Goal: Task Accomplishment & Management: Complete application form

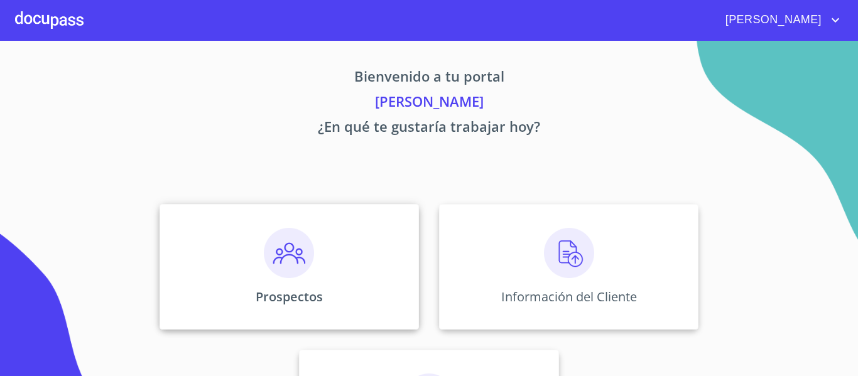
click at [271, 257] on img at bounding box center [289, 253] width 50 height 50
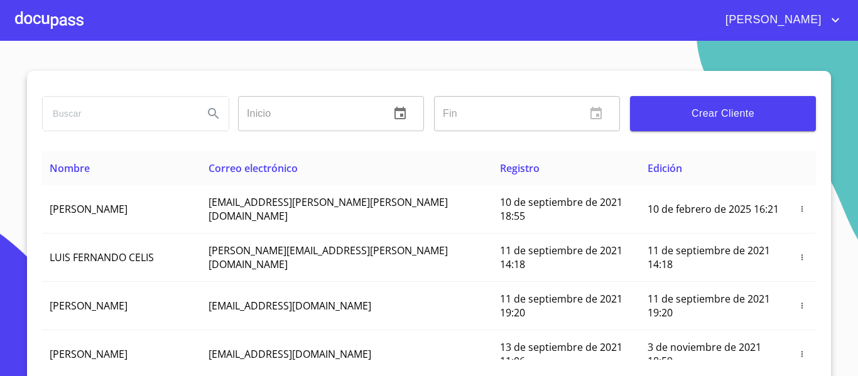
click at [673, 121] on span "Crear Cliente" at bounding box center [723, 114] width 166 height 18
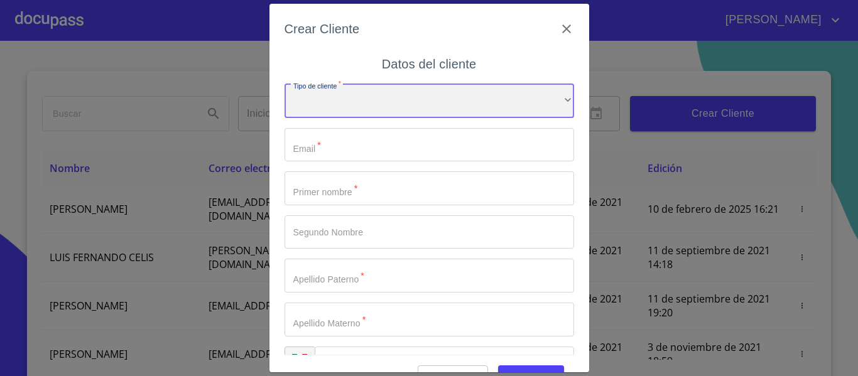
click at [377, 109] on div "​" at bounding box center [430, 101] width 290 height 34
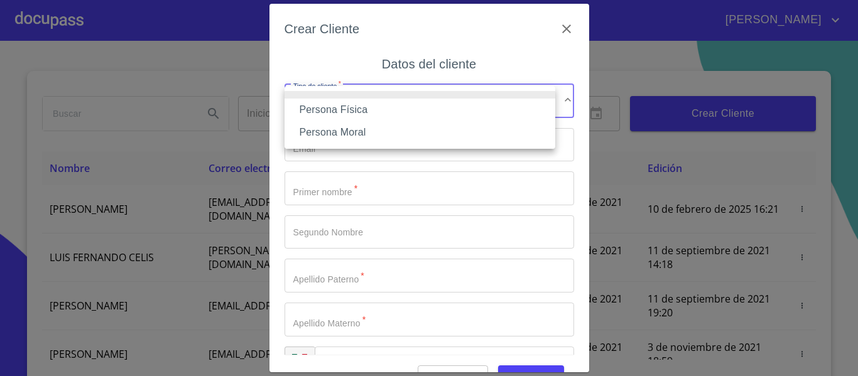
click at [319, 109] on li "Persona Física" at bounding box center [420, 110] width 271 height 23
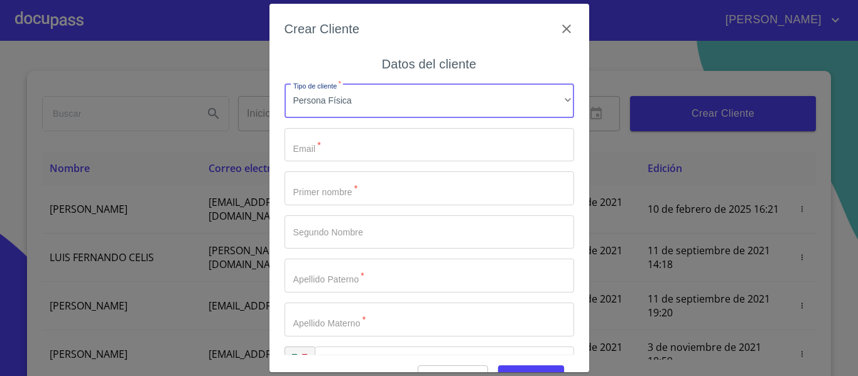
click at [309, 143] on input "Tipo de cliente   *" at bounding box center [430, 145] width 290 height 34
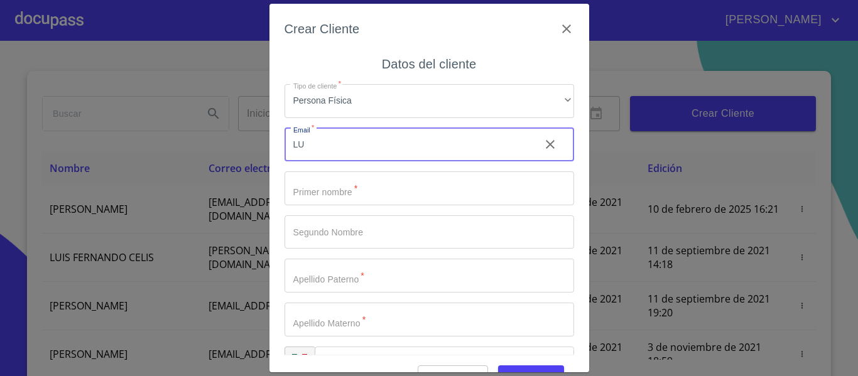
type input "L"
type input "[EMAIL_ADDRESS][DOMAIN_NAME]"
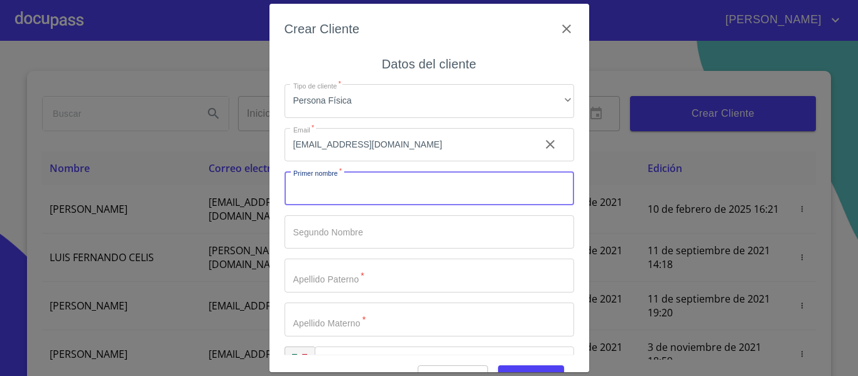
click at [375, 191] on input "Tipo de cliente   *" at bounding box center [430, 189] width 290 height 34
type input "[PERSON_NAME]"
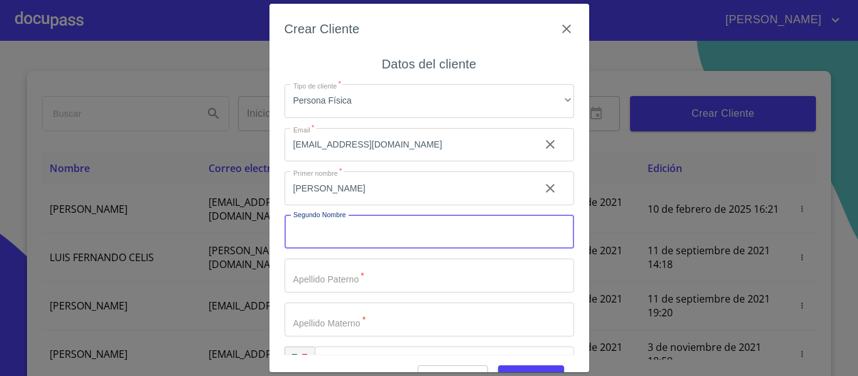
click at [380, 239] on input "Tipo de cliente   *" at bounding box center [430, 233] width 290 height 34
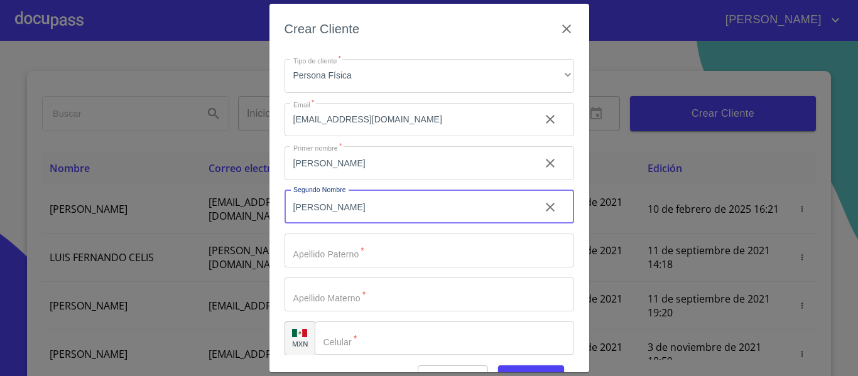
scroll to position [36, 0]
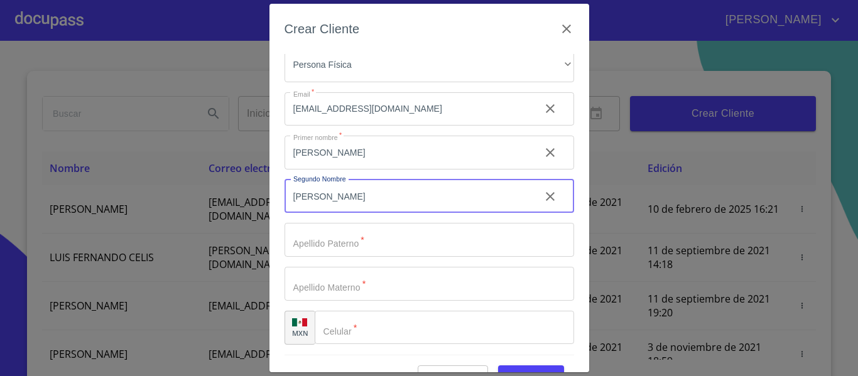
type input "[PERSON_NAME]"
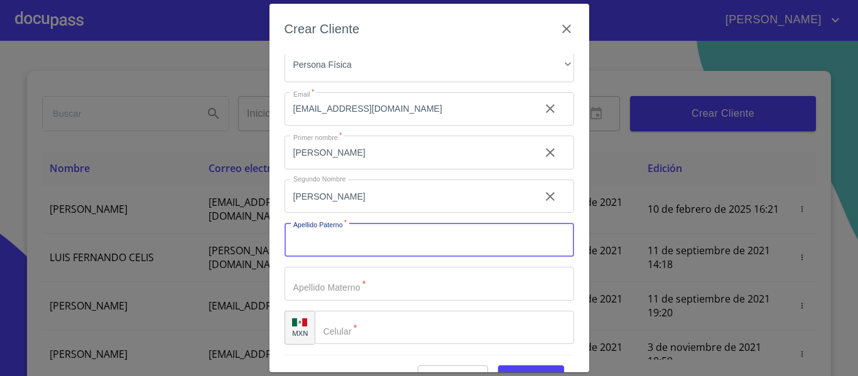
click at [331, 232] on input "Tipo de cliente   *" at bounding box center [430, 240] width 290 height 34
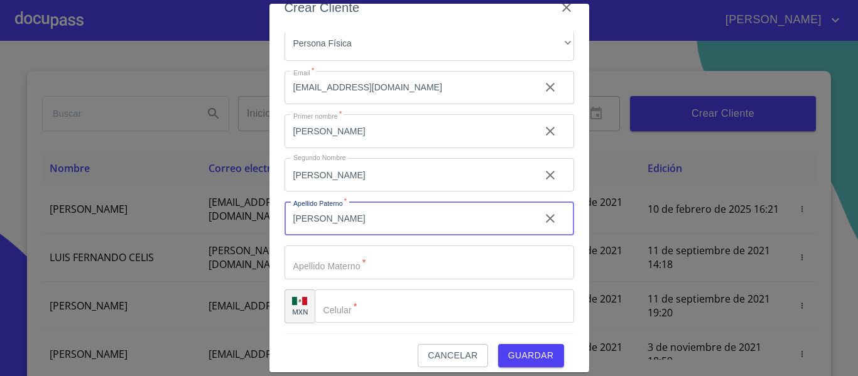
scroll to position [31, 0]
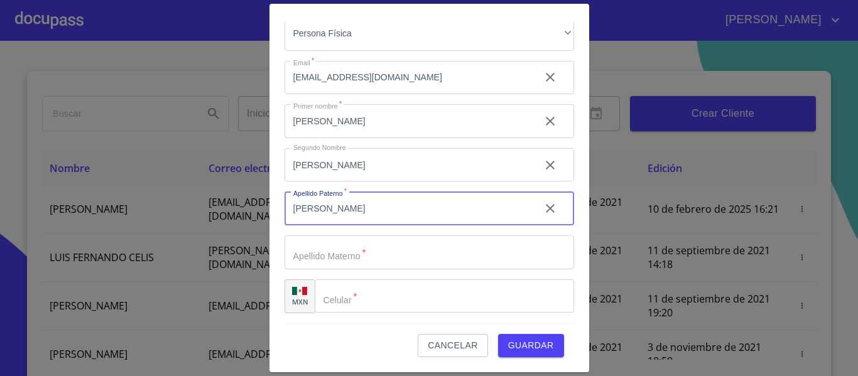
type input "[PERSON_NAME]"
click at [321, 236] on input "Tipo de cliente   *" at bounding box center [430, 253] width 290 height 34
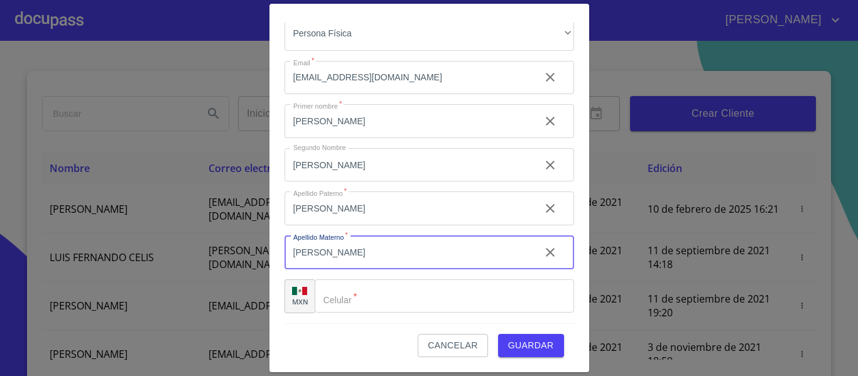
type input "[PERSON_NAME]"
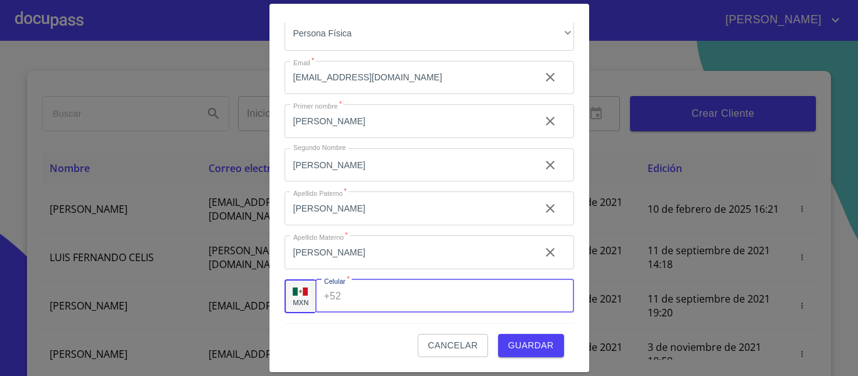
click at [368, 294] on input "Tipo de cliente   *" at bounding box center [459, 297] width 227 height 34
type input "[PHONE_NUMBER]"
click at [515, 344] on span "Guardar" at bounding box center [531, 346] width 46 height 16
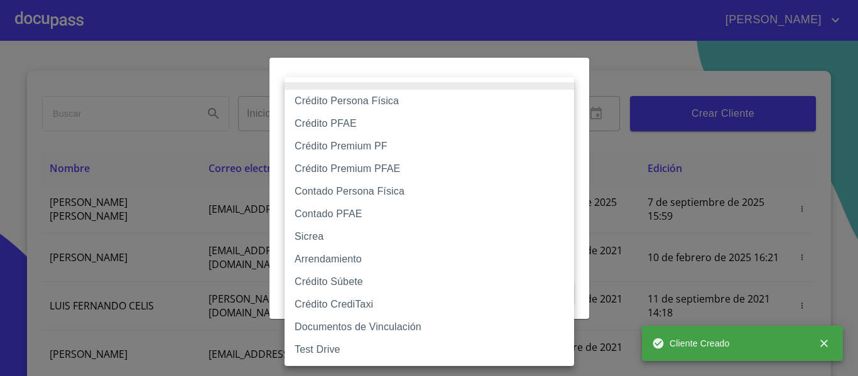
click at [488, 120] on body "[PERSON_NAME] ​ Fin ​ Crear Cliente Nombre Correo electrónico Registro Edición …" at bounding box center [429, 188] width 858 height 376
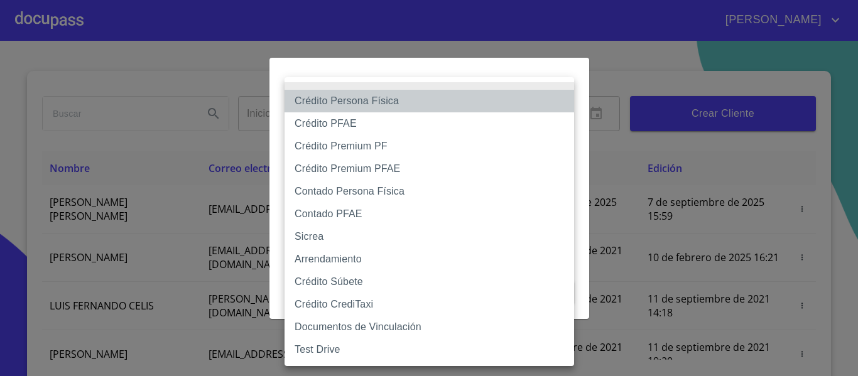
click at [335, 96] on li "Crédito Persona Física" at bounding box center [430, 101] width 290 height 23
type input "6009fb3c7d1714eb8809aa97"
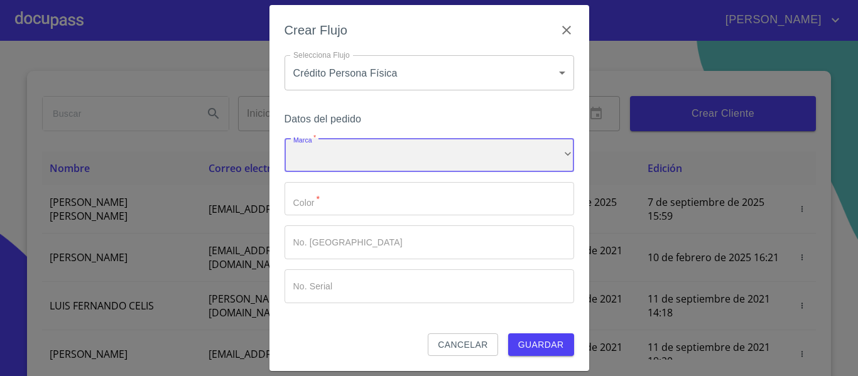
click at [316, 145] on div "​" at bounding box center [430, 155] width 290 height 34
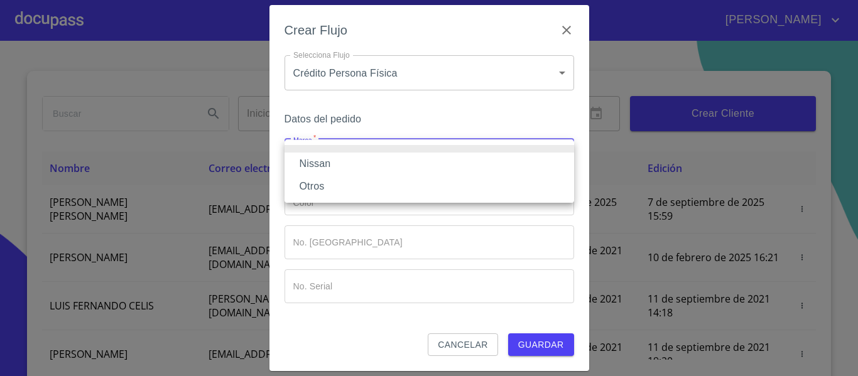
click at [315, 155] on li "Nissan" at bounding box center [430, 164] width 290 height 23
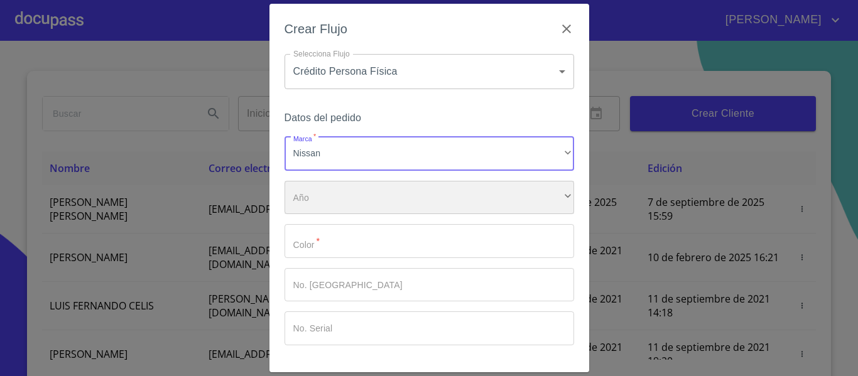
click at [323, 195] on div "​" at bounding box center [430, 198] width 290 height 34
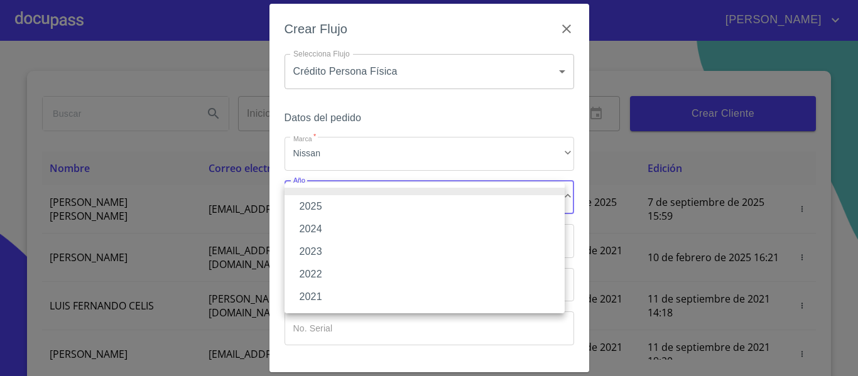
click at [323, 202] on li "2025" at bounding box center [425, 206] width 280 height 23
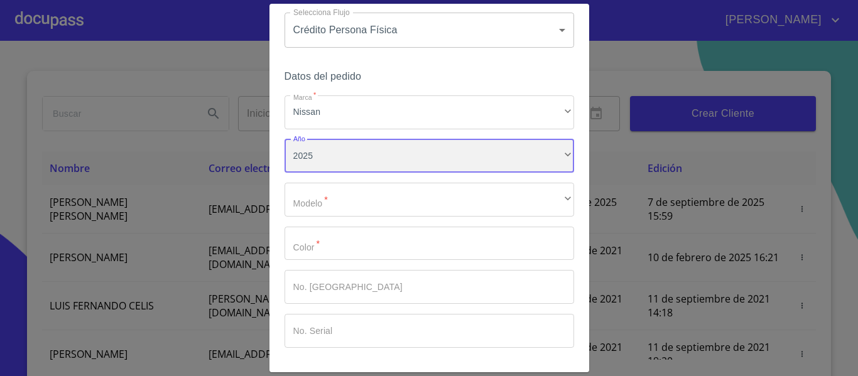
scroll to position [63, 0]
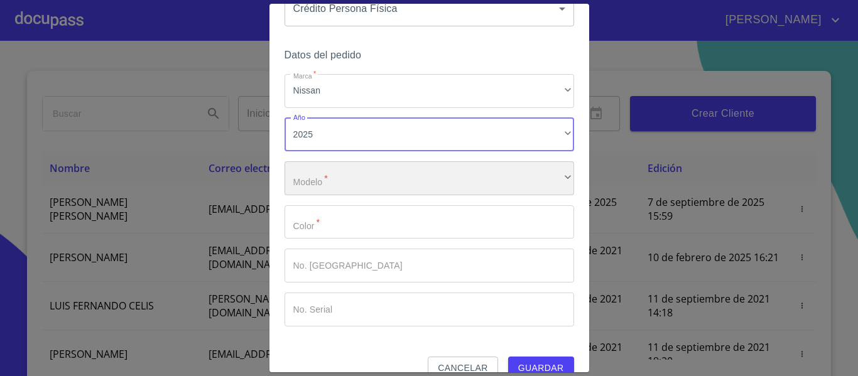
click at [326, 187] on div "​" at bounding box center [430, 179] width 290 height 34
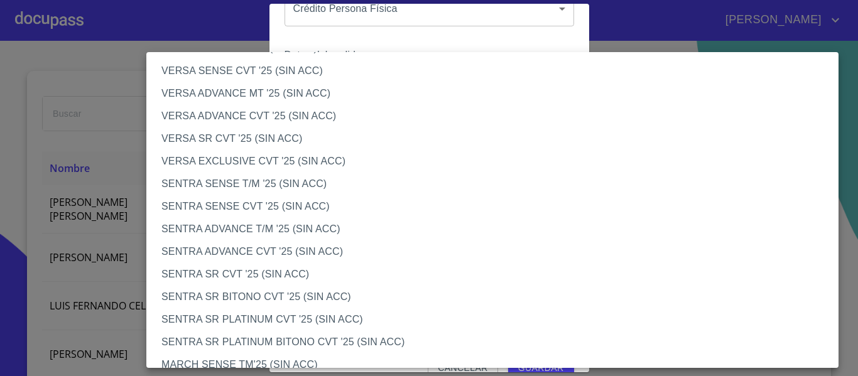
scroll to position [628, 0]
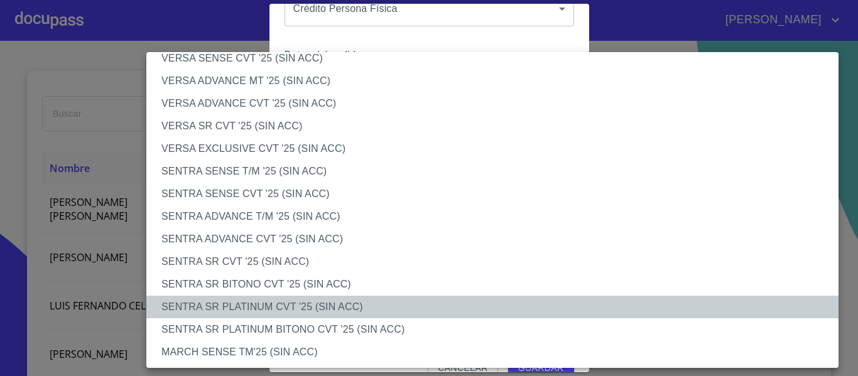
click at [246, 302] on li "SENTRA SR PLATINUM CVT '25 (SIN ACC)" at bounding box center [497, 307] width 702 height 23
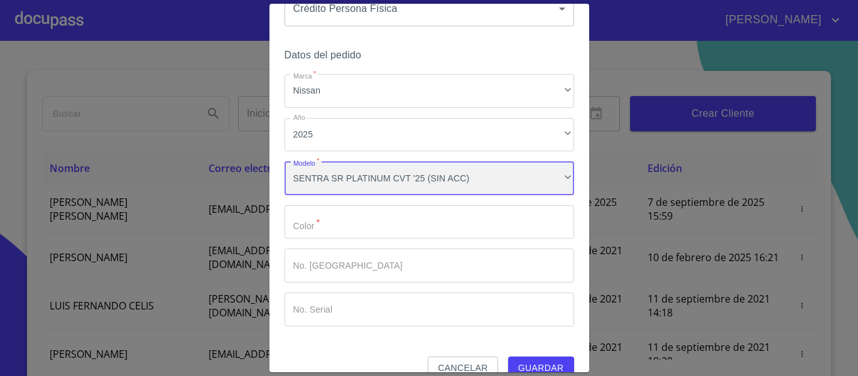
click at [351, 177] on div "SENTRA SR PLATINUM CVT '25 (SIN ACC)" at bounding box center [430, 179] width 290 height 34
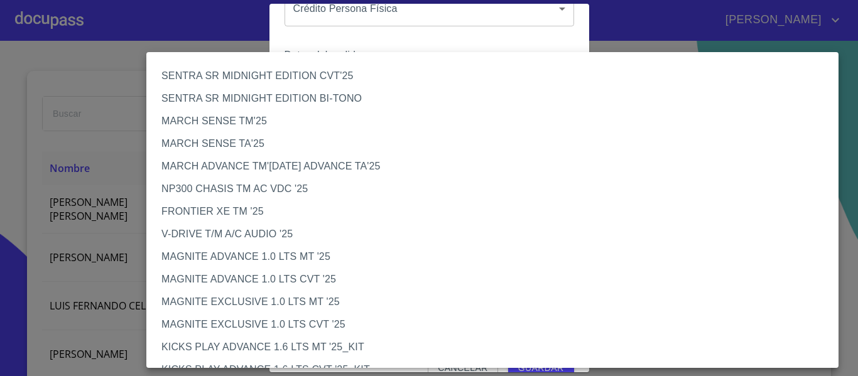
scroll to position [726, 0]
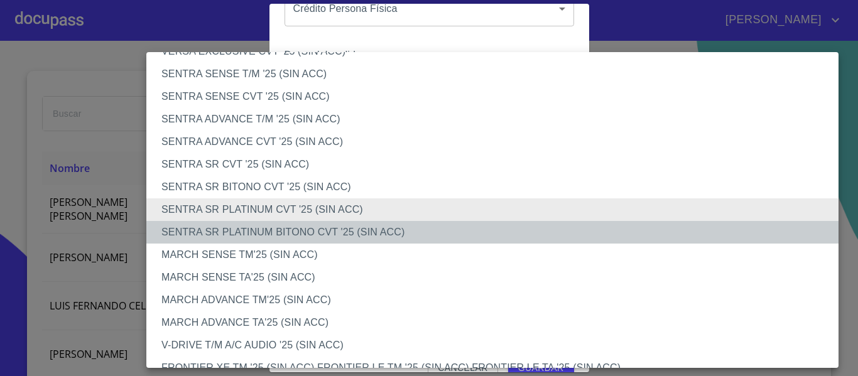
click at [214, 231] on li "SENTRA SR PLATINUM BITONO CVT '25 (SIN ACC)" at bounding box center [497, 232] width 702 height 23
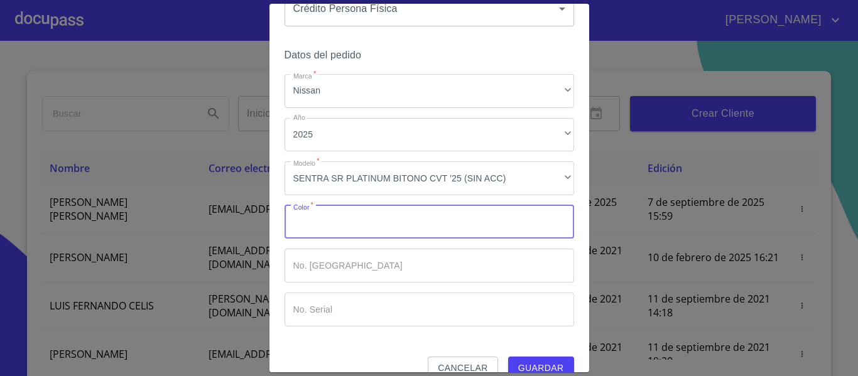
click at [299, 223] on input "Marca   *" at bounding box center [430, 222] width 290 height 34
type input "B"
type input "BLANCO"
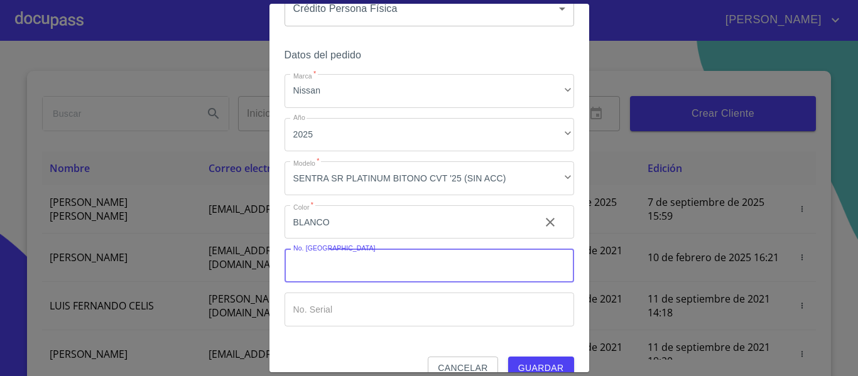
click at [310, 280] on input "Marca   *" at bounding box center [430, 266] width 290 height 34
type input "000000"
click at [315, 312] on input "Marca   *" at bounding box center [430, 310] width 290 height 34
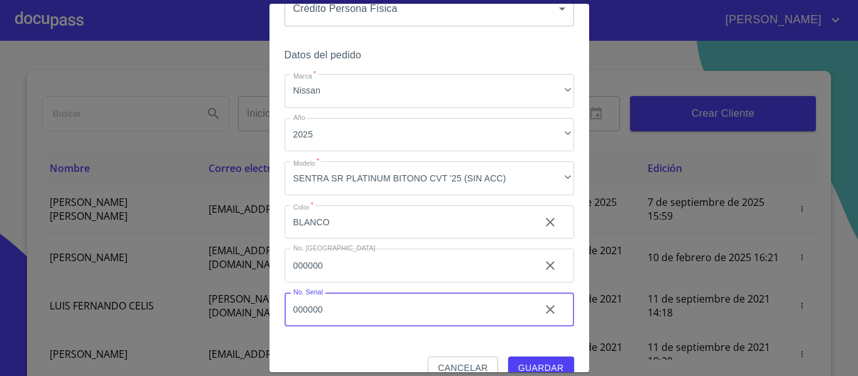
type input "000000"
click at [519, 361] on span "Guardar" at bounding box center [541, 369] width 46 height 16
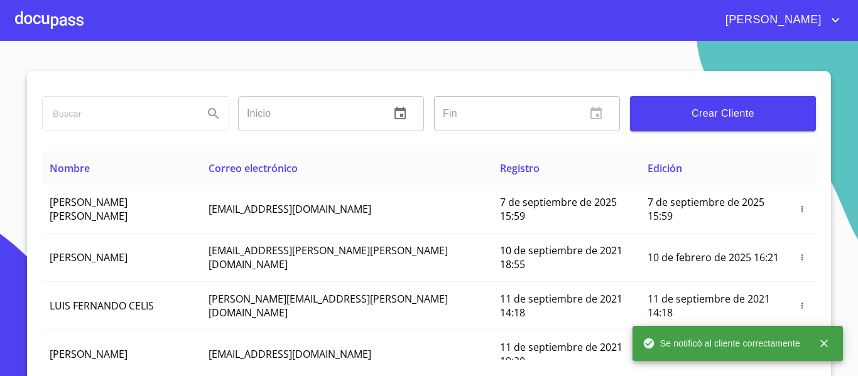
click at [65, 22] on div at bounding box center [49, 20] width 68 height 40
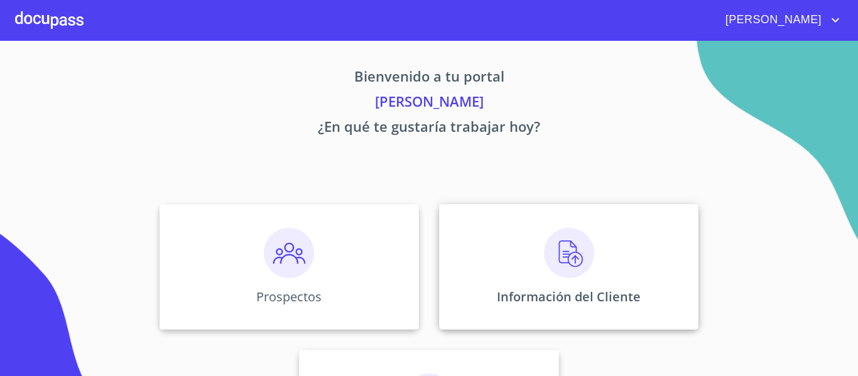
click at [599, 264] on div "Información del Cliente" at bounding box center [569, 267] width 260 height 126
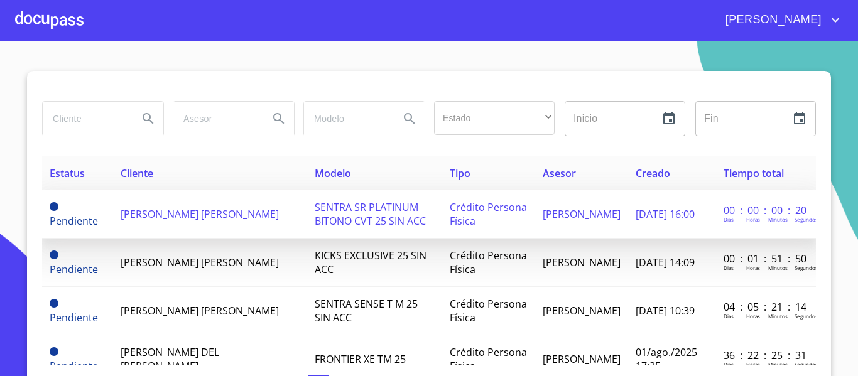
click at [162, 212] on span "[PERSON_NAME] [PERSON_NAME]" at bounding box center [200, 214] width 158 height 14
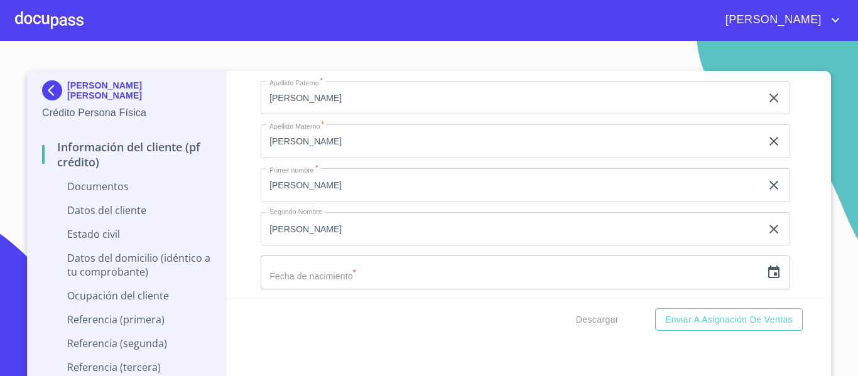
scroll to position [1948, 0]
click at [769, 227] on icon "button" at bounding box center [774, 224] width 11 height 13
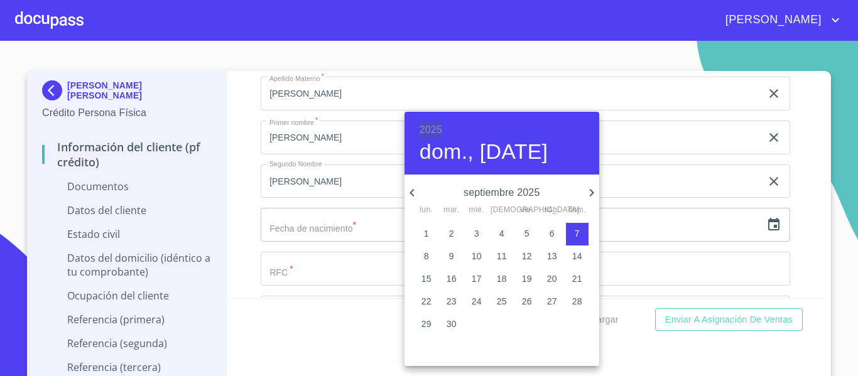
click at [432, 129] on h6 "2025" at bounding box center [431, 130] width 23 height 18
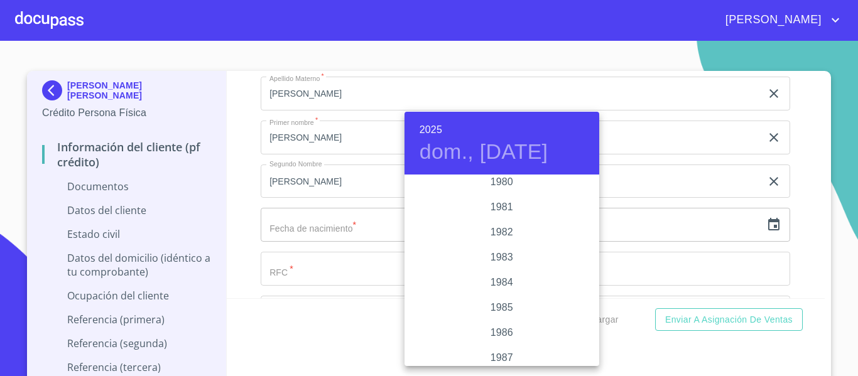
scroll to position [1370, 0]
click at [491, 197] on div "1980" at bounding box center [502, 201] width 195 height 25
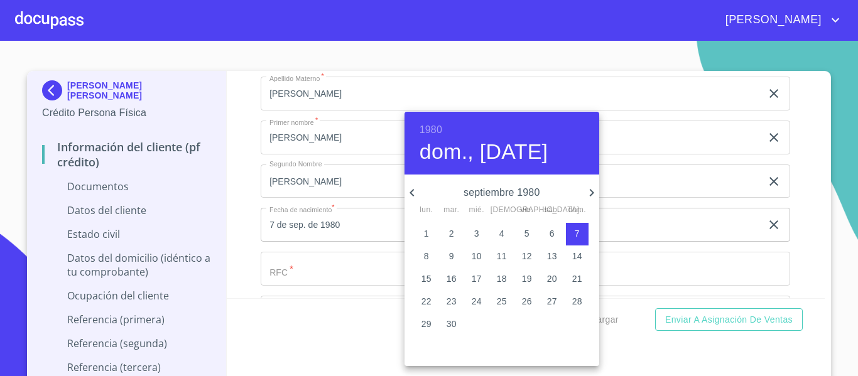
click at [551, 233] on p "6" at bounding box center [552, 233] width 5 height 13
type input "6 de sep. de 1980"
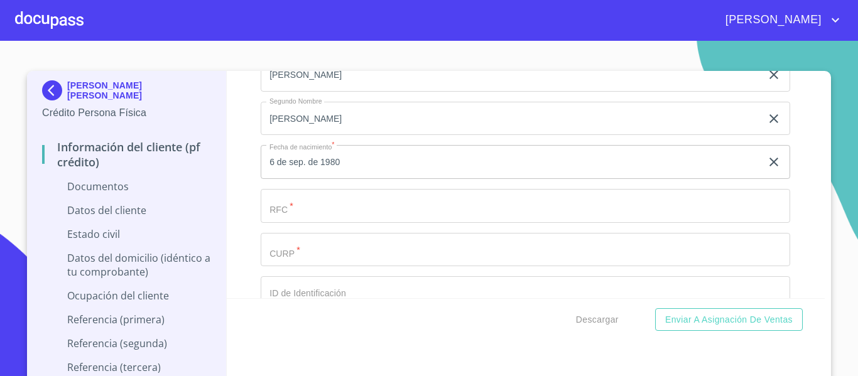
scroll to position [1948, 0]
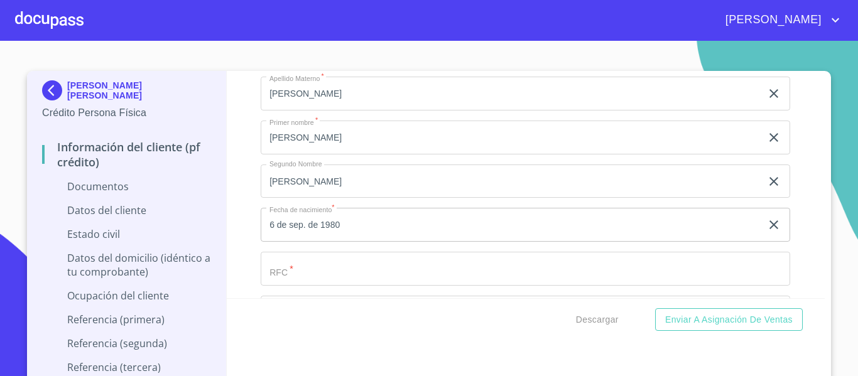
click at [269, 256] on input "Documento de identificación.   *" at bounding box center [526, 269] width 530 height 34
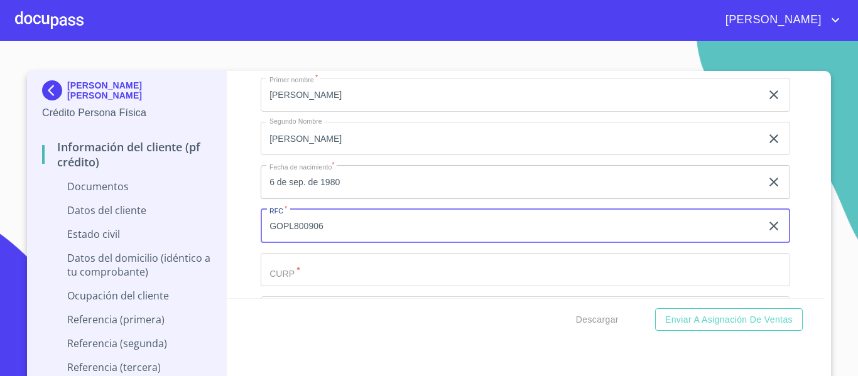
scroll to position [2011, 0]
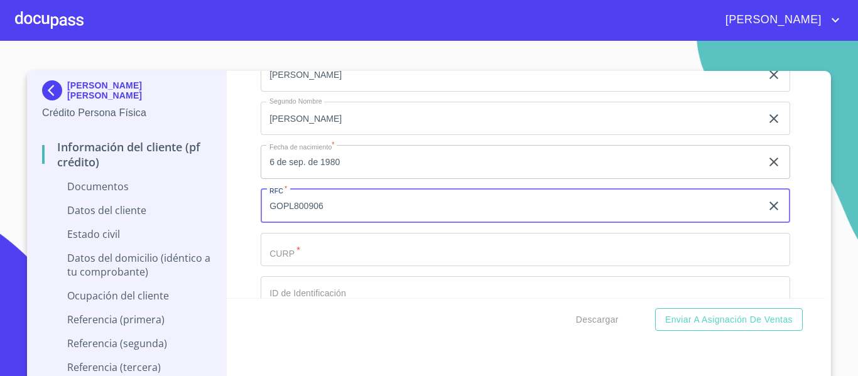
click at [287, 212] on input "GOPL800906" at bounding box center [511, 206] width 501 height 34
type input "GOPL800906"
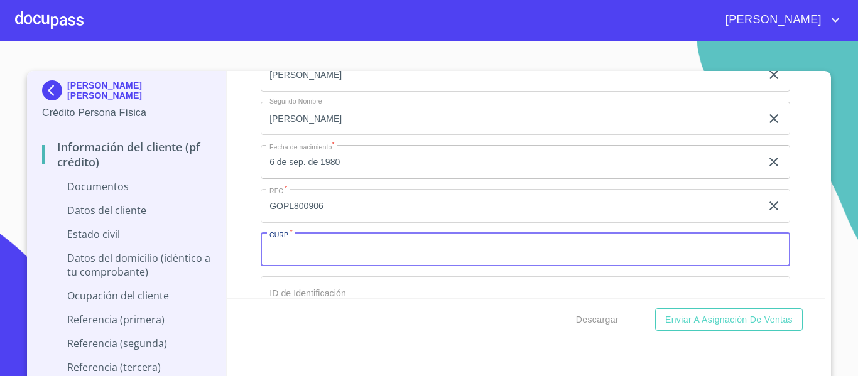
click at [295, 249] on input "Documento de identificación.   *" at bounding box center [526, 250] width 530 height 34
paste input "GOPL800906"
type input "GOPL800906"
click at [343, 207] on input "GOPL800906" at bounding box center [511, 206] width 501 height 34
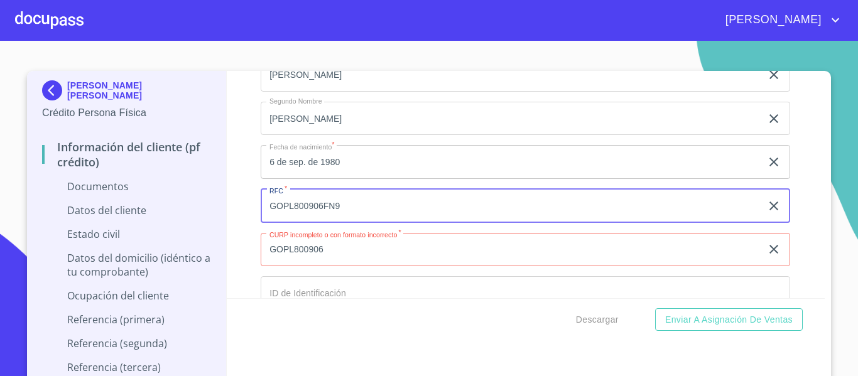
type input "GOPL800906FN9"
click at [231, 241] on div "Información del cliente (PF crédito) Documentos Documento de identificación.   …" at bounding box center [526, 184] width 599 height 227
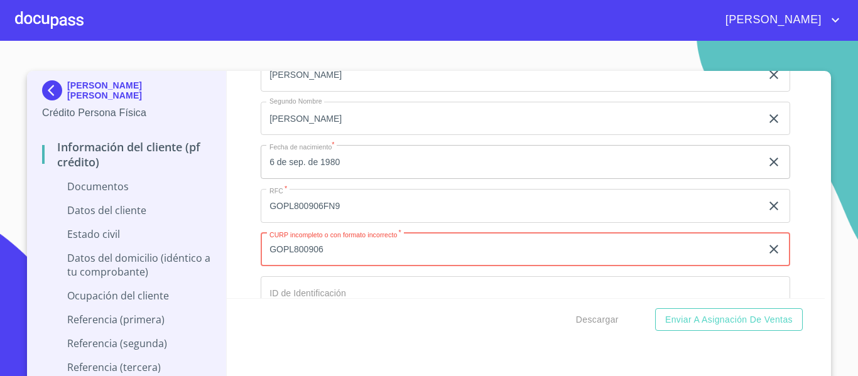
click at [361, 247] on input "GOPL800906" at bounding box center [511, 250] width 501 height 34
type input "GOPL800906HJCNLS04"
click at [246, 258] on div "Información del cliente (PF crédito) Documentos Documento de identificación.   …" at bounding box center [526, 184] width 599 height 227
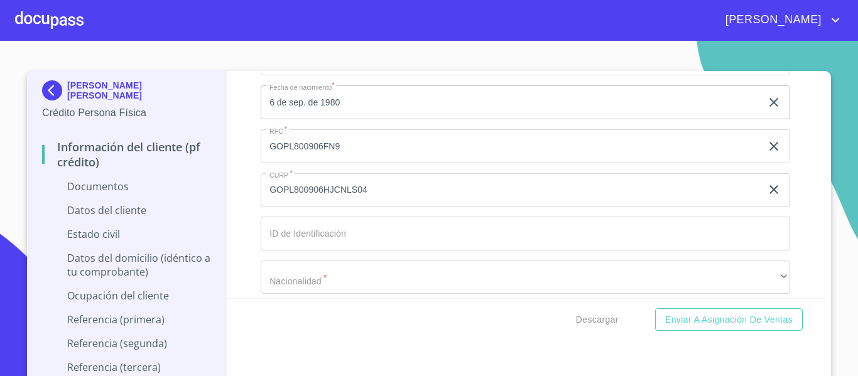
scroll to position [2137, 0]
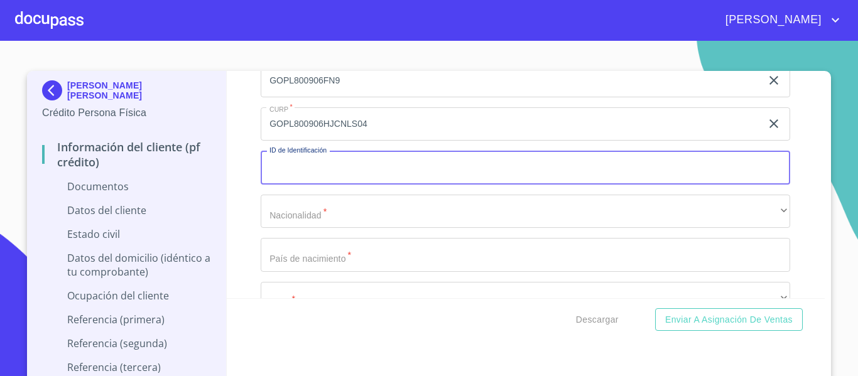
click at [282, 174] on input "Documento de identificación.   *" at bounding box center [526, 168] width 530 height 34
type input "2197052565"
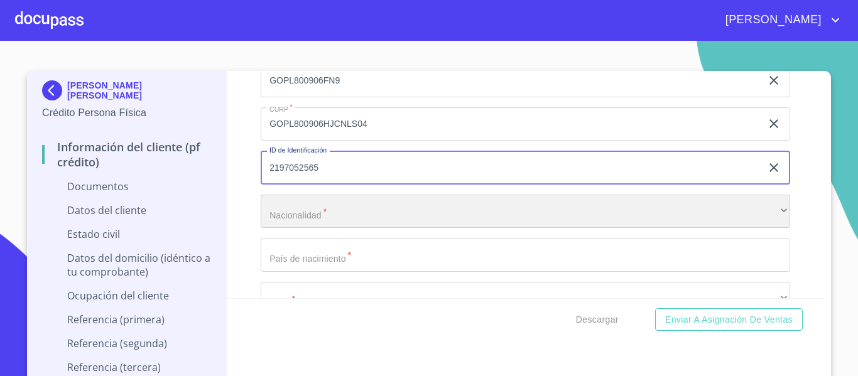
click at [289, 211] on div "​" at bounding box center [526, 212] width 530 height 34
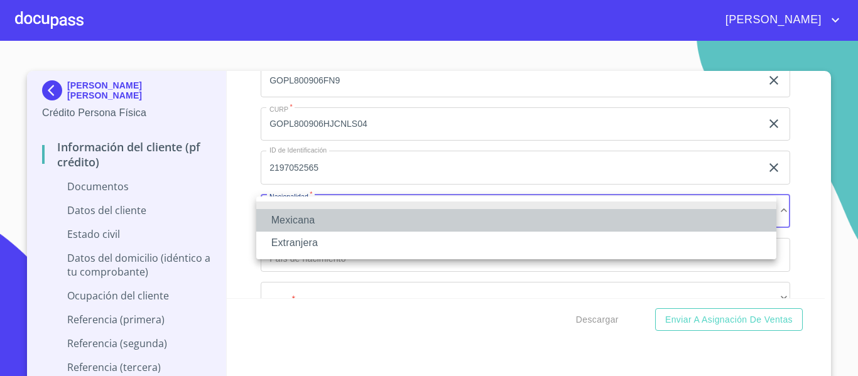
click at [289, 211] on li "Mexicana" at bounding box center [516, 220] width 520 height 23
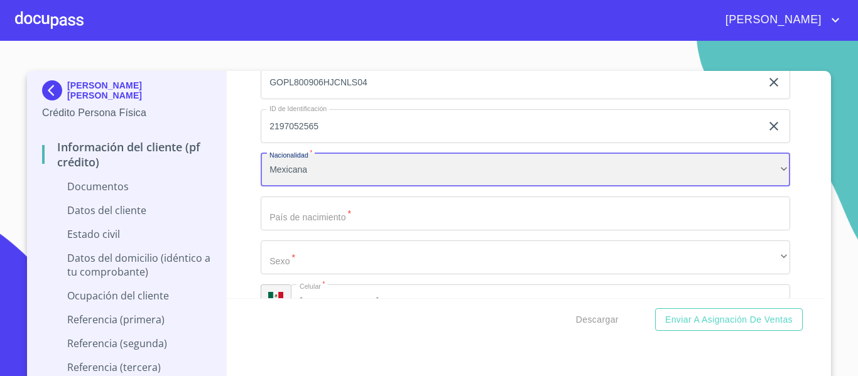
scroll to position [2199, 0]
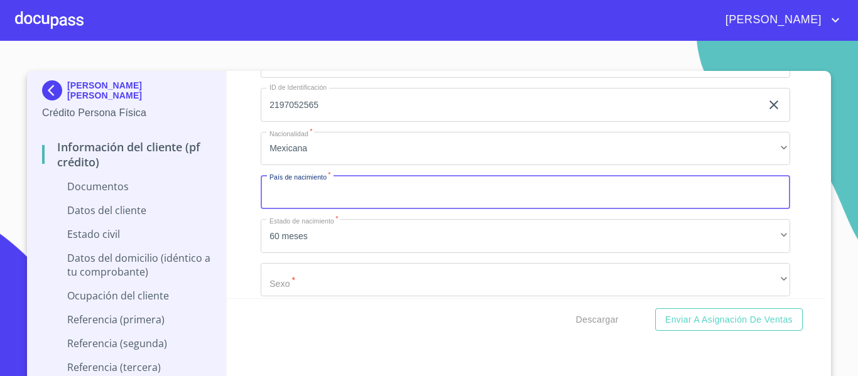
click at [298, 184] on input "Documento de identificación.   *" at bounding box center [526, 192] width 530 height 34
type input "[GEOGRAPHIC_DATA]"
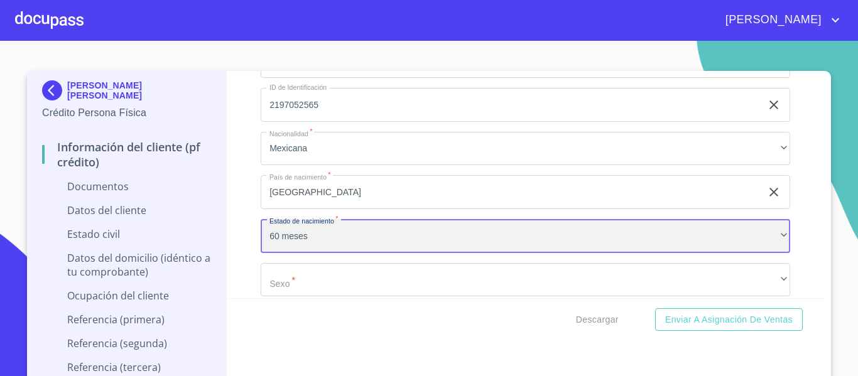
click at [304, 229] on div "60 meses" at bounding box center [526, 236] width 530 height 34
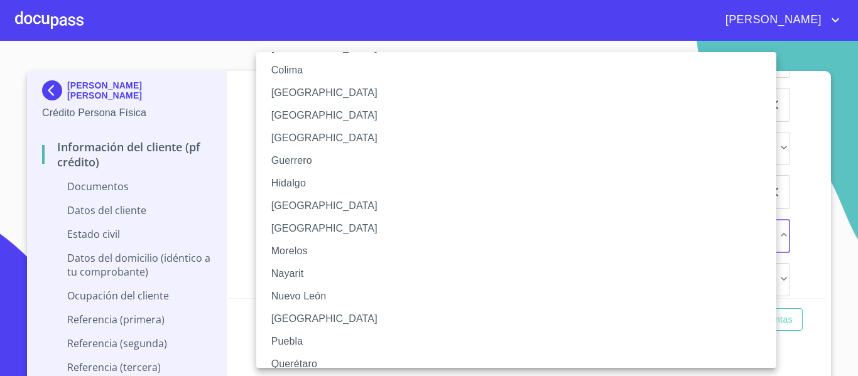
scroll to position [189, 0]
click at [288, 206] on li "[GEOGRAPHIC_DATA]" at bounding box center [521, 204] width 530 height 23
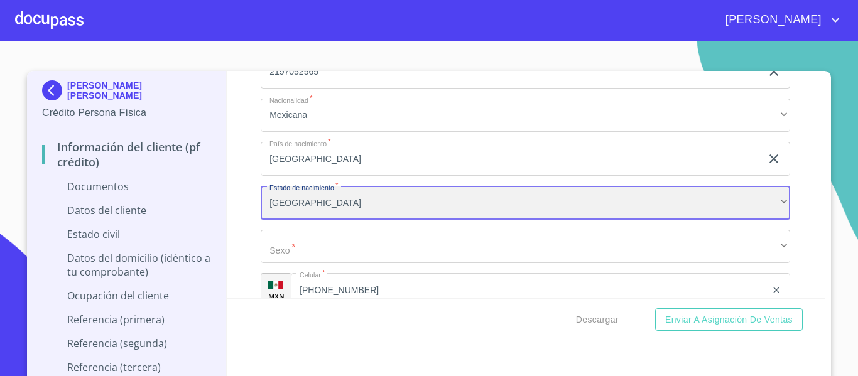
scroll to position [2262, 0]
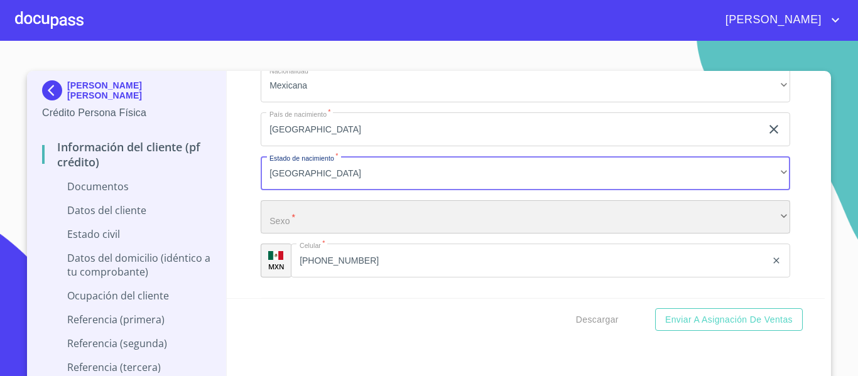
click at [271, 220] on div "​" at bounding box center [526, 217] width 530 height 34
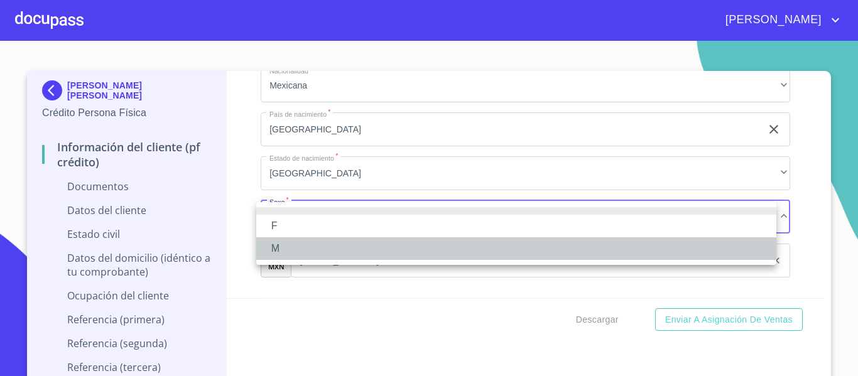
click at [280, 253] on li "M" at bounding box center [516, 249] width 520 height 23
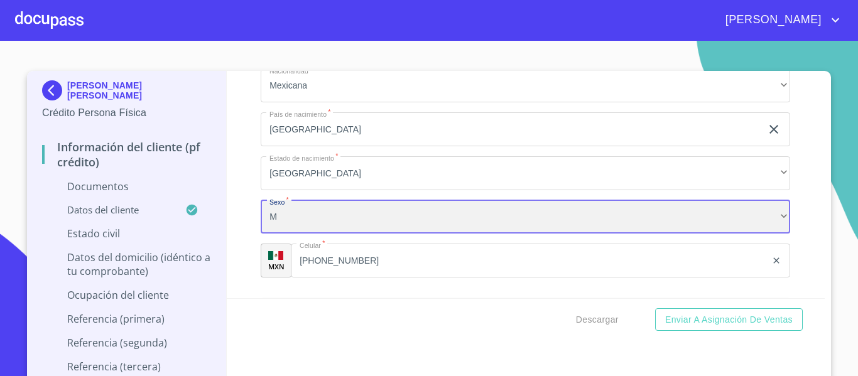
scroll to position [2388, 0]
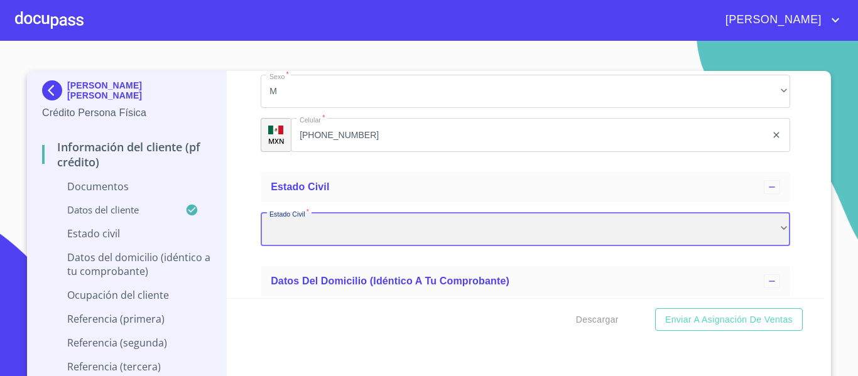
click at [309, 219] on div "​" at bounding box center [526, 229] width 530 height 34
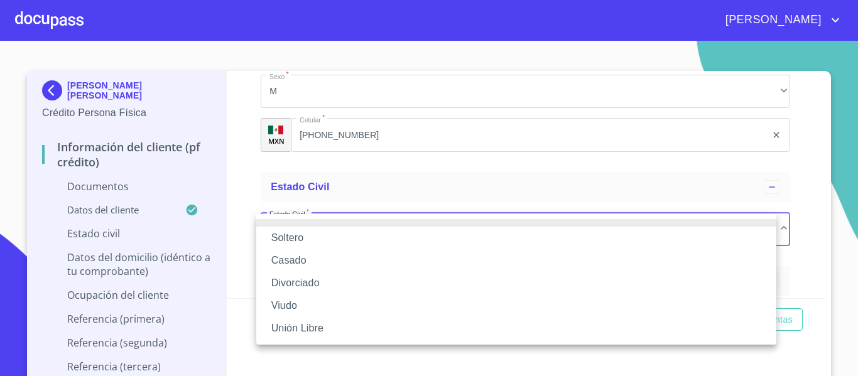
click at [295, 258] on li "Casado" at bounding box center [516, 260] width 520 height 23
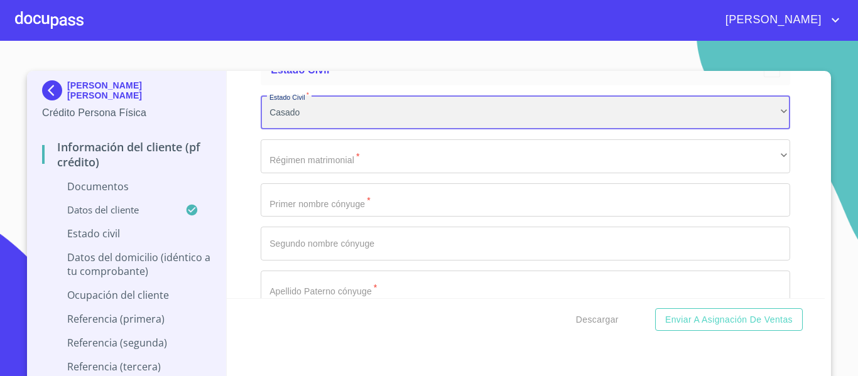
scroll to position [2514, 0]
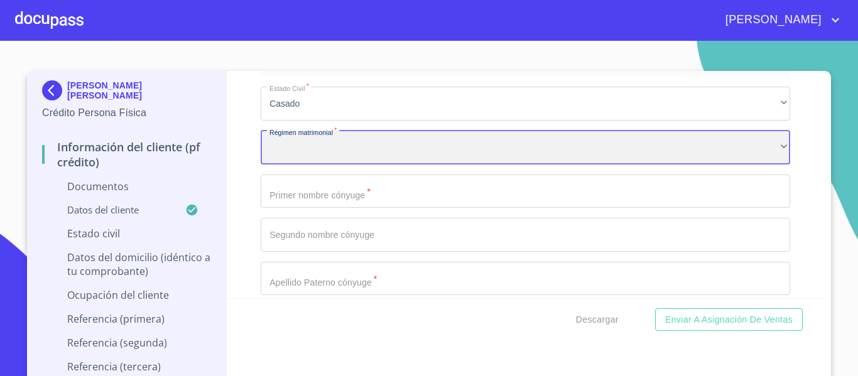
click at [294, 144] on div "​" at bounding box center [526, 148] width 530 height 34
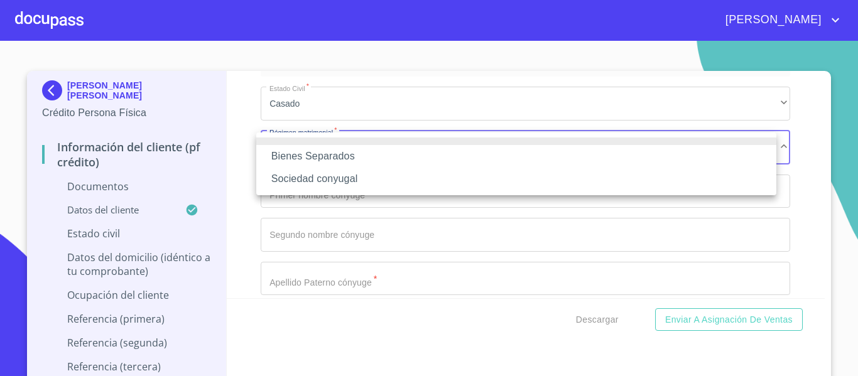
click at [322, 152] on li "Bienes Separados" at bounding box center [516, 156] width 520 height 23
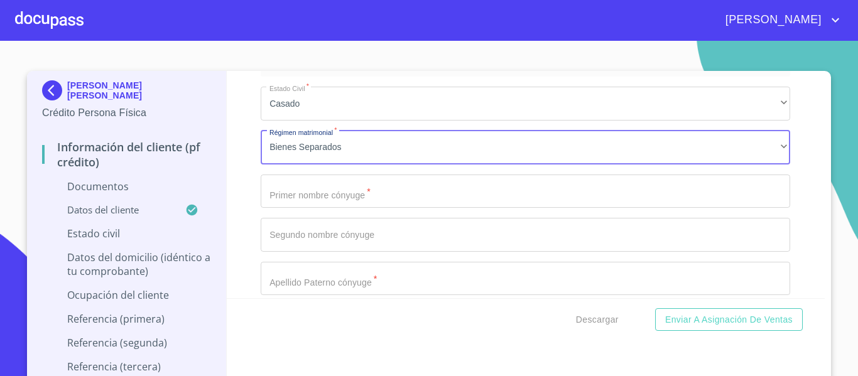
click at [302, 195] on input "Documento de identificación.   *" at bounding box center [526, 192] width 530 height 34
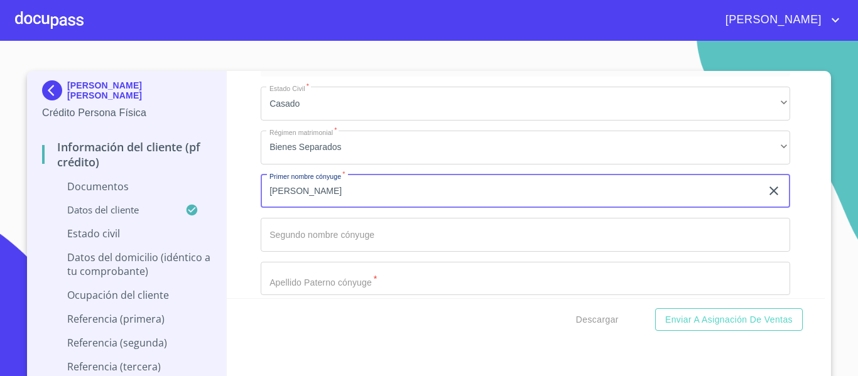
type input "[PERSON_NAME]"
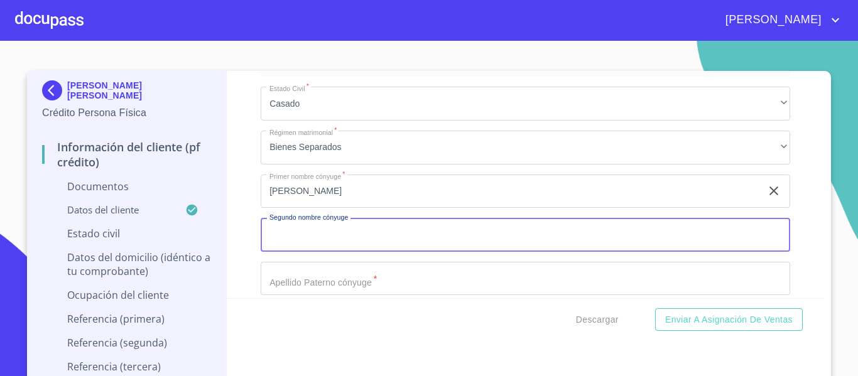
click at [307, 230] on input "Documento de identificación.   *" at bounding box center [526, 235] width 530 height 34
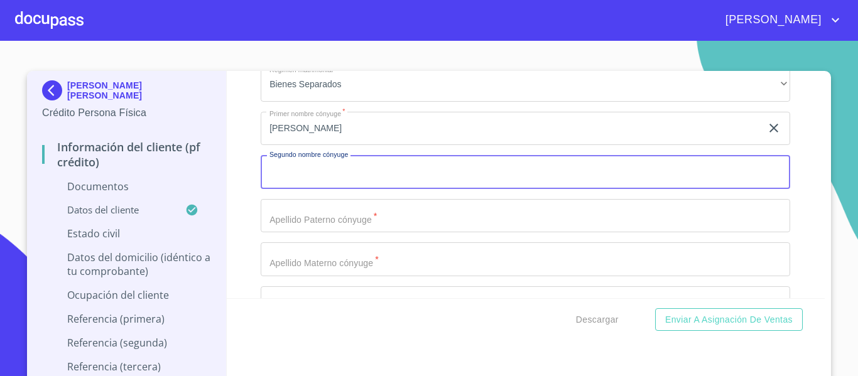
click at [307, 230] on input "Documento de identificación.   *" at bounding box center [526, 216] width 530 height 34
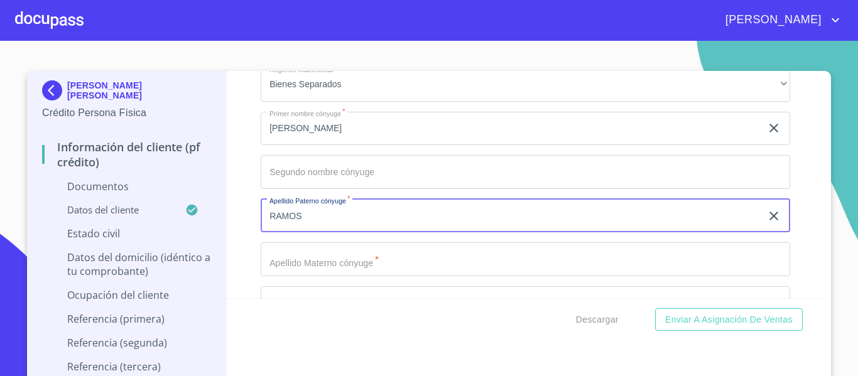
scroll to position [2639, 0]
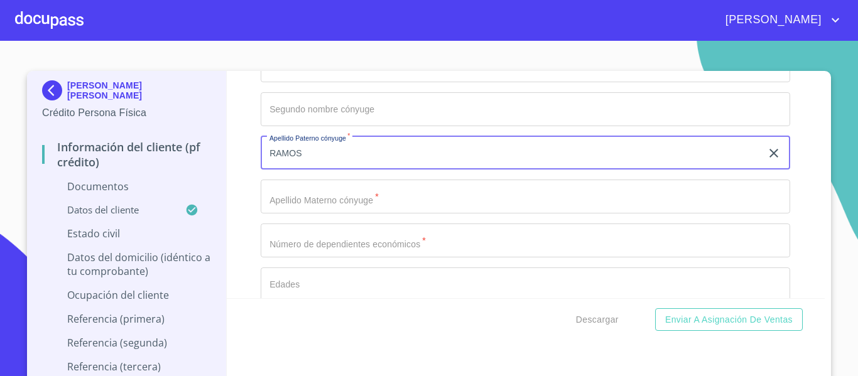
type input "RAMOS"
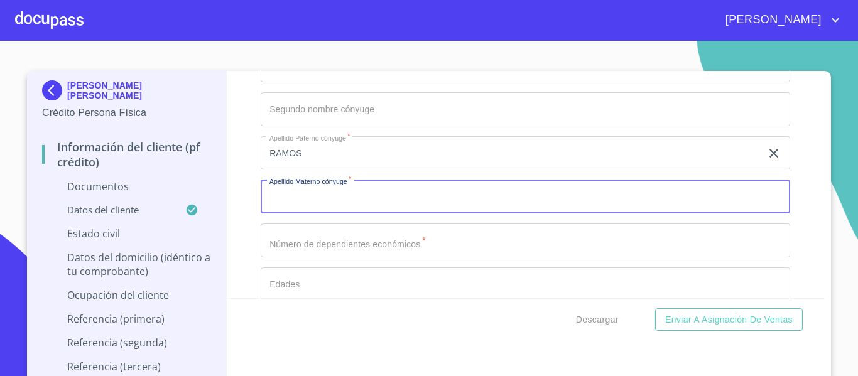
click at [304, 195] on input "Documento de identificación.   *" at bounding box center [526, 197] width 530 height 34
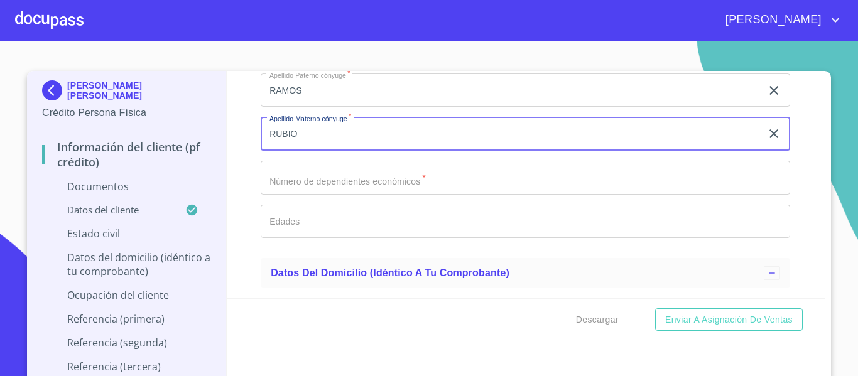
type input "RUBIO"
click at [310, 181] on input "Documento de identificación.   *" at bounding box center [526, 178] width 530 height 34
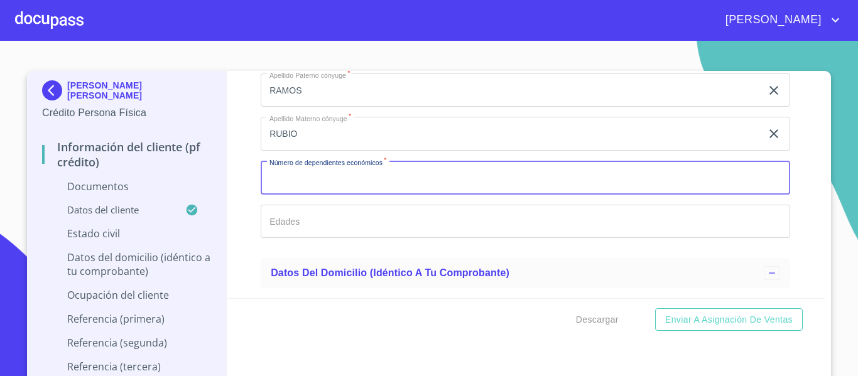
type input "2"
type input "3"
type input "2"
click at [300, 222] on input "Documento de identificación.   *" at bounding box center [526, 222] width 530 height 34
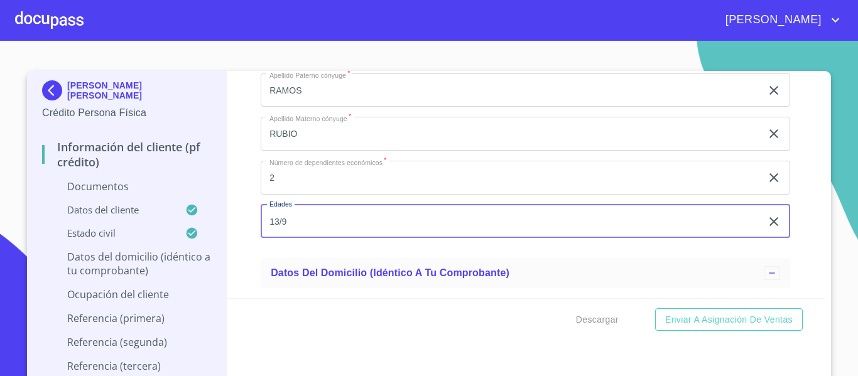
type input "13/9"
click at [241, 203] on div "Información del cliente (PF crédito) Documentos Documento de identificación.   …" at bounding box center [526, 184] width 599 height 227
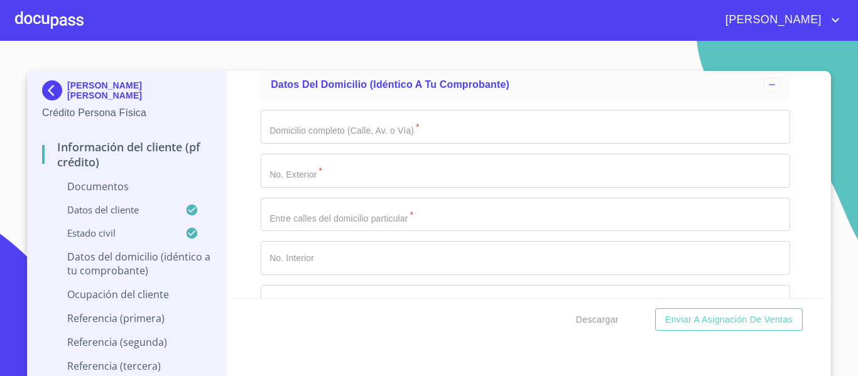
scroll to position [2828, 0]
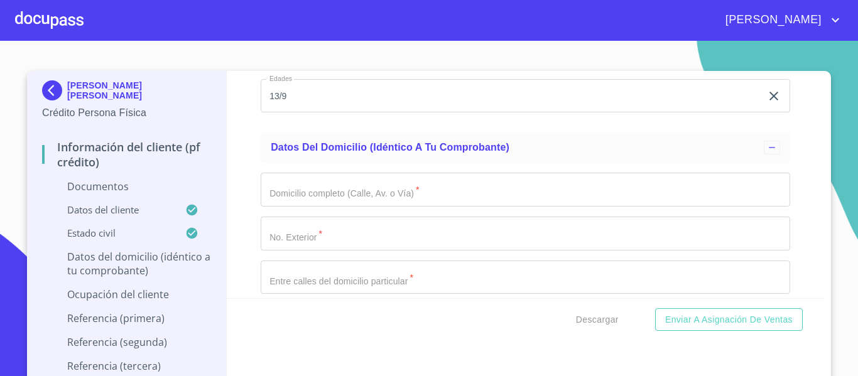
click at [288, 182] on input "Documento de identificación.   *" at bounding box center [526, 190] width 530 height 34
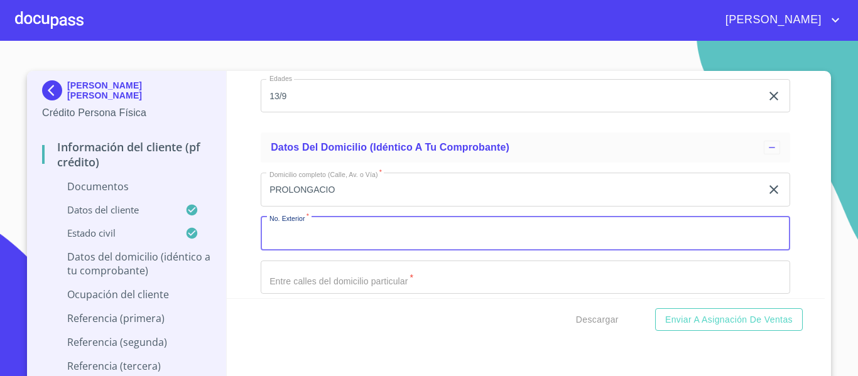
click at [317, 224] on input "Documento de identificación.   *" at bounding box center [526, 234] width 530 height 34
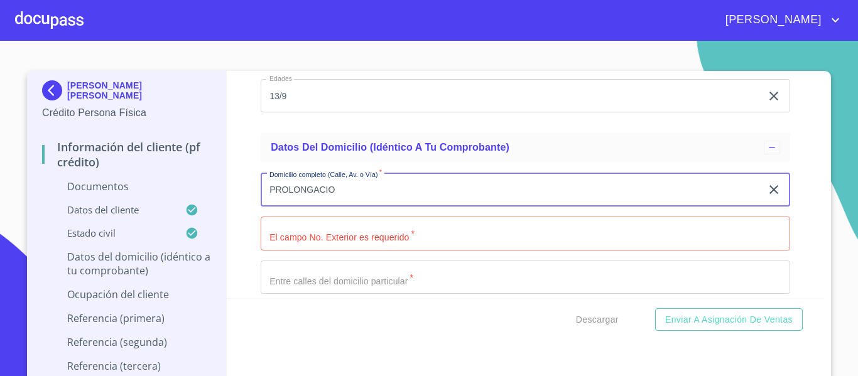
click at [339, 187] on input "PROLONGACIO" at bounding box center [511, 190] width 501 height 34
type input "PROLONGACIO MORELOS"
click at [323, 246] on input "Documento de identificación.   *" at bounding box center [526, 234] width 530 height 34
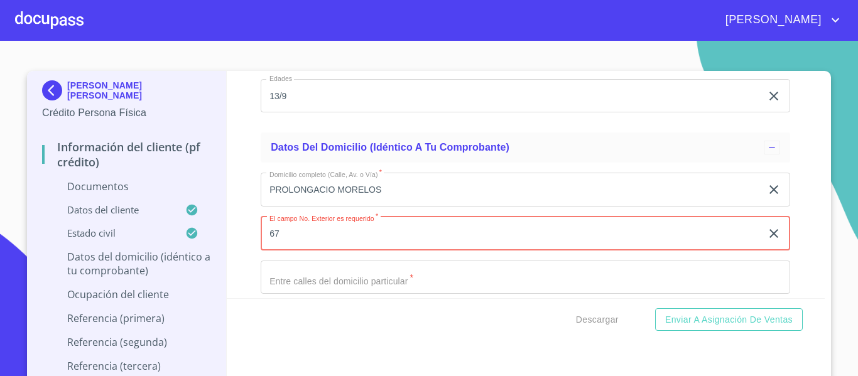
type input "67"
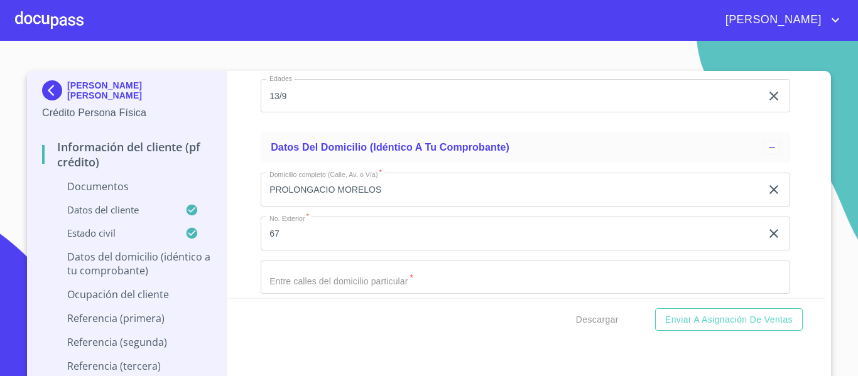
click at [242, 284] on div "Información del cliente (PF crédito) Documentos Documento de identificación.   …" at bounding box center [526, 184] width 599 height 227
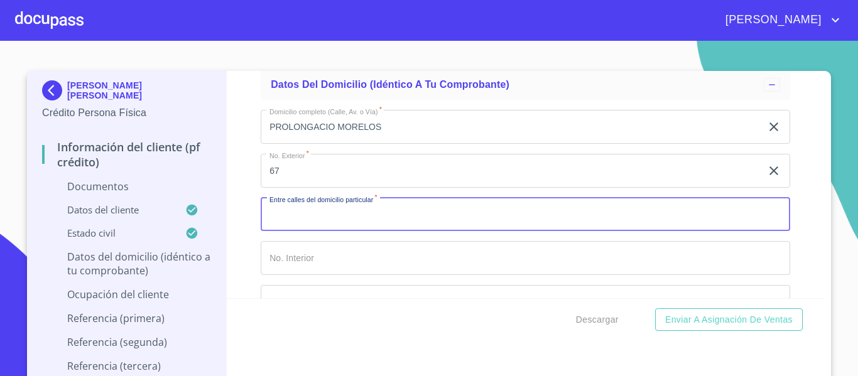
click at [279, 217] on input "Documento de identificación.   *" at bounding box center [526, 215] width 530 height 34
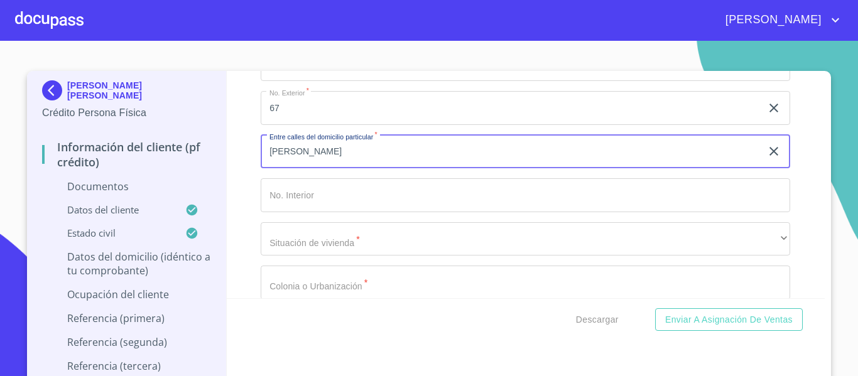
scroll to position [3016, 0]
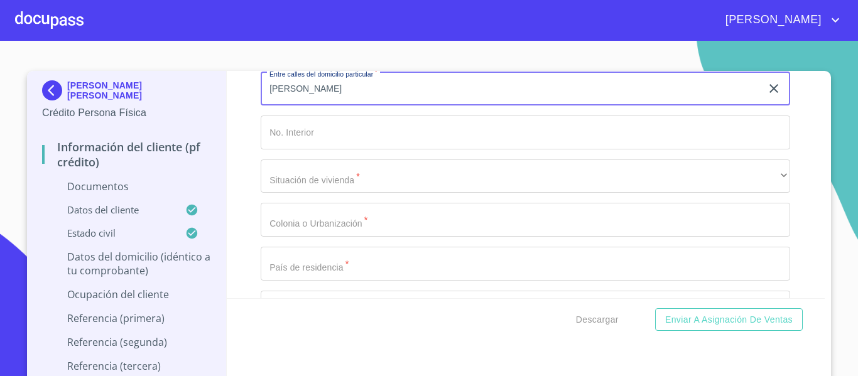
type input "[PERSON_NAME]"
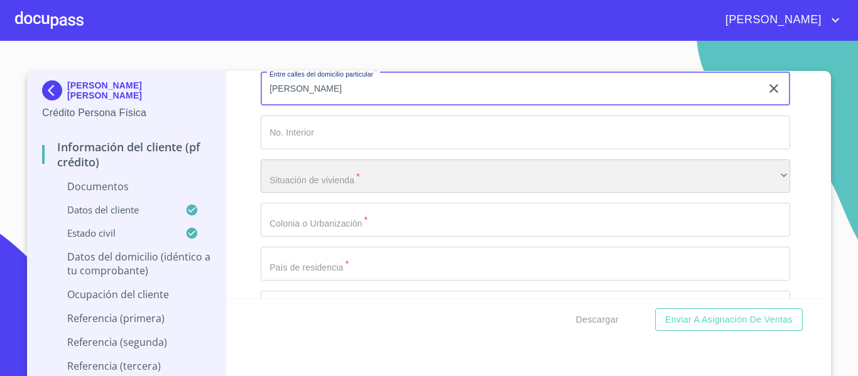
click at [298, 184] on div "​" at bounding box center [526, 177] width 530 height 34
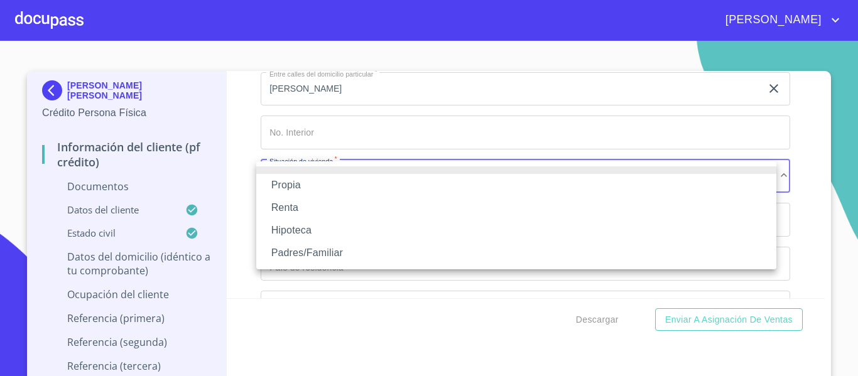
click at [298, 184] on li "Propia" at bounding box center [516, 185] width 520 height 23
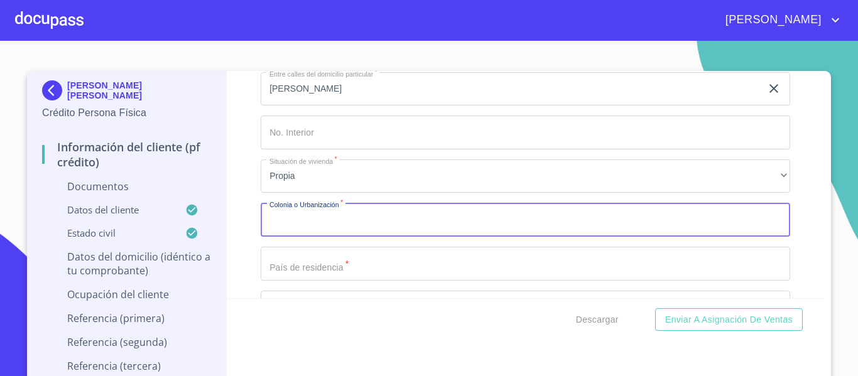
click at [299, 216] on div "Domicilio completo (Calle, Av. o Vía)   * PROLONGACIO MORELOS ​ No. Exterior  …" at bounding box center [526, 219] width 530 height 491
click at [299, 216] on input "Documento de identificación.   *" at bounding box center [526, 220] width 530 height 34
type input "$6,000,000"
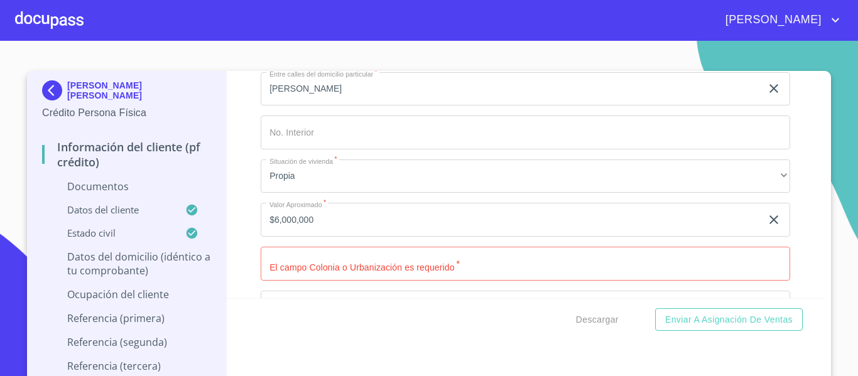
click at [236, 243] on div "Información del cliente (PF crédito) Documentos Documento de identificación.   …" at bounding box center [526, 184] width 599 height 227
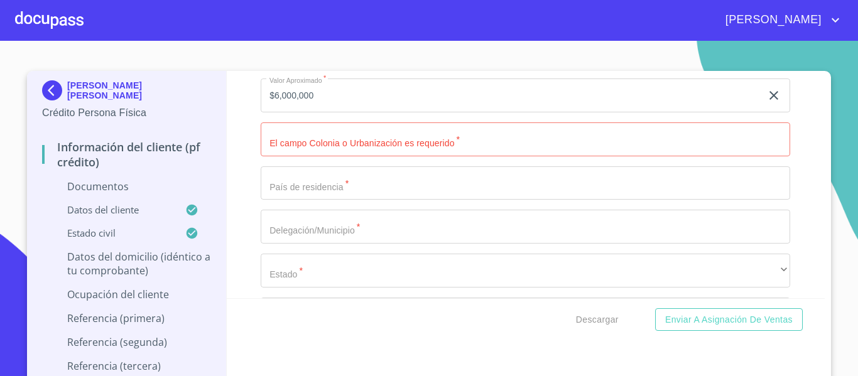
scroll to position [3142, 0]
click at [295, 141] on input "Documento de identificación.   *" at bounding box center [526, 138] width 530 height 34
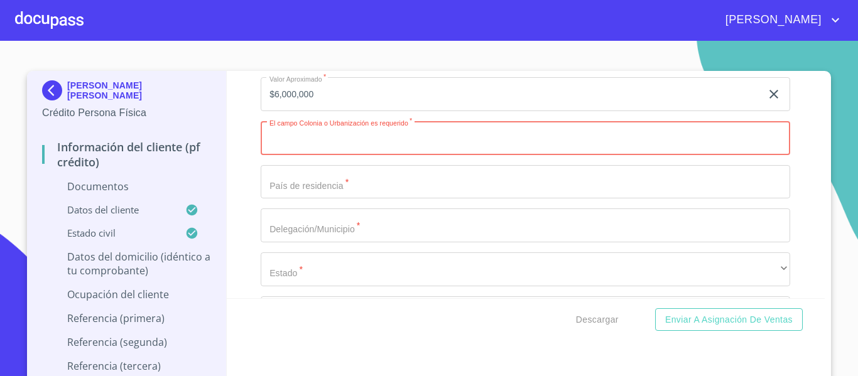
scroll to position [3079, 0]
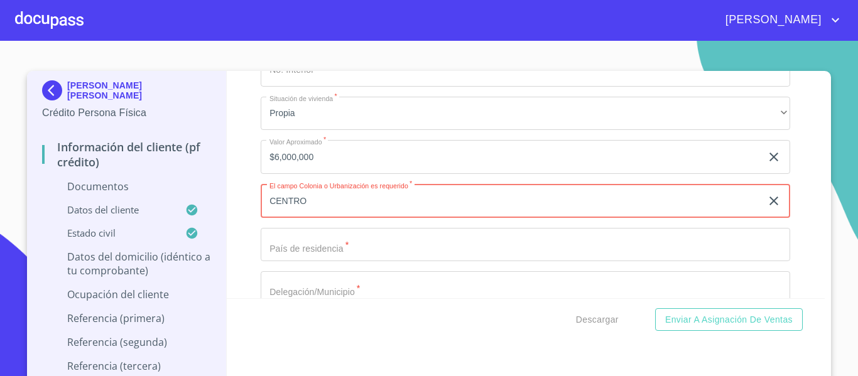
type input "CENTRO"
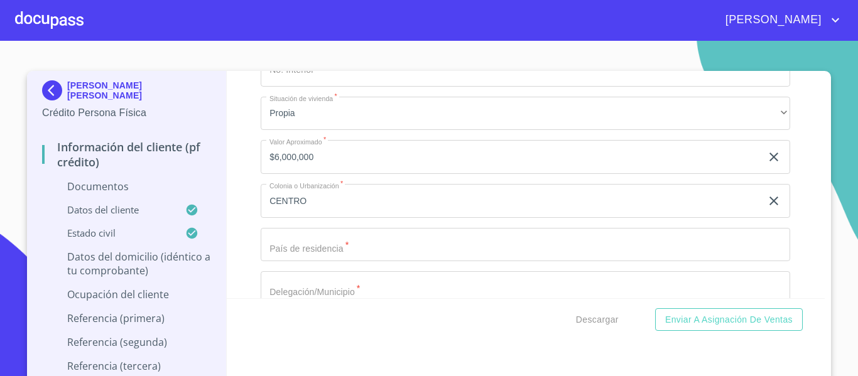
click at [290, 227] on div "Domicilio completo (Calle, Av. o Vía)   * PROLONGACIO MORELOS ​ No. Exterior  …" at bounding box center [526, 178] width 530 height 535
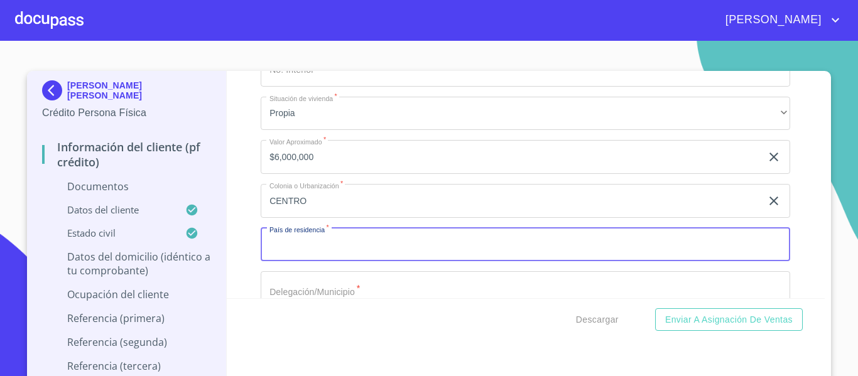
click at [289, 244] on input "Documento de identificación.   *" at bounding box center [526, 245] width 530 height 34
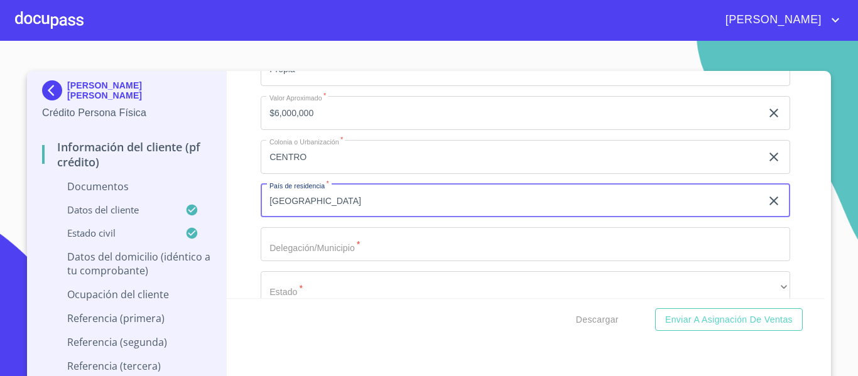
scroll to position [3142, 0]
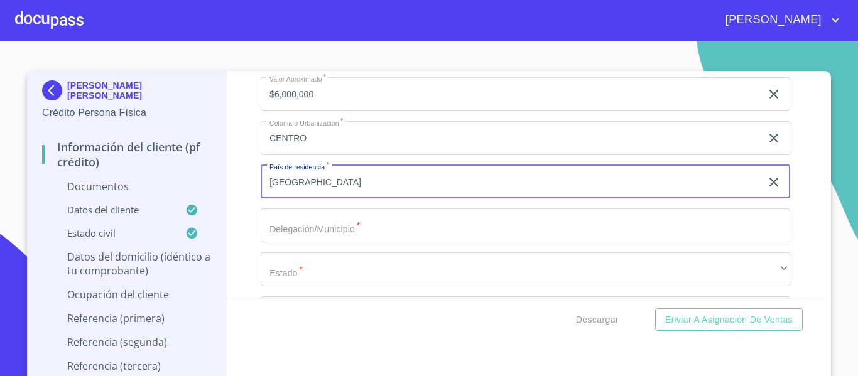
type input "[GEOGRAPHIC_DATA]"
click at [289, 232] on input "Documento de identificación.   *" at bounding box center [526, 226] width 530 height 34
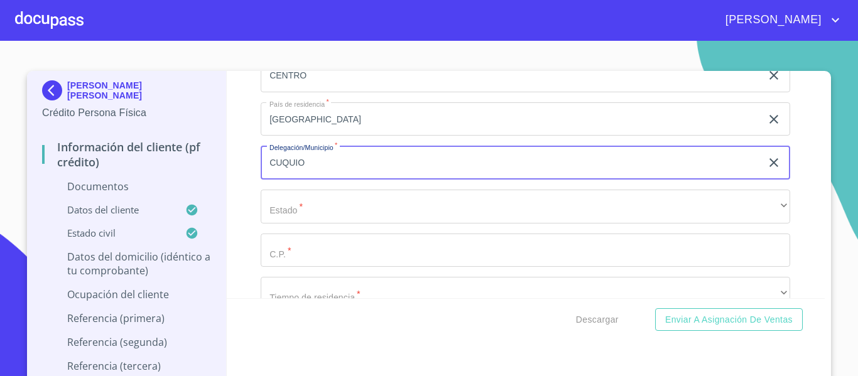
type input "CUQUIO"
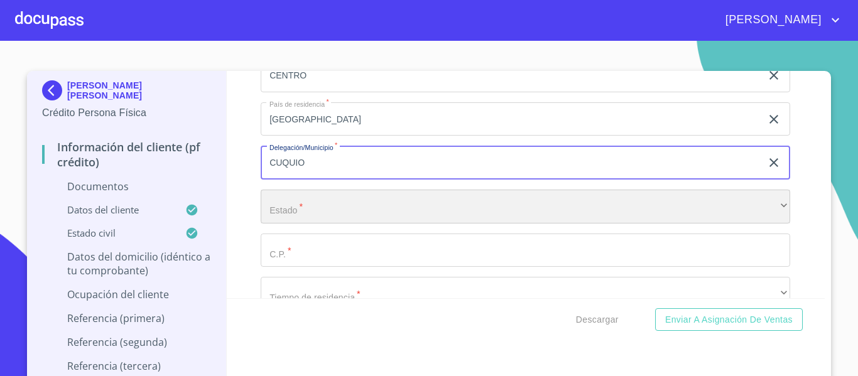
click at [285, 195] on div "​" at bounding box center [526, 207] width 530 height 34
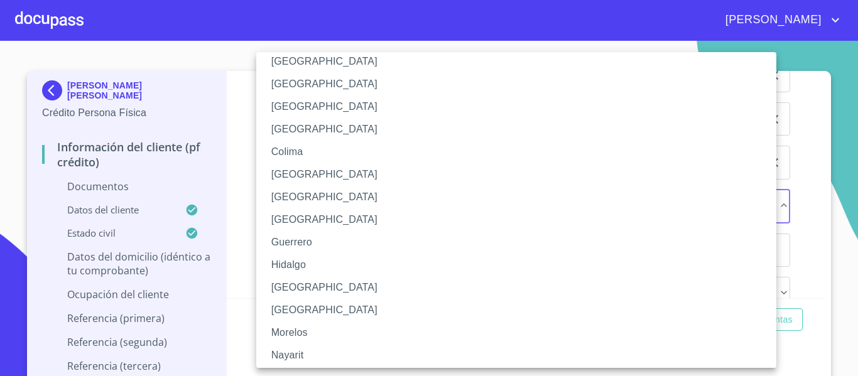
scroll to position [126, 0]
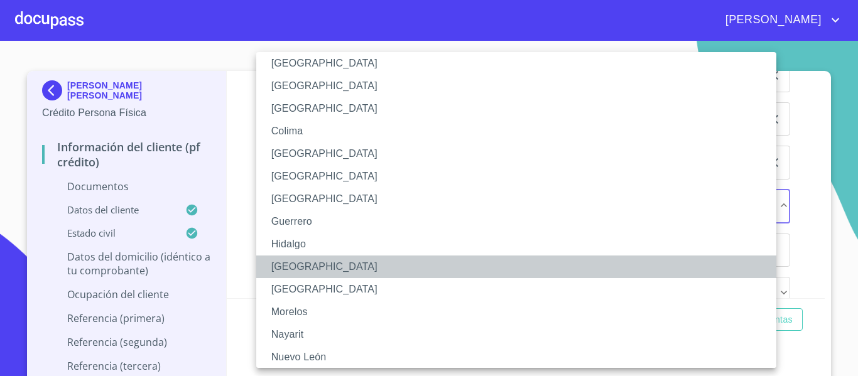
click at [292, 263] on li "[GEOGRAPHIC_DATA]" at bounding box center [521, 267] width 530 height 23
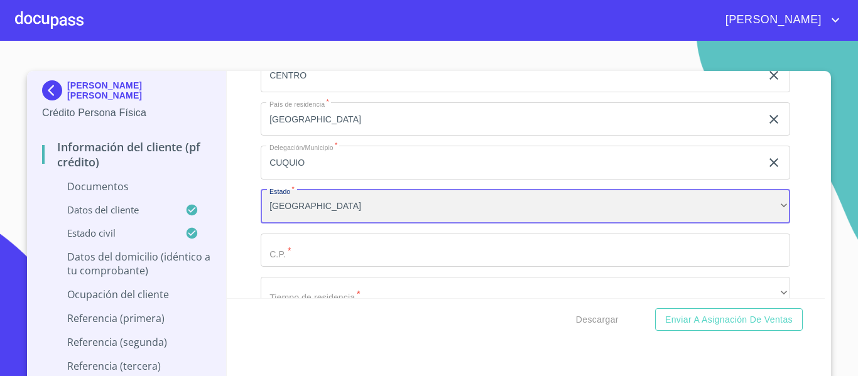
scroll to position [3268, 0]
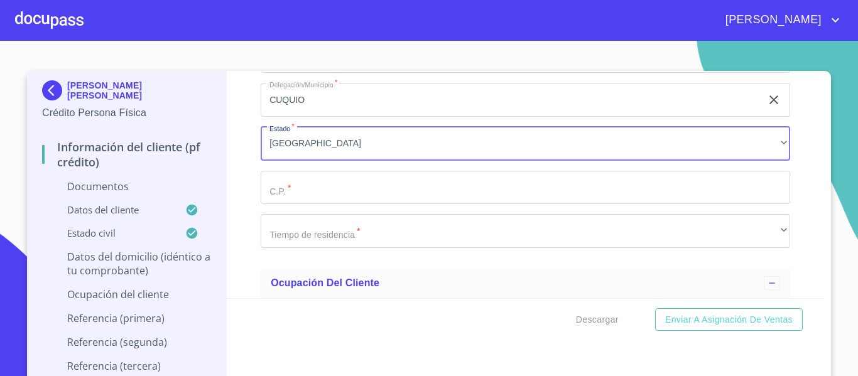
click at [290, 189] on input "Documento de identificación.   *" at bounding box center [526, 188] width 530 height 34
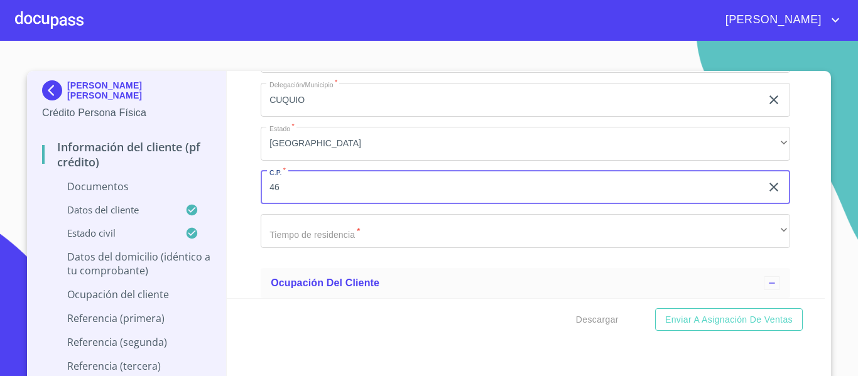
type input "4"
type input "45480"
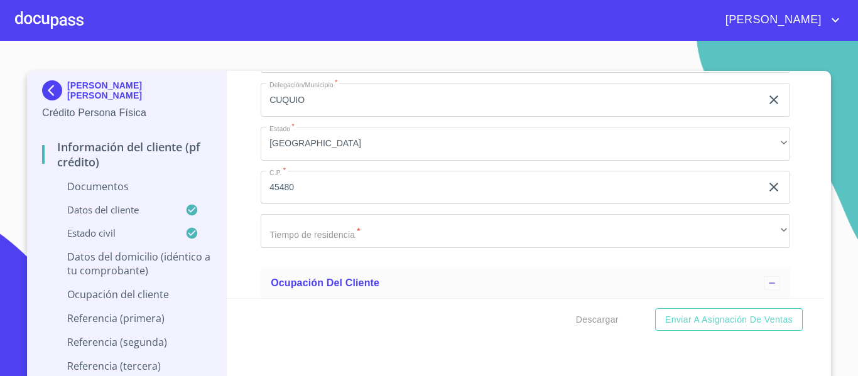
click at [242, 227] on div "Información del cliente (PF crédito) Documentos Documento de identificación.   …" at bounding box center [526, 184] width 599 height 227
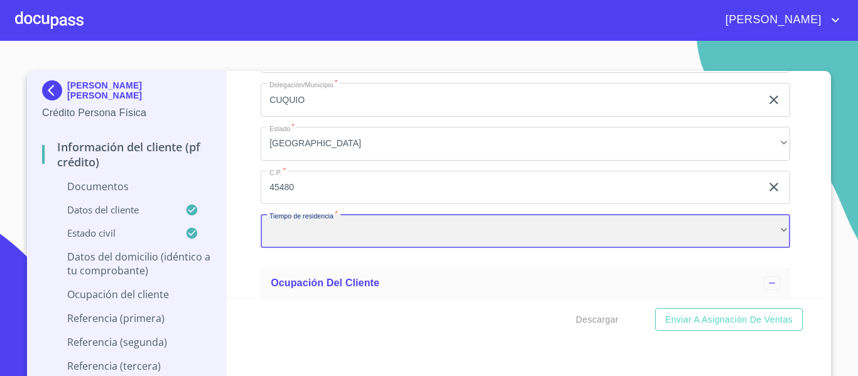
click at [294, 232] on div "​" at bounding box center [526, 231] width 530 height 34
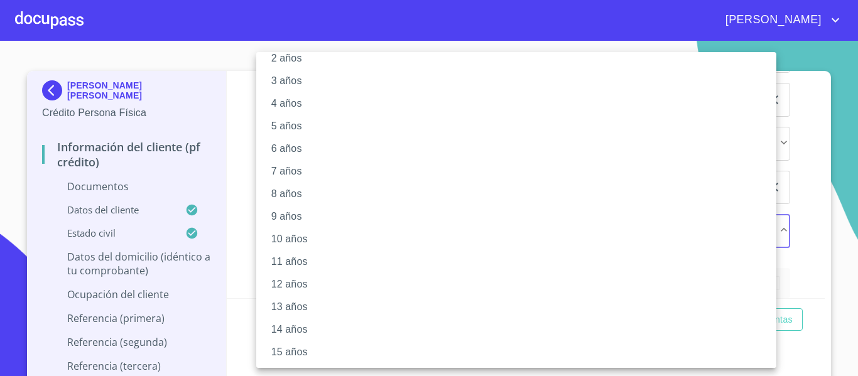
scroll to position [177, 0]
click at [302, 350] on li "20 años" at bounding box center [521, 352] width 530 height 23
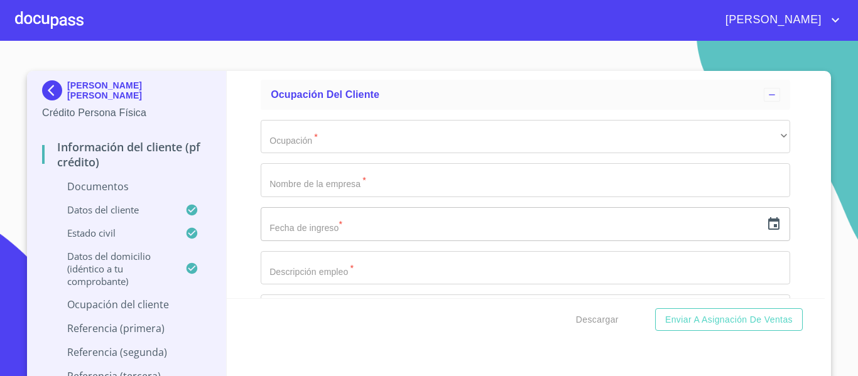
scroll to position [3394, 0]
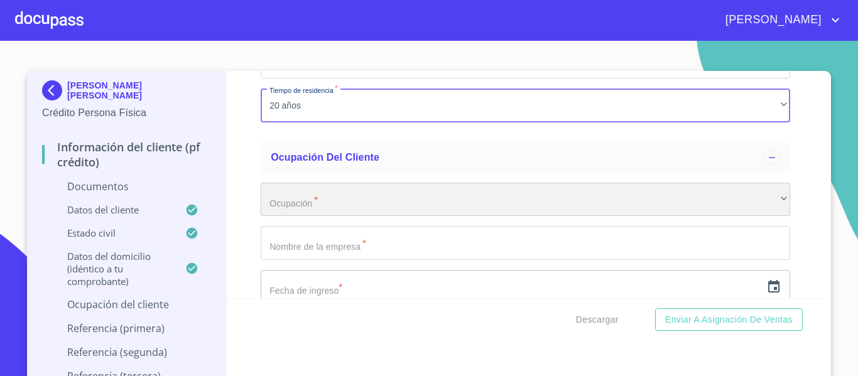
click at [300, 192] on div "​" at bounding box center [526, 200] width 530 height 34
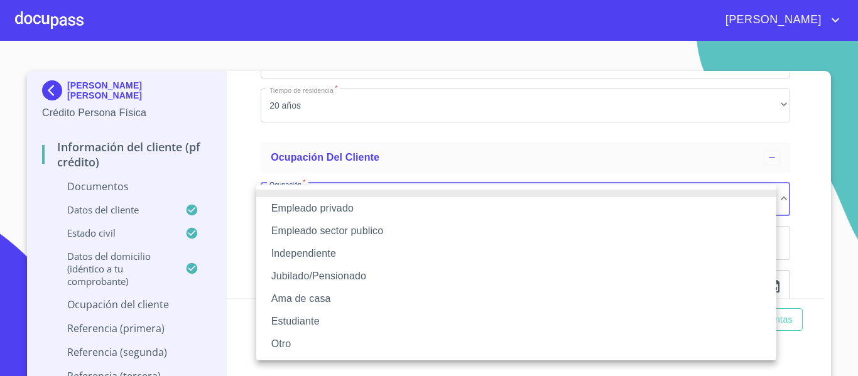
click at [313, 234] on li "Empleado sector publico" at bounding box center [516, 231] width 520 height 23
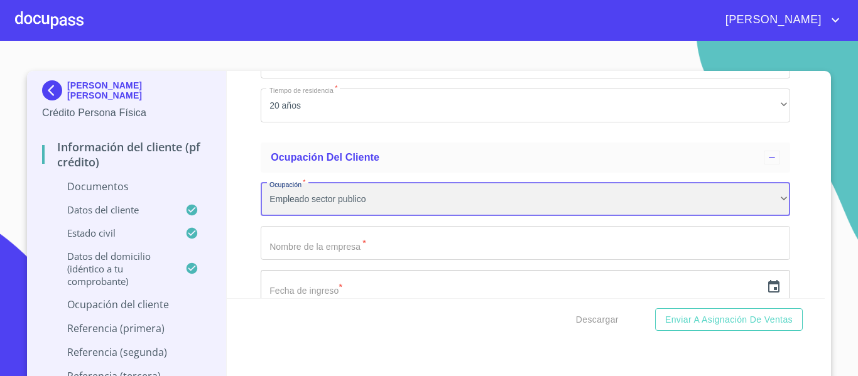
scroll to position [3456, 0]
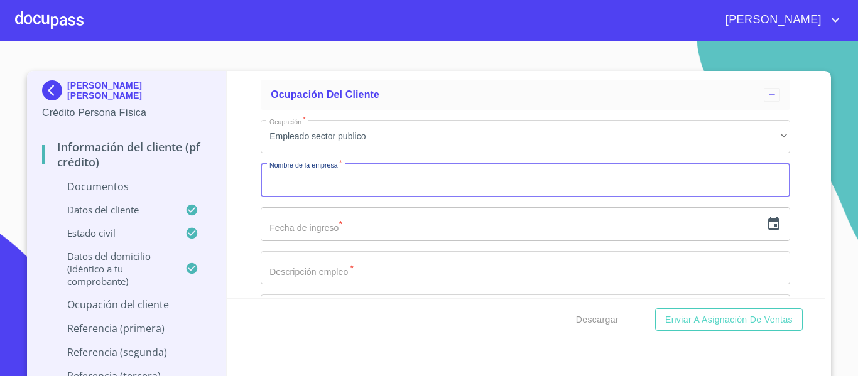
click at [266, 188] on input "Documento de identificación.   *" at bounding box center [526, 180] width 530 height 34
click at [655, 309] on button "Enviar a Asignación de Ventas" at bounding box center [729, 320] width 148 height 23
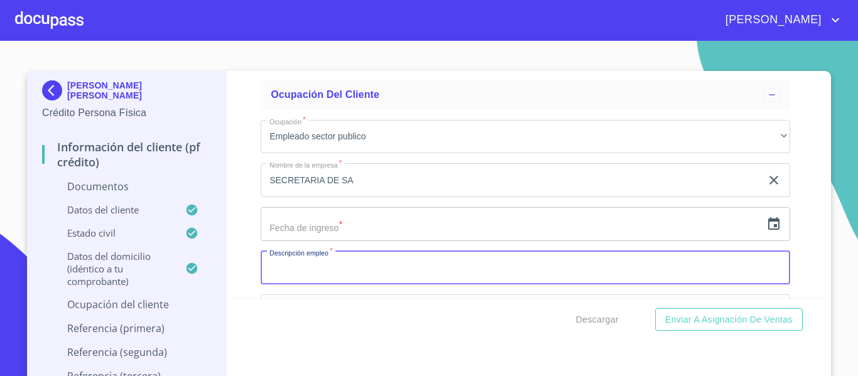
click at [350, 173] on input "SECRETARIA DE SA" at bounding box center [511, 180] width 501 height 34
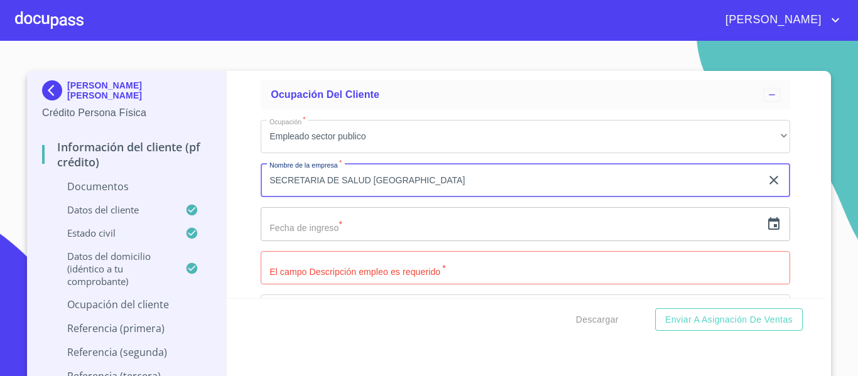
type input "SECRETARIA DE SALUD [GEOGRAPHIC_DATA]"
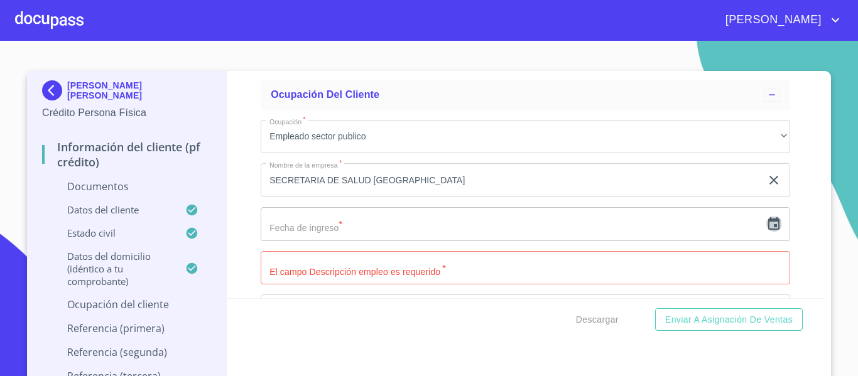
click at [767, 224] on icon "button" at bounding box center [774, 224] width 15 height 15
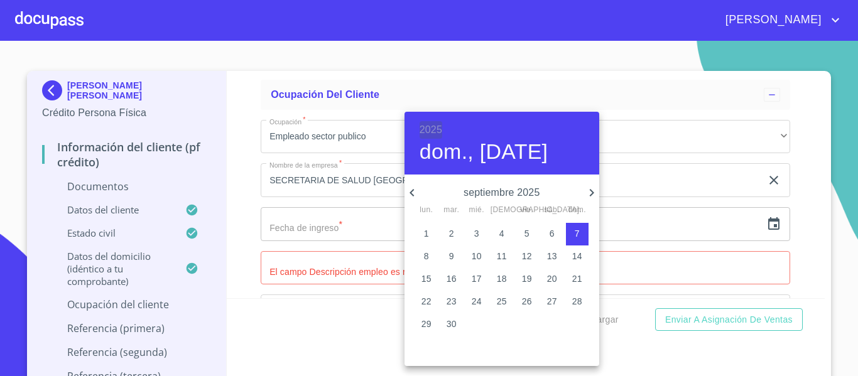
click at [440, 126] on h6 "2025" at bounding box center [431, 130] width 23 height 18
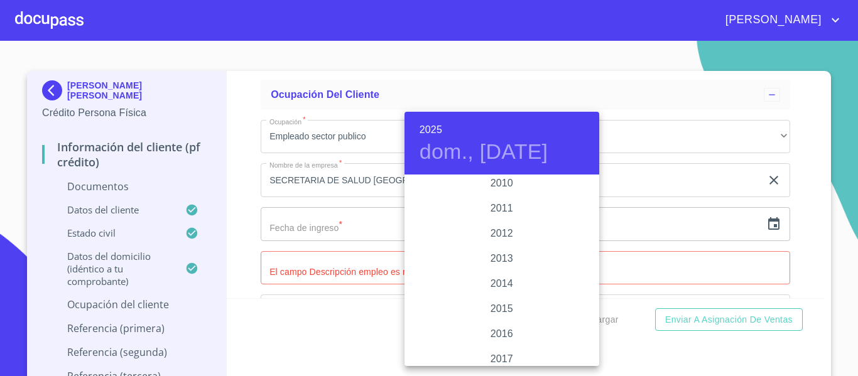
scroll to position [2124, 0]
click at [500, 226] on div "2011" at bounding box center [502, 226] width 195 height 25
type input "7 de sep. de 2011"
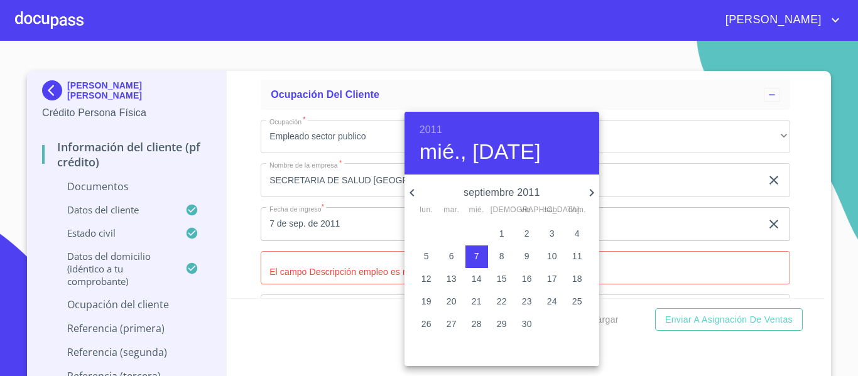
click at [234, 236] on div at bounding box center [429, 188] width 858 height 376
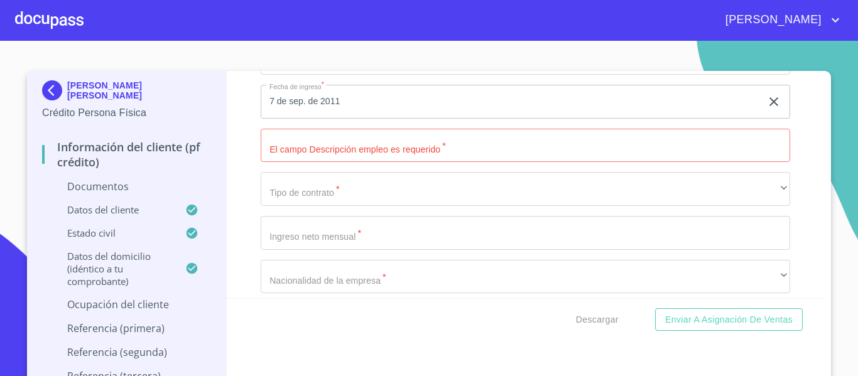
scroll to position [3582, 0]
click at [326, 150] on input "Documento de identificación.   *" at bounding box center [526, 143] width 530 height 34
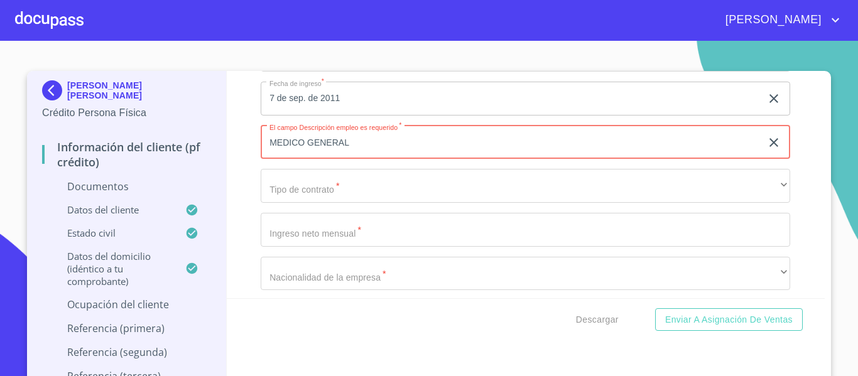
type input "MEDICO GENERAL"
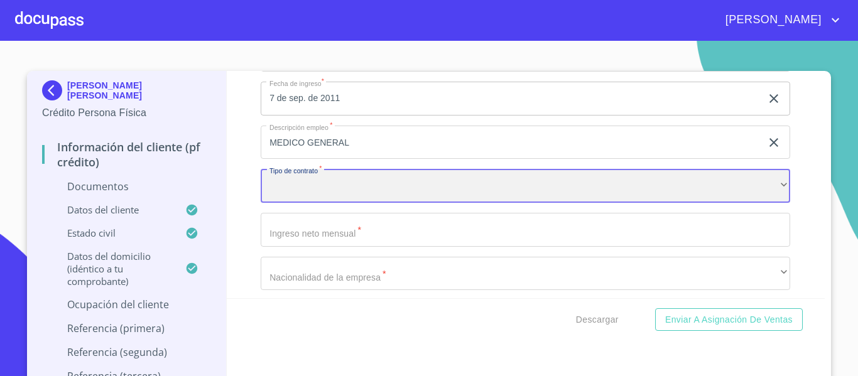
click at [312, 189] on div "​" at bounding box center [526, 186] width 530 height 34
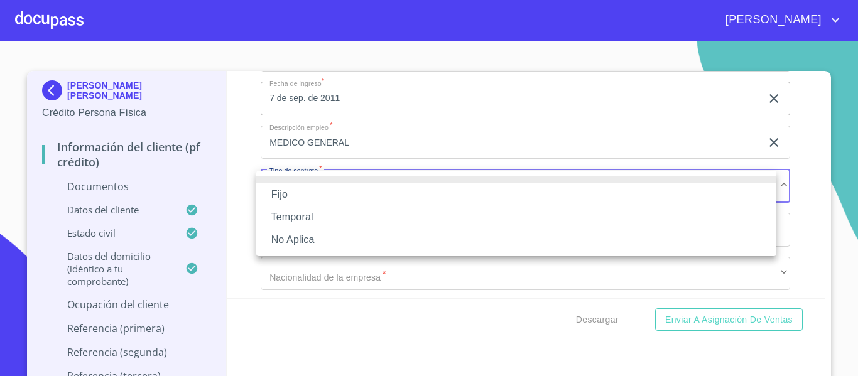
click at [270, 195] on li "Fijo" at bounding box center [516, 195] width 520 height 23
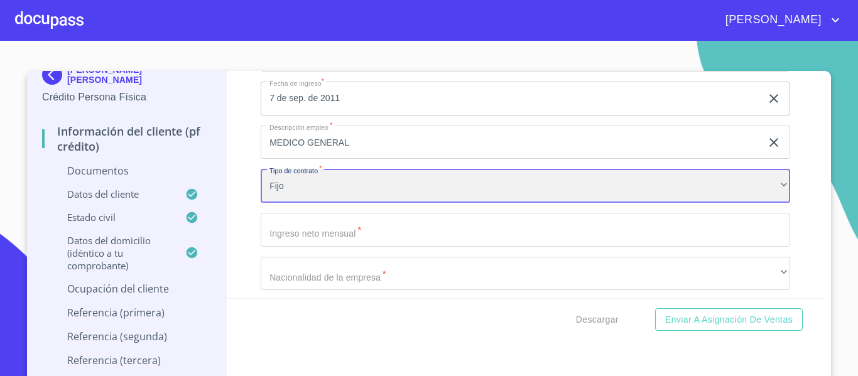
scroll to position [25, 0]
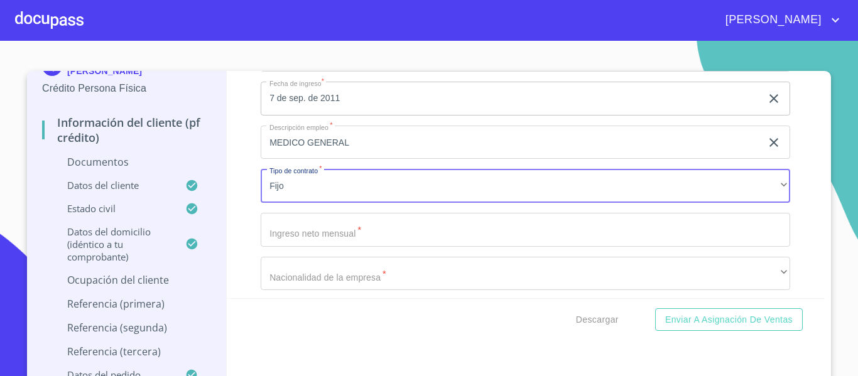
click at [300, 233] on input "Documento de identificación.   *" at bounding box center [526, 230] width 530 height 34
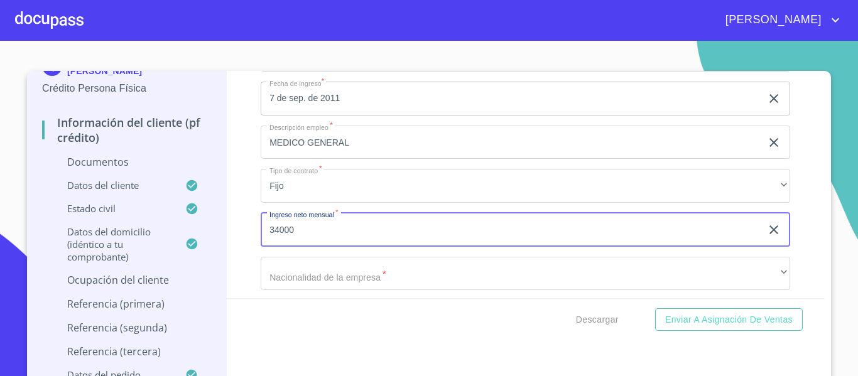
type input "34000"
click at [229, 253] on div "Información del cliente (PF crédito) Documentos Documento de identificación.   …" at bounding box center [526, 184] width 599 height 227
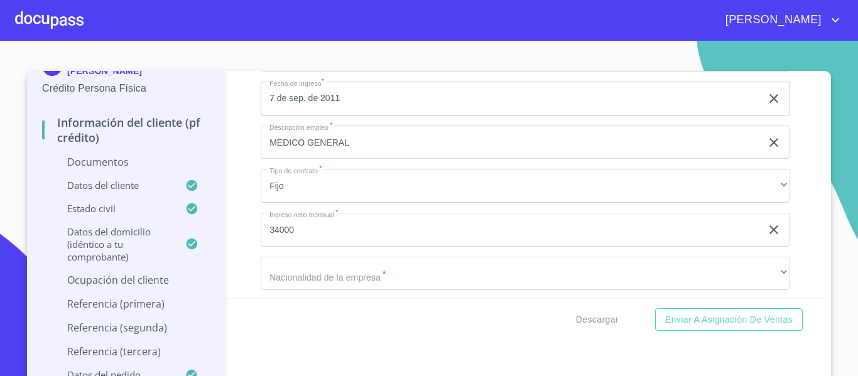
scroll to position [3645, 0]
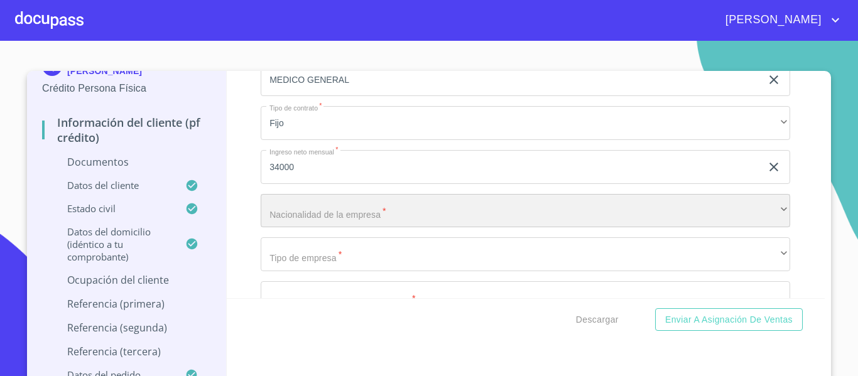
click at [283, 214] on div "​" at bounding box center [526, 211] width 530 height 34
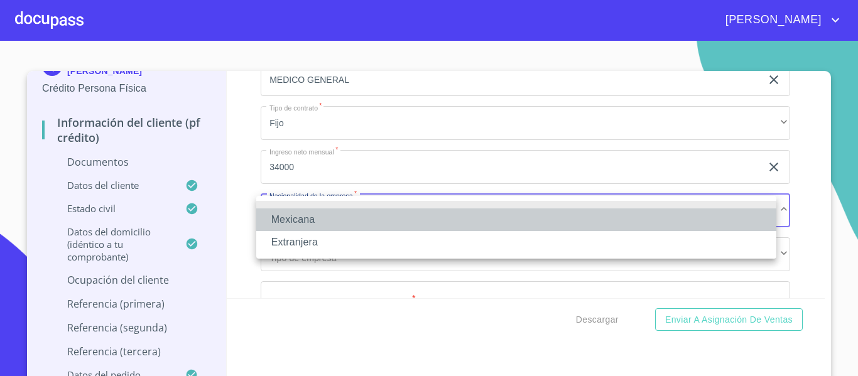
click at [283, 214] on li "Mexicana" at bounding box center [516, 220] width 520 height 23
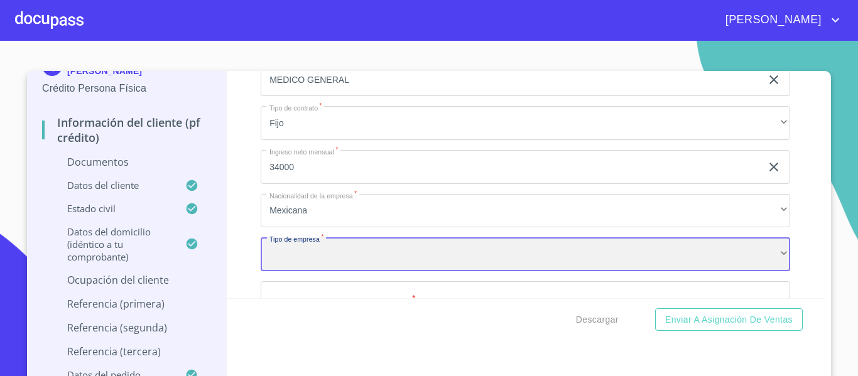
click at [288, 253] on div "​" at bounding box center [526, 255] width 530 height 34
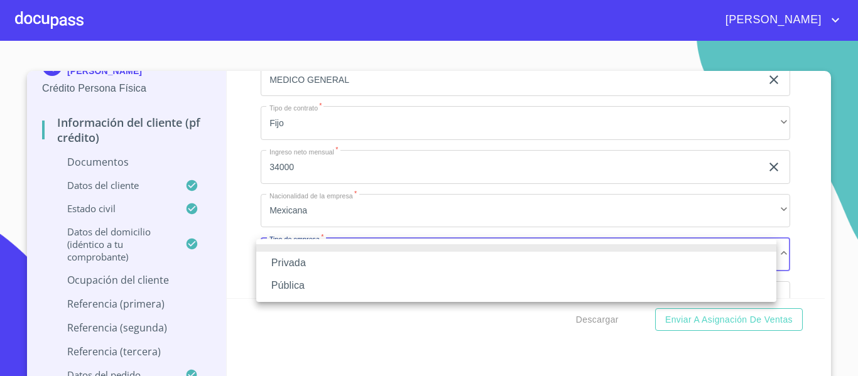
click at [288, 253] on li "Privada" at bounding box center [516, 263] width 520 height 23
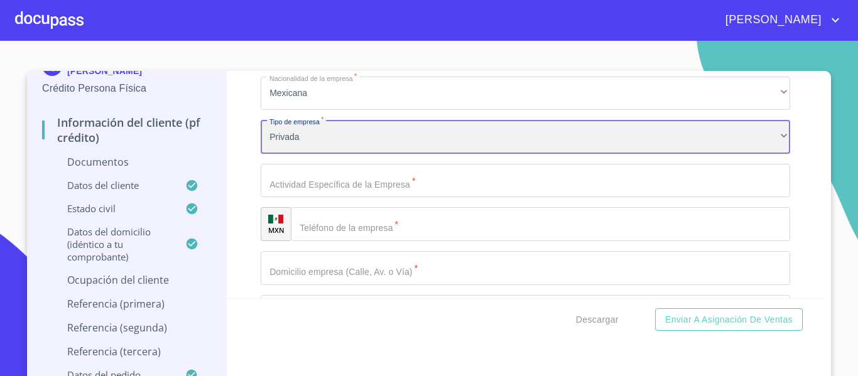
scroll to position [3771, 0]
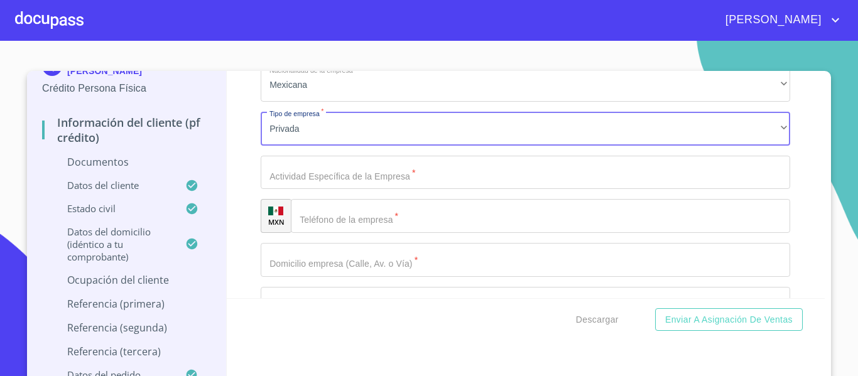
click at [285, 177] on input "Documento de identificación.   *" at bounding box center [526, 173] width 530 height 34
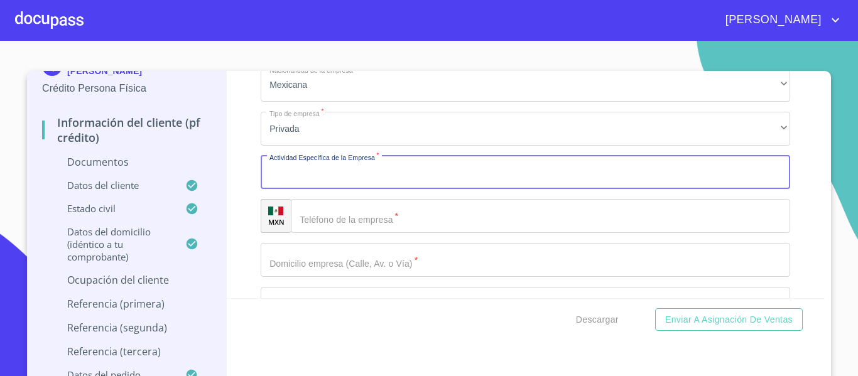
scroll to position [3645, 0]
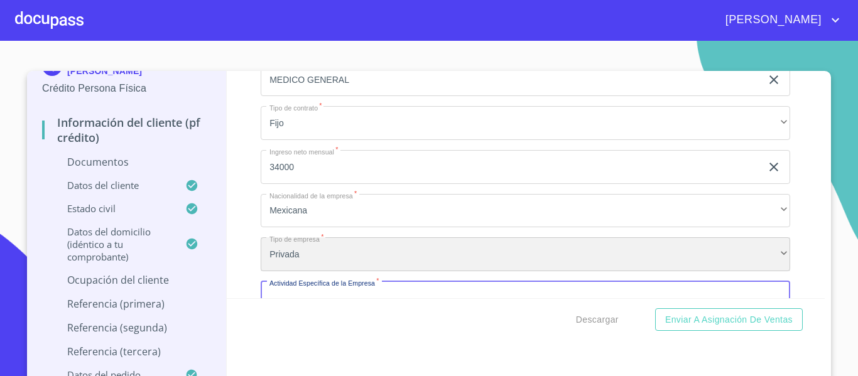
click at [305, 257] on div "Privada" at bounding box center [526, 255] width 530 height 34
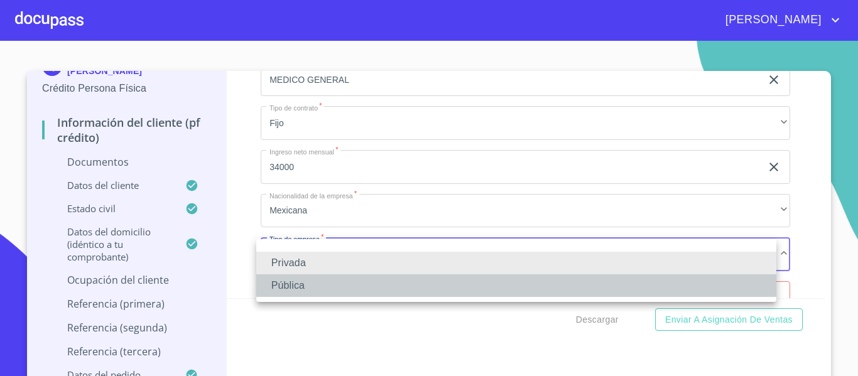
click at [300, 283] on li "Pública" at bounding box center [516, 286] width 520 height 23
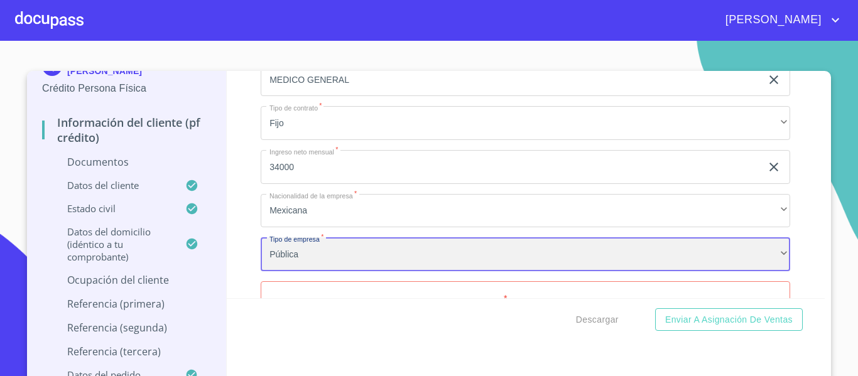
scroll to position [3708, 0]
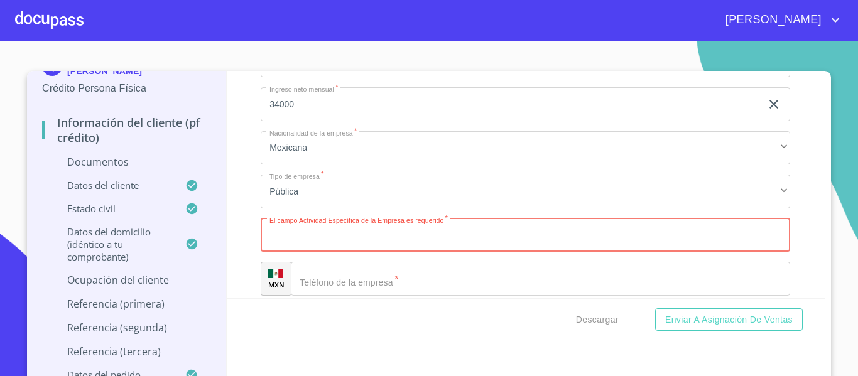
click at [302, 236] on input "Documento de identificación.   *" at bounding box center [526, 236] width 530 height 34
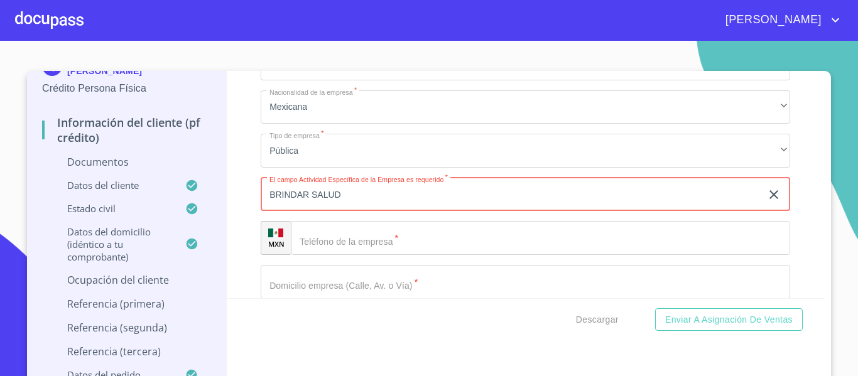
scroll to position [3771, 0]
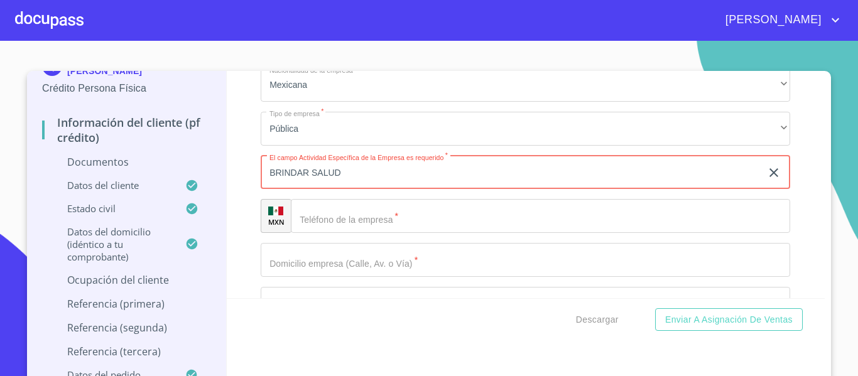
type input "BRINDAR SALUD"
click at [317, 208] on div "​" at bounding box center [541, 216] width 500 height 34
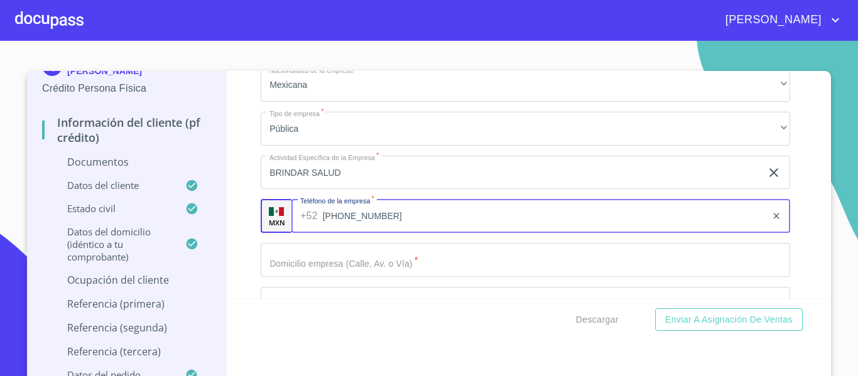
type input "[PHONE_NUMBER]"
click at [236, 261] on div "Información del cliente (PF crédito) Documentos Documento de identificación.   …" at bounding box center [526, 184] width 599 height 227
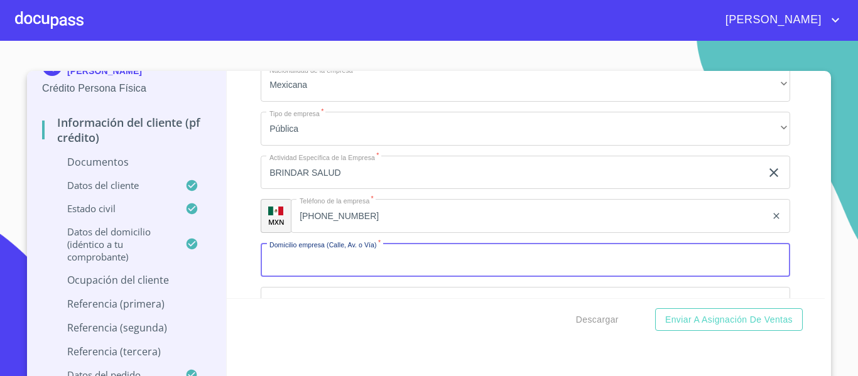
click at [295, 259] on input "Documento de identificación.   *" at bounding box center [526, 260] width 530 height 34
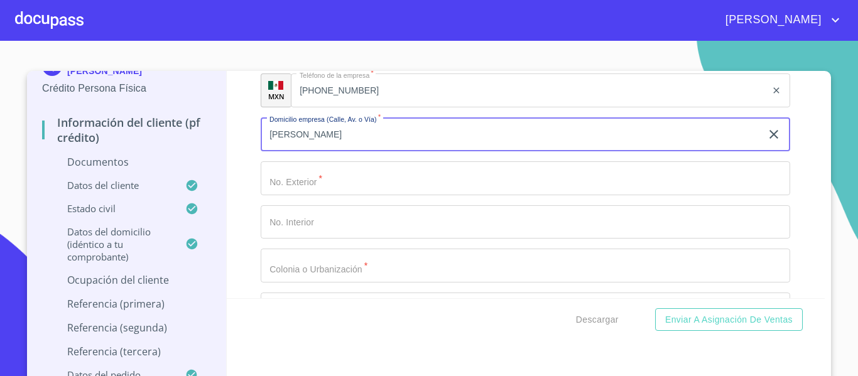
type input "[PERSON_NAME]"
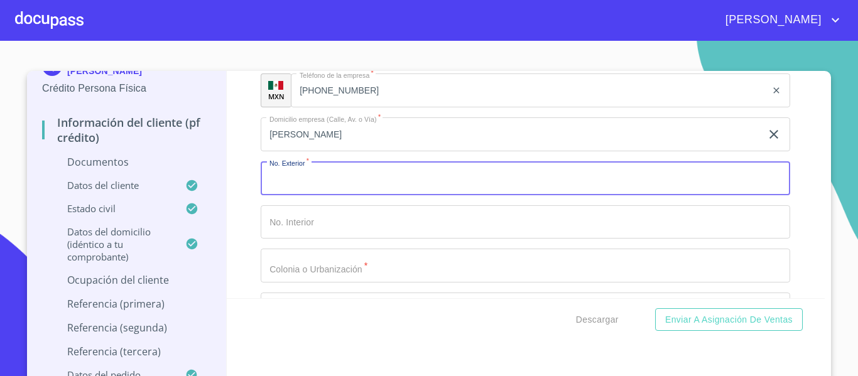
click at [305, 180] on input "Documento de identificación.   *" at bounding box center [526, 179] width 530 height 34
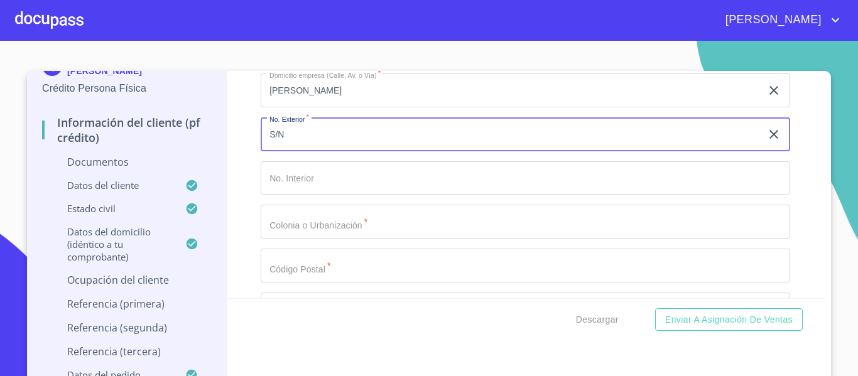
scroll to position [3959, 0]
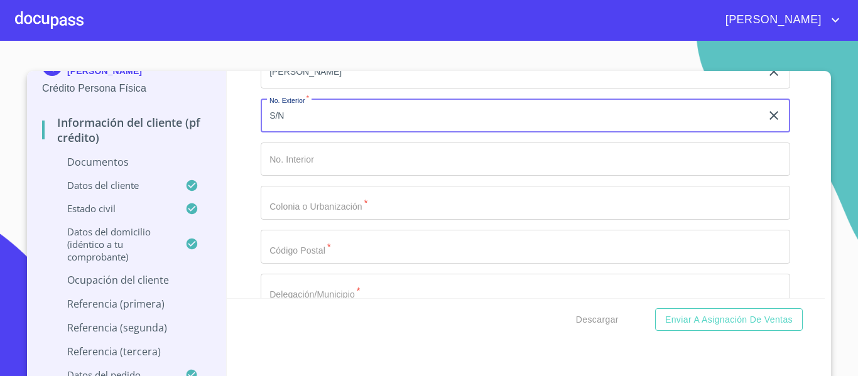
type input "S/N"
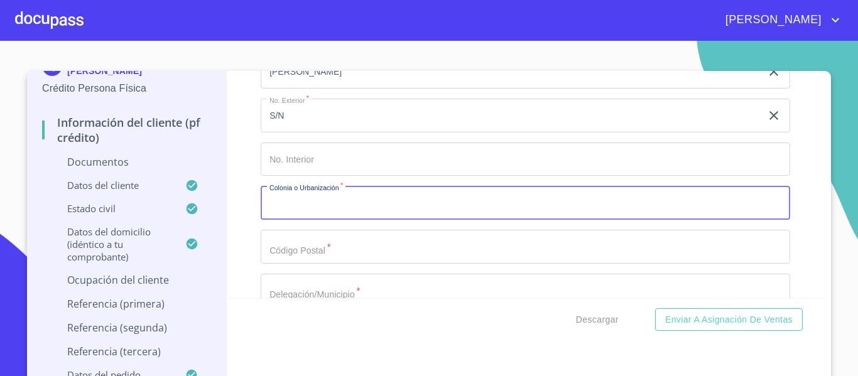
click at [322, 201] on input "Documento de identificación.   *" at bounding box center [526, 203] width 530 height 34
type input "C"
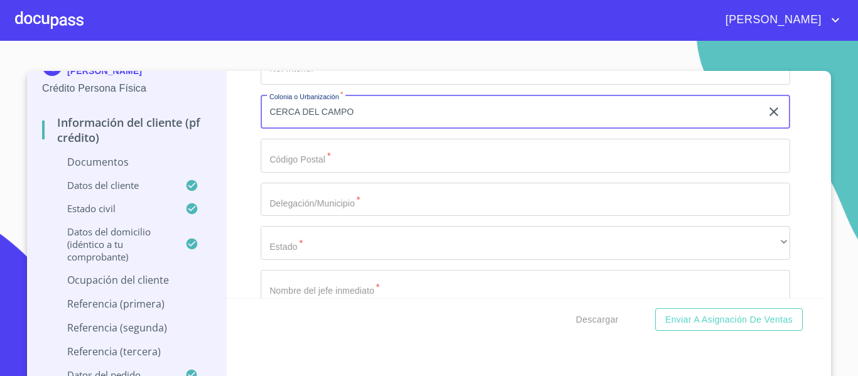
scroll to position [4085, 0]
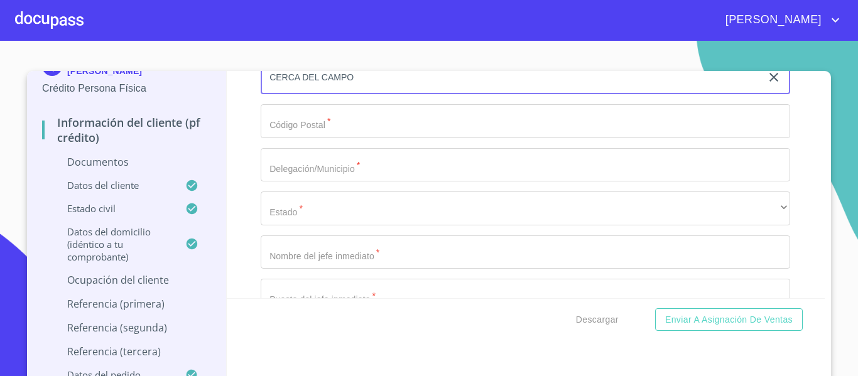
type input "CERCA DEL CAMPO"
click at [305, 128] on input "Documento de identificación.   *" at bounding box center [526, 121] width 530 height 34
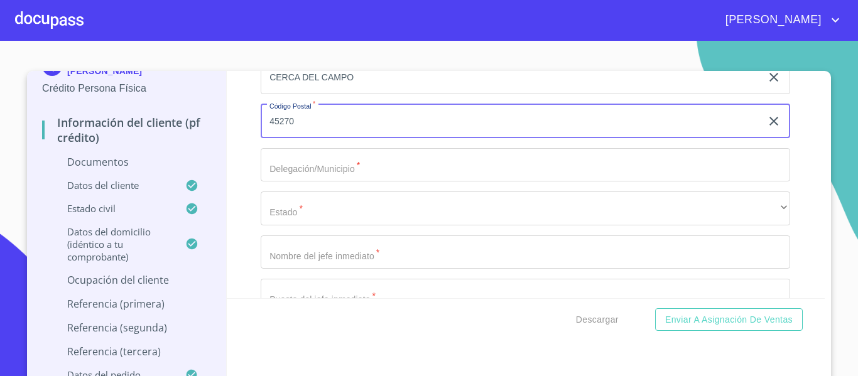
type input "45270"
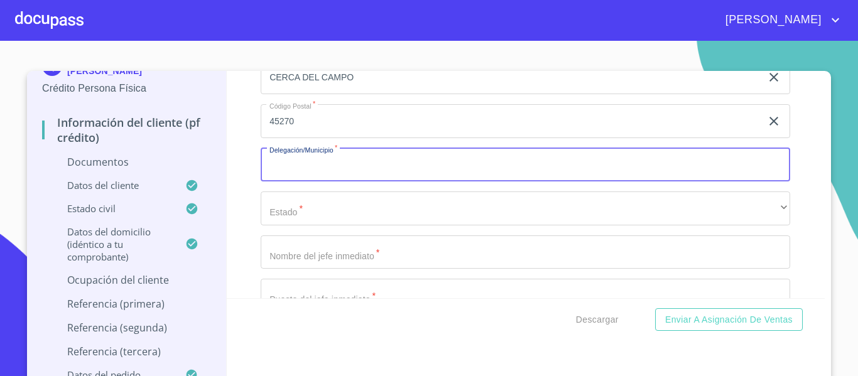
click at [261, 159] on input "Documento de identificación.   *" at bounding box center [526, 165] width 530 height 34
click at [281, 159] on input "Documento de identificación.   *" at bounding box center [526, 165] width 530 height 34
type input "I"
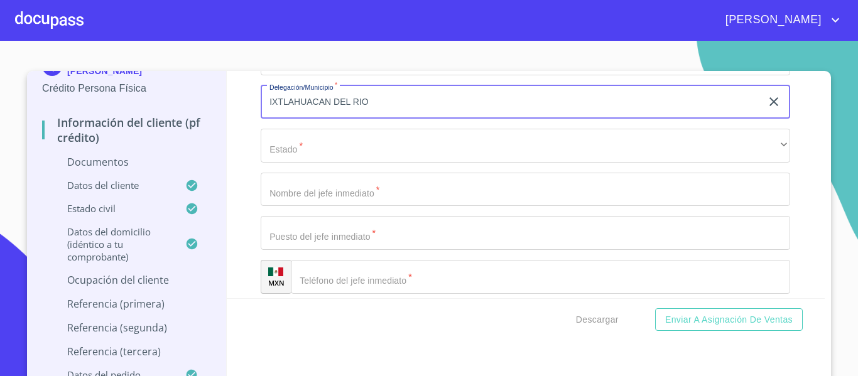
type input "IXTLAHUACAN DEL RIO"
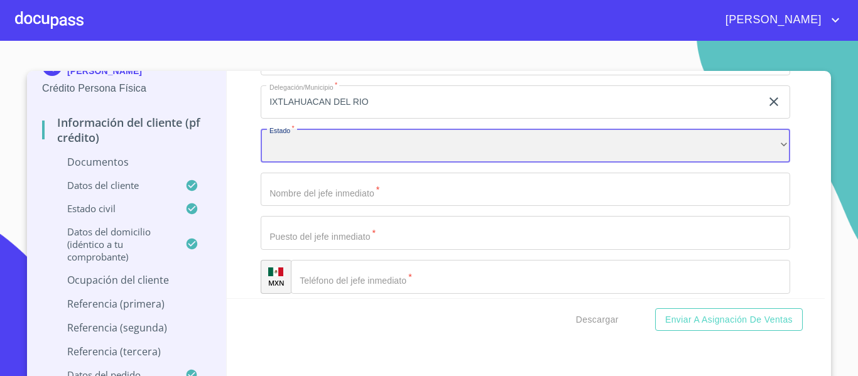
click at [292, 153] on div "​" at bounding box center [526, 146] width 530 height 34
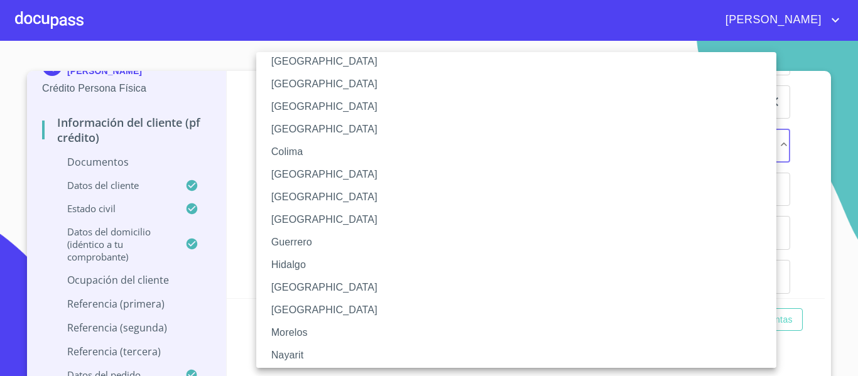
scroll to position [126, 0]
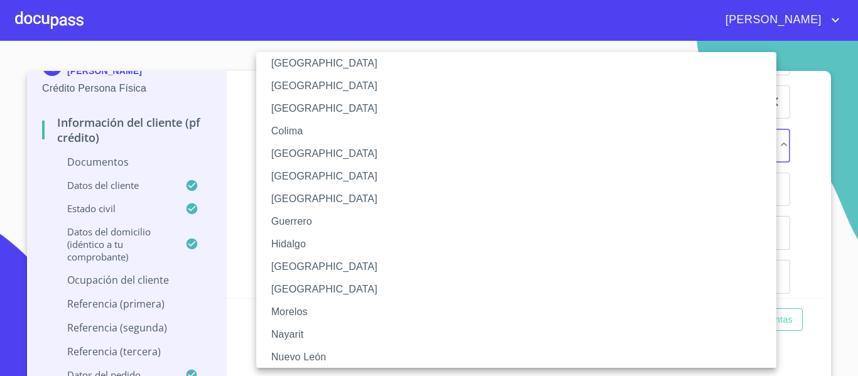
click at [294, 264] on li "[GEOGRAPHIC_DATA]" at bounding box center [521, 267] width 530 height 23
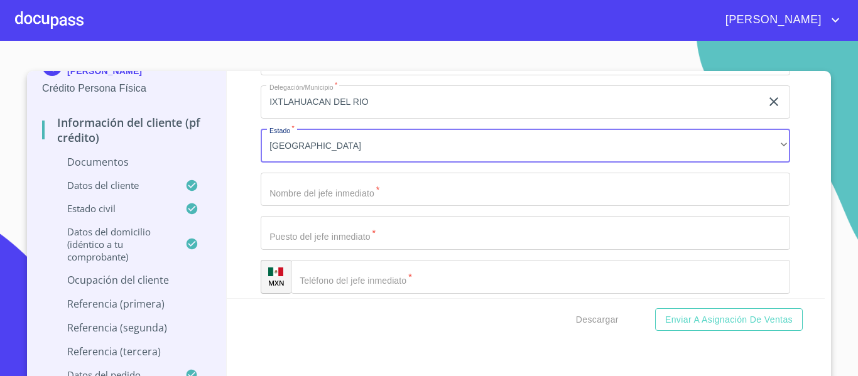
click at [278, 185] on input "Documento de identificación.   *" at bounding box center [526, 190] width 530 height 34
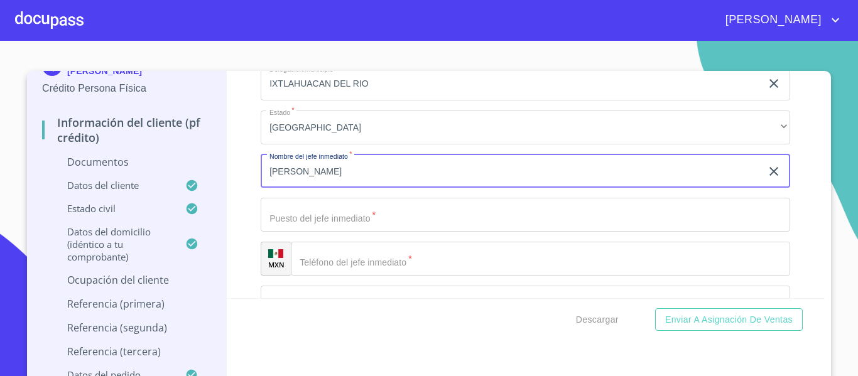
scroll to position [4148, 0]
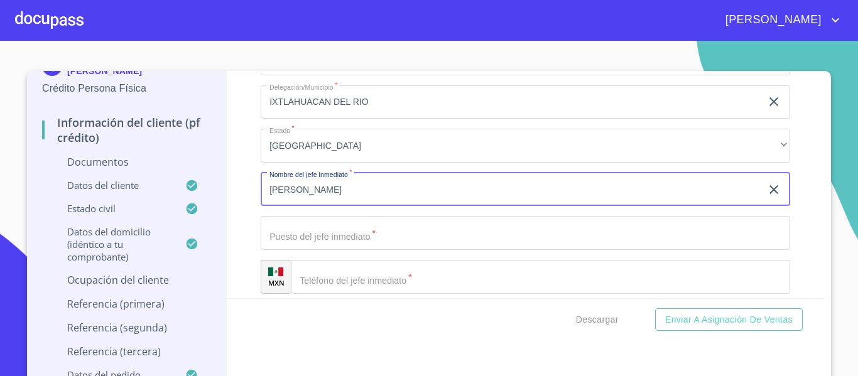
type input "[PERSON_NAME]"
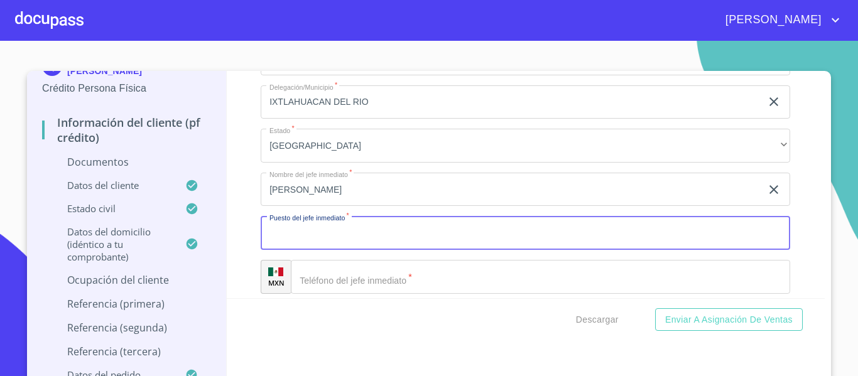
click at [303, 238] on input "Documento de identificación.   *" at bounding box center [526, 233] width 530 height 34
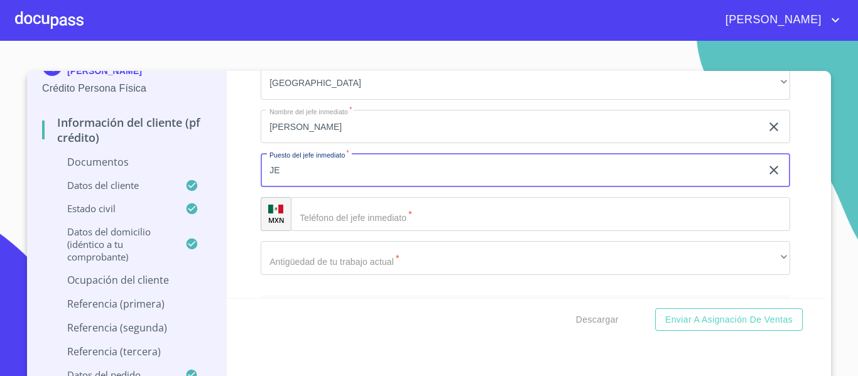
type input "J"
type input "COORDINADOR DE AREA"
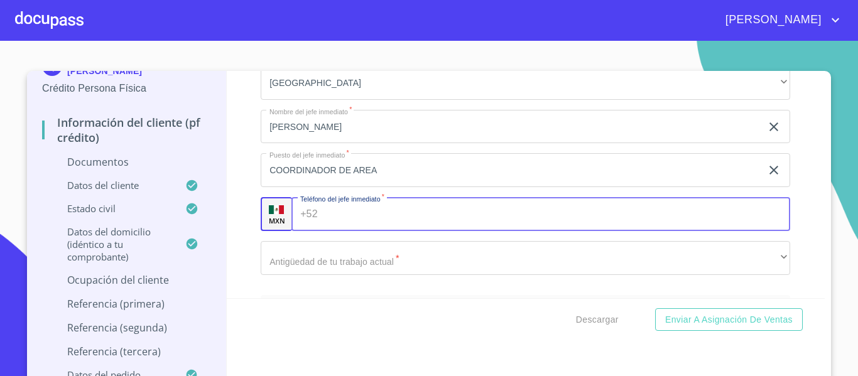
click at [348, 211] on input "Documento de identificación.   *" at bounding box center [557, 214] width 468 height 34
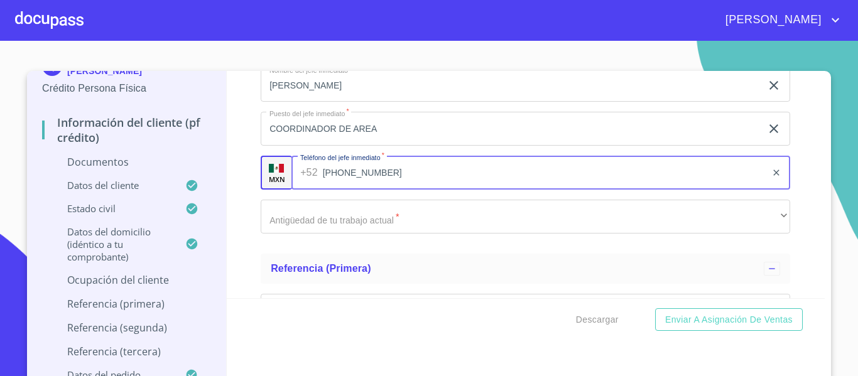
scroll to position [4273, 0]
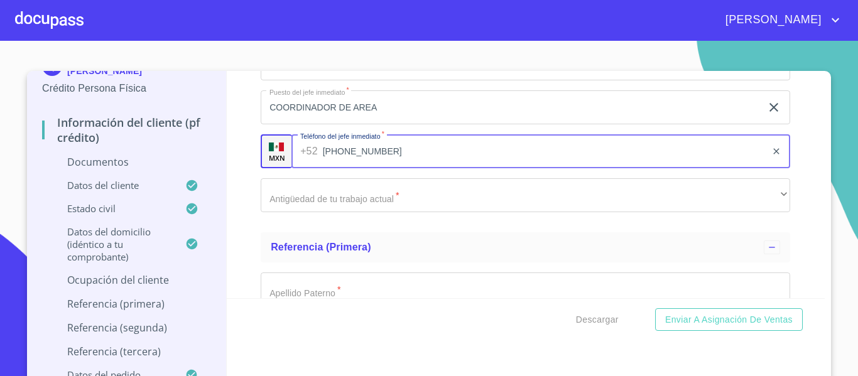
type input "[PHONE_NUMBER]"
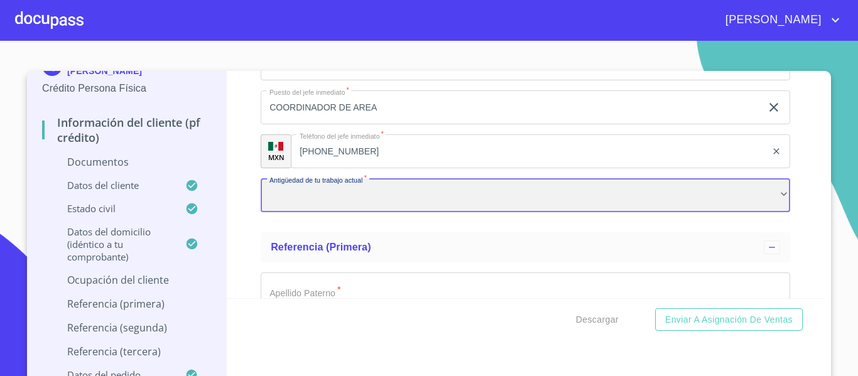
click at [283, 186] on div "​" at bounding box center [526, 195] width 530 height 34
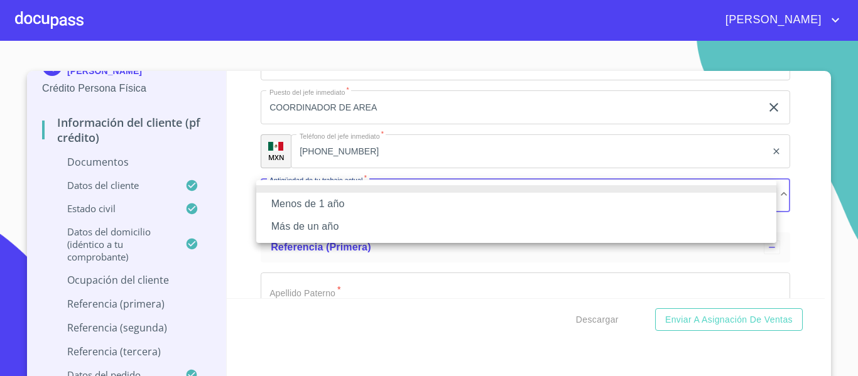
click at [295, 222] on li "Más de un año" at bounding box center [516, 227] width 520 height 23
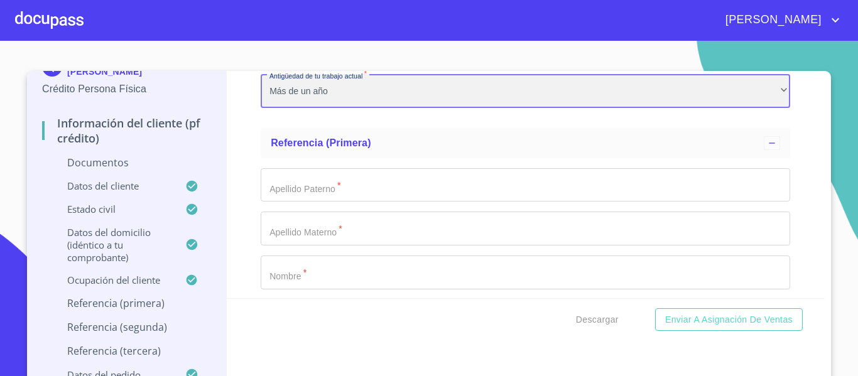
scroll to position [4399, 0]
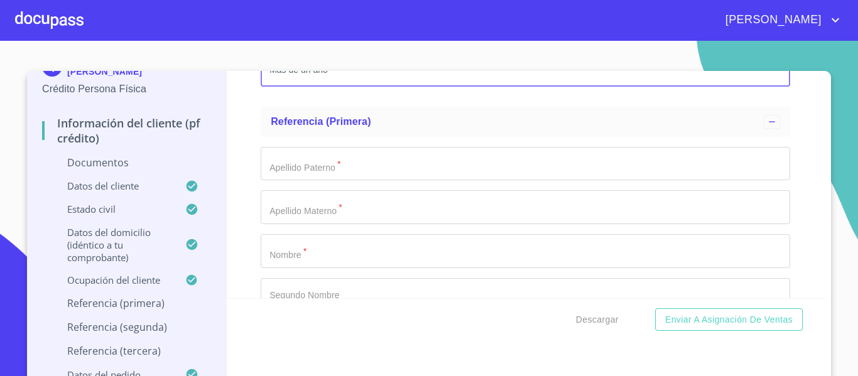
click at [295, 176] on input "Documento de identificación.   *" at bounding box center [526, 164] width 530 height 34
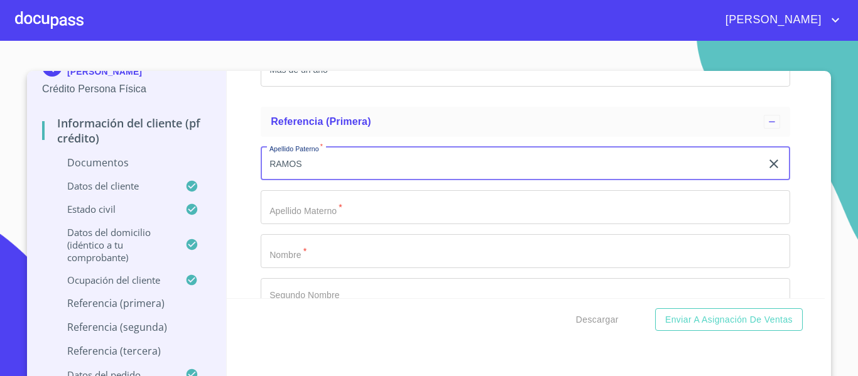
type input "RAMOS"
click at [308, 204] on input "Documento de identificación.   *" at bounding box center [526, 207] width 530 height 34
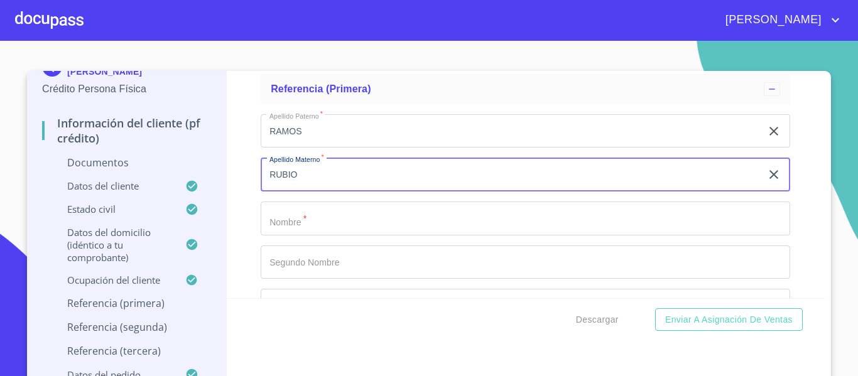
scroll to position [4462, 0]
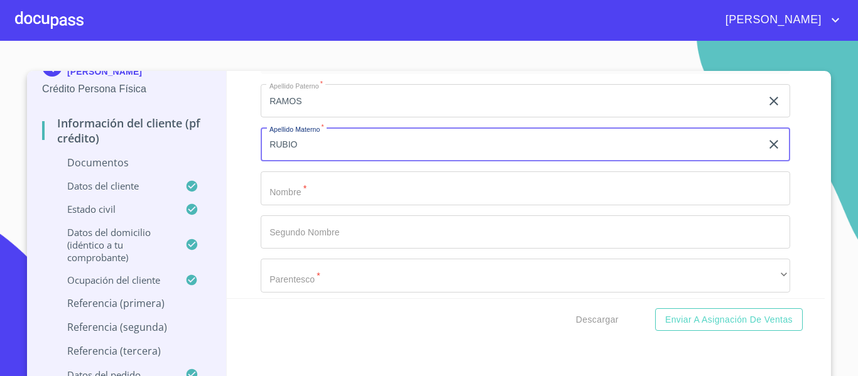
type input "RUBIO"
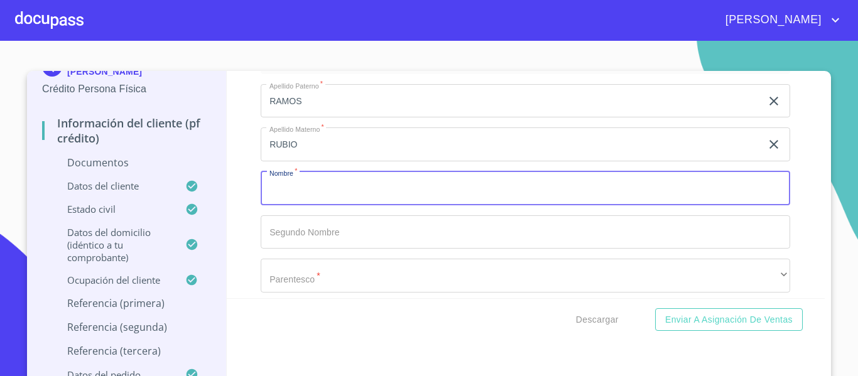
click at [361, 203] on input "Documento de identificación.   *" at bounding box center [526, 189] width 530 height 34
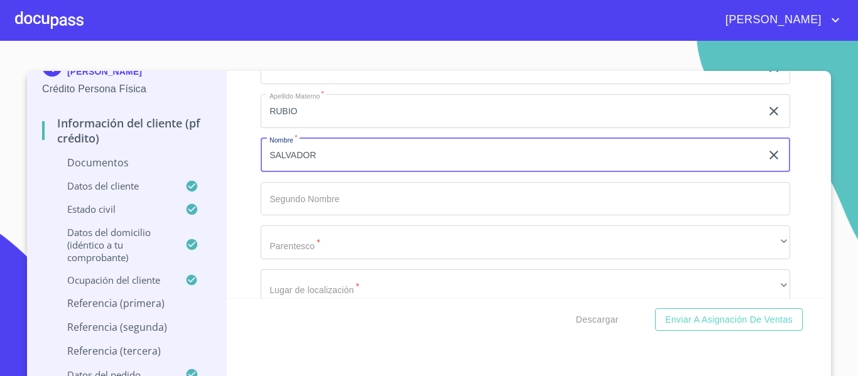
scroll to position [4525, 0]
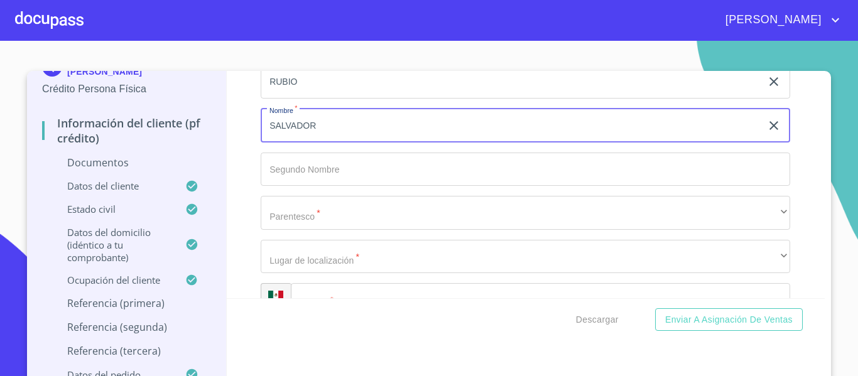
type input "SALVADOR"
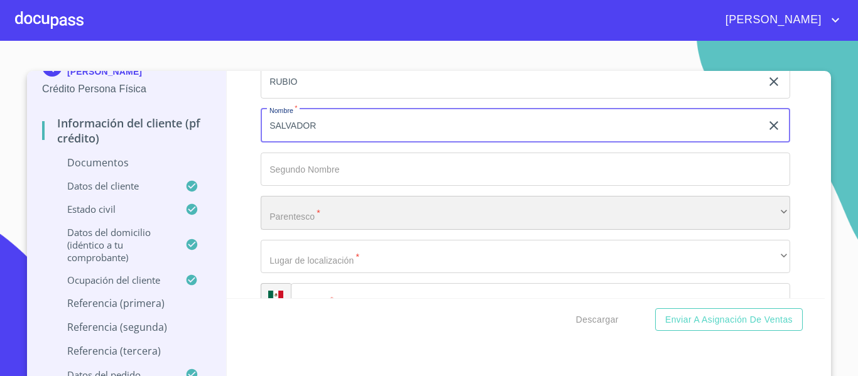
click at [323, 212] on div "​" at bounding box center [526, 213] width 530 height 34
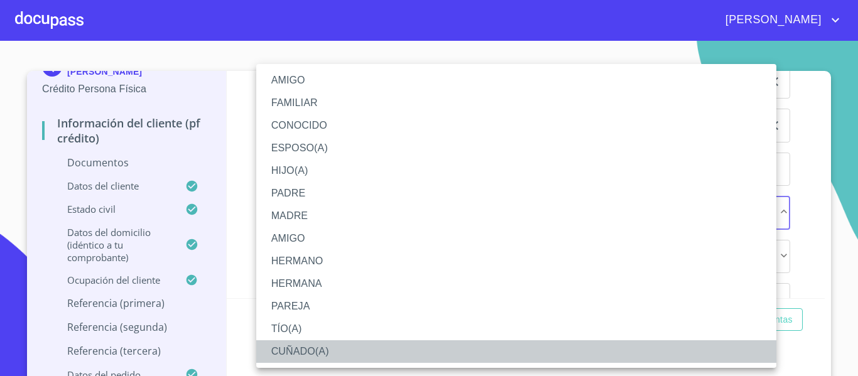
click at [311, 346] on li "CUÑADO(A)" at bounding box center [516, 352] width 520 height 23
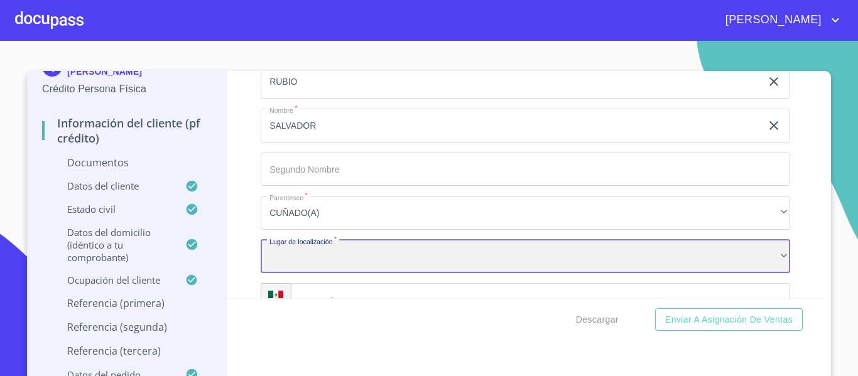
click at [317, 267] on div "​" at bounding box center [526, 257] width 530 height 34
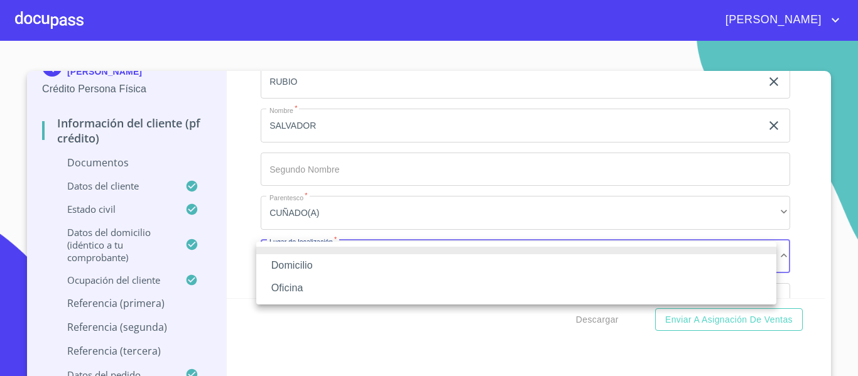
click at [315, 261] on li "Domicilio" at bounding box center [516, 266] width 520 height 23
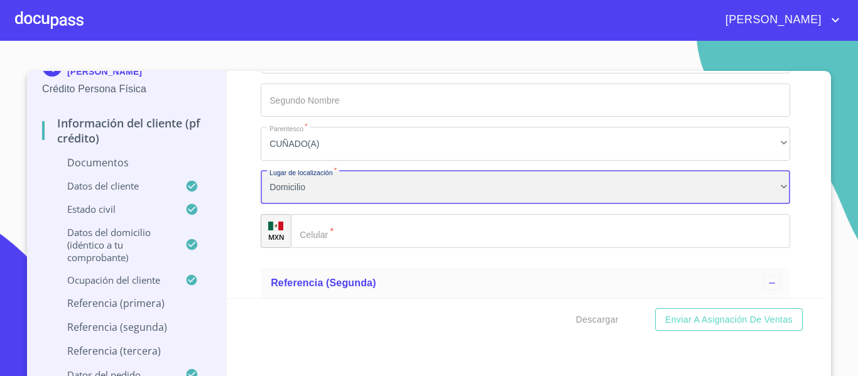
scroll to position [4650, 0]
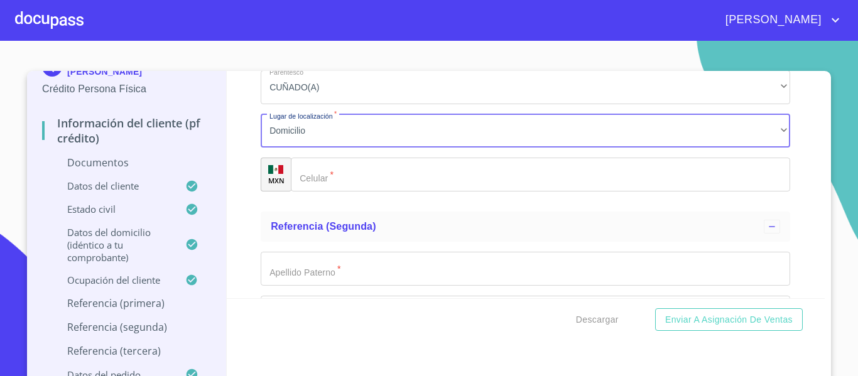
click at [307, 175] on div "​" at bounding box center [541, 175] width 500 height 34
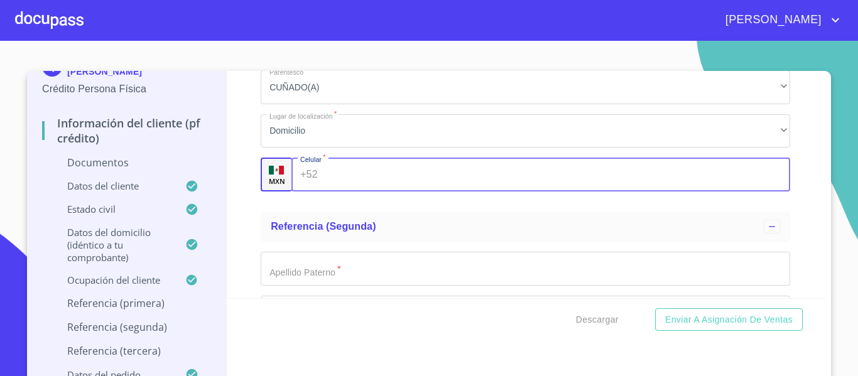
scroll to position [4713, 0]
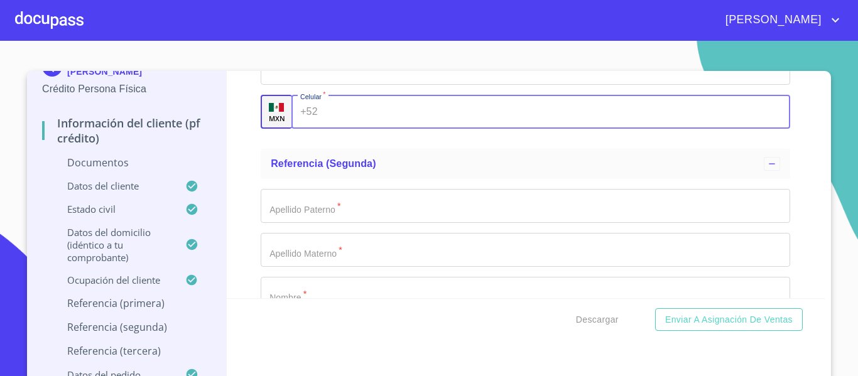
click at [309, 208] on input "Documento de identificación.   *" at bounding box center [526, 206] width 530 height 34
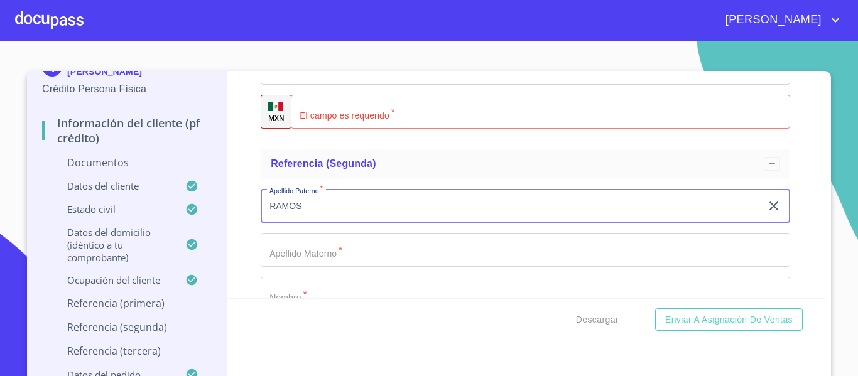
type input "RAMOS"
click at [331, 266] on input "Documento de identificación.   *" at bounding box center [526, 250] width 530 height 34
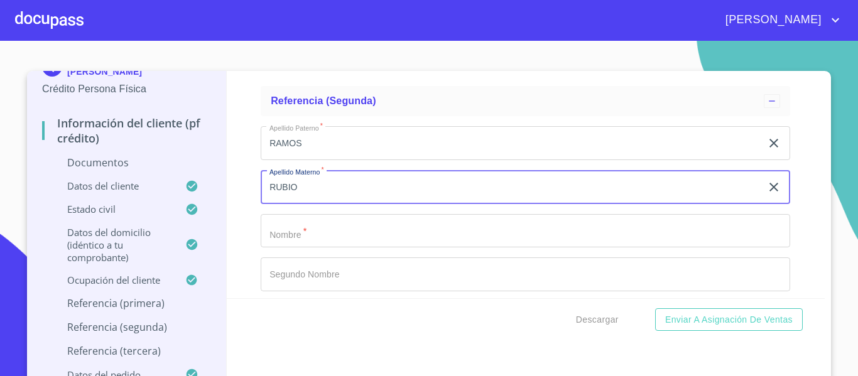
scroll to position [4839, 0]
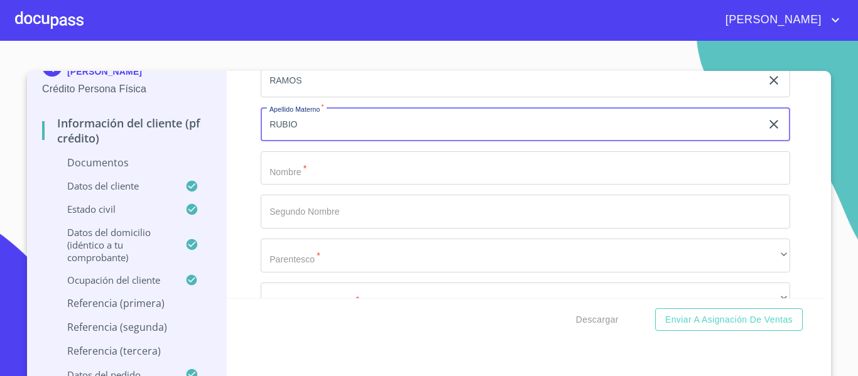
type input "RUBIO"
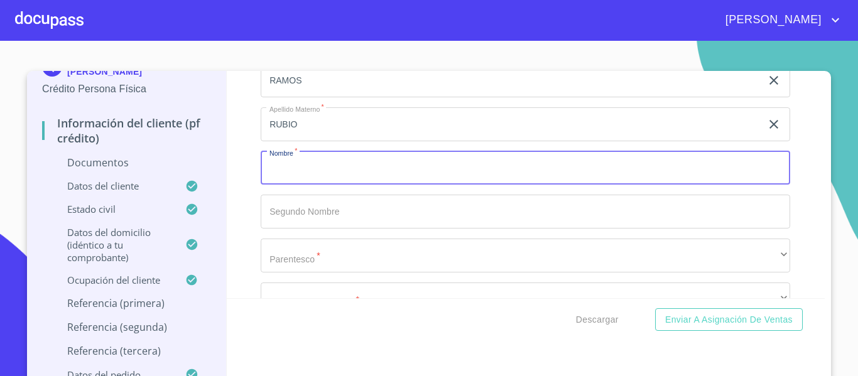
click at [295, 168] on input "Documento de identificación.   *" at bounding box center [526, 168] width 530 height 34
type input "[PERSON_NAME]"
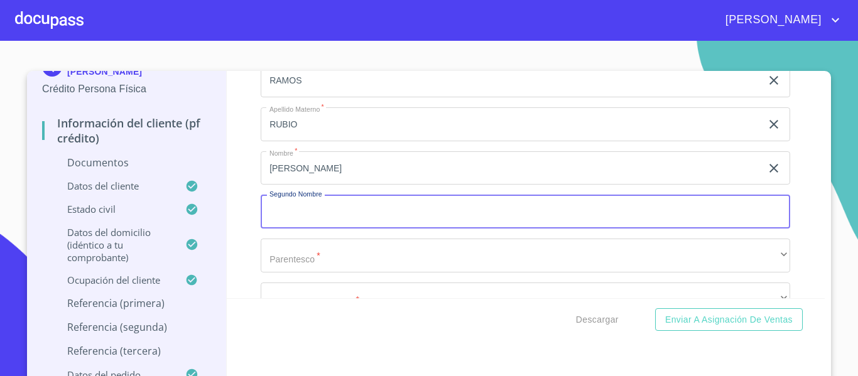
click at [309, 207] on input "Documento de identificación.   *" at bounding box center [526, 212] width 530 height 34
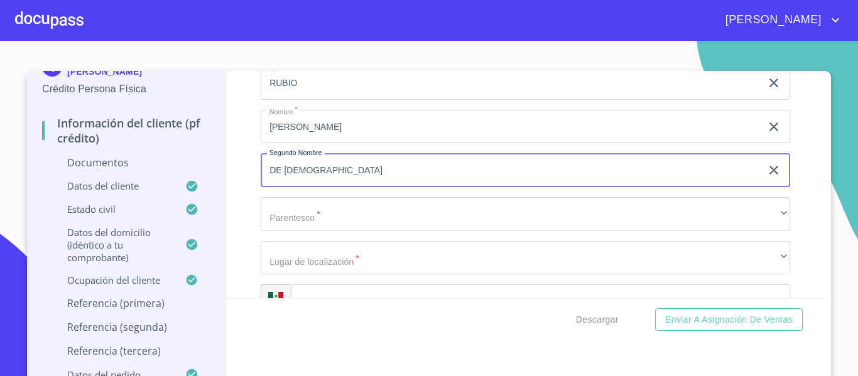
scroll to position [4902, 0]
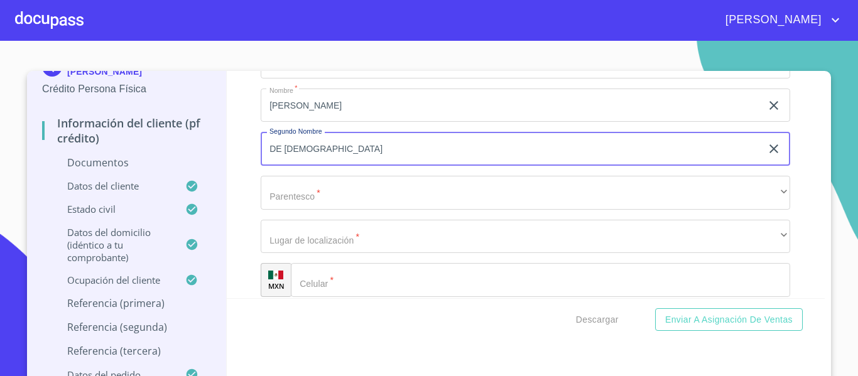
type input "DE [DEMOGRAPHIC_DATA]"
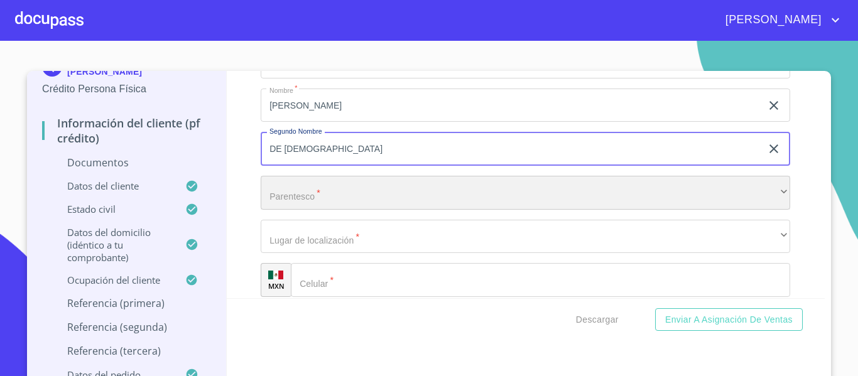
click at [341, 189] on div "​" at bounding box center [526, 193] width 530 height 34
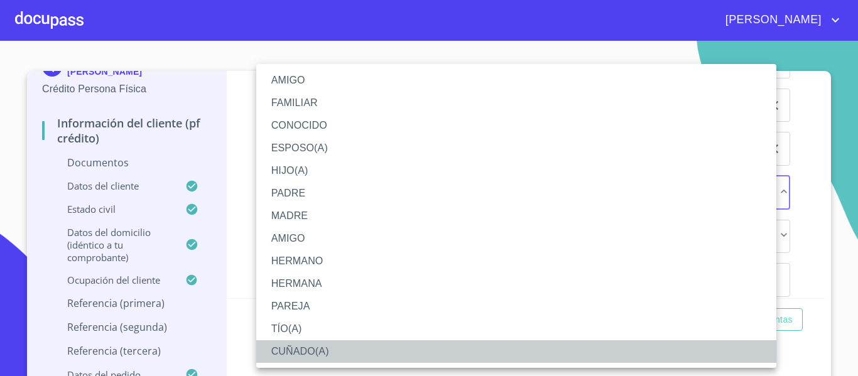
click at [303, 349] on li "CUÑADO(A)" at bounding box center [516, 352] width 520 height 23
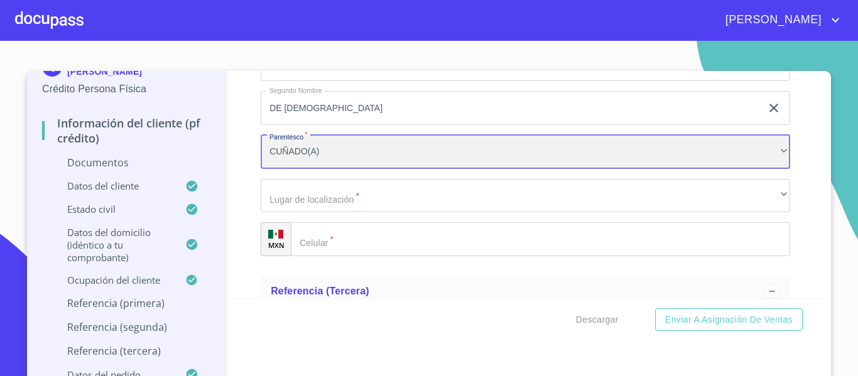
scroll to position [4965, 0]
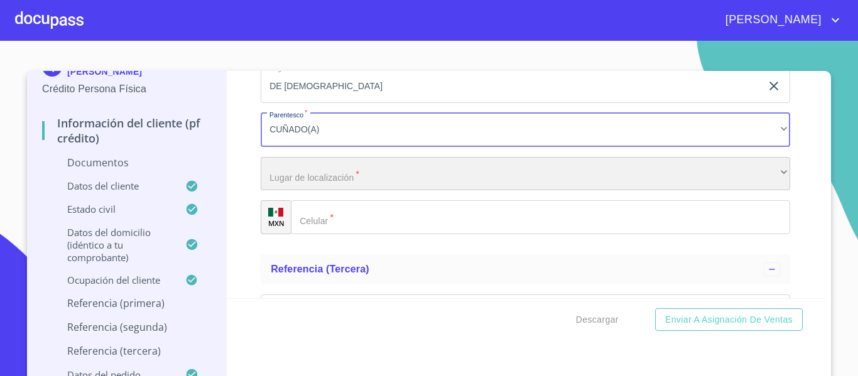
click at [285, 172] on div "​" at bounding box center [526, 174] width 530 height 34
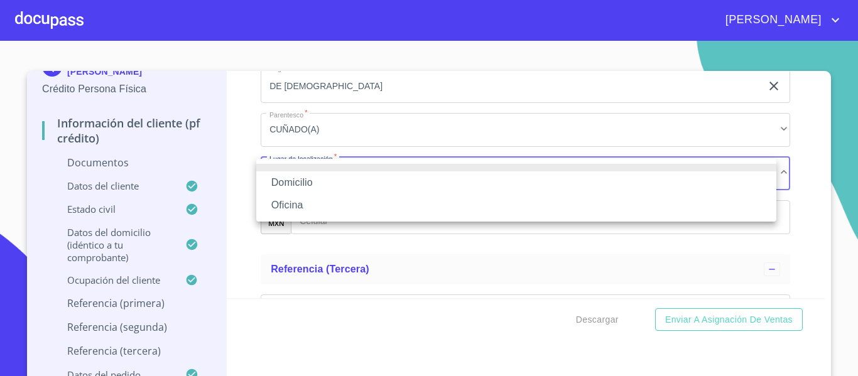
click at [290, 178] on li "Domicilio" at bounding box center [516, 183] width 520 height 23
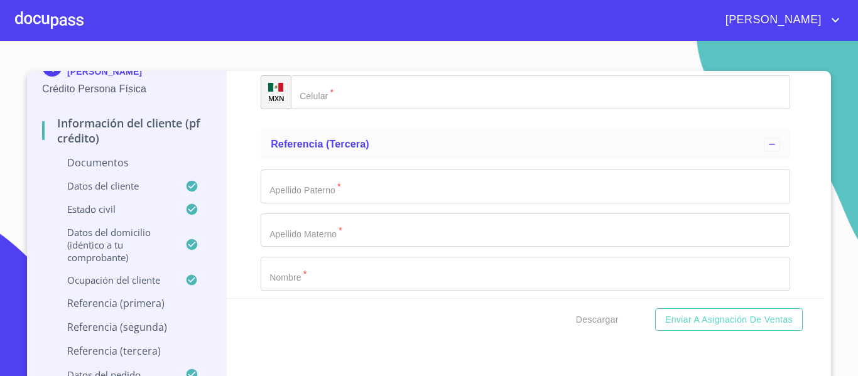
scroll to position [5090, 0]
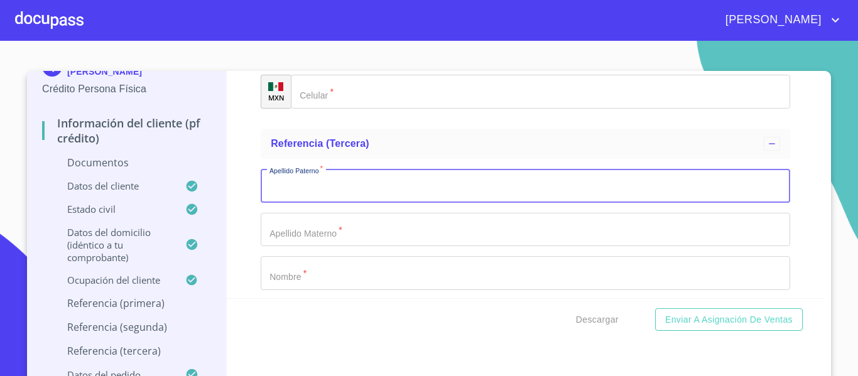
click at [266, 192] on input "Documento de identificación.   *" at bounding box center [526, 186] width 530 height 34
type input "RAMOS"
click at [289, 216] on input "Documento de identificación.   *" at bounding box center [526, 230] width 530 height 34
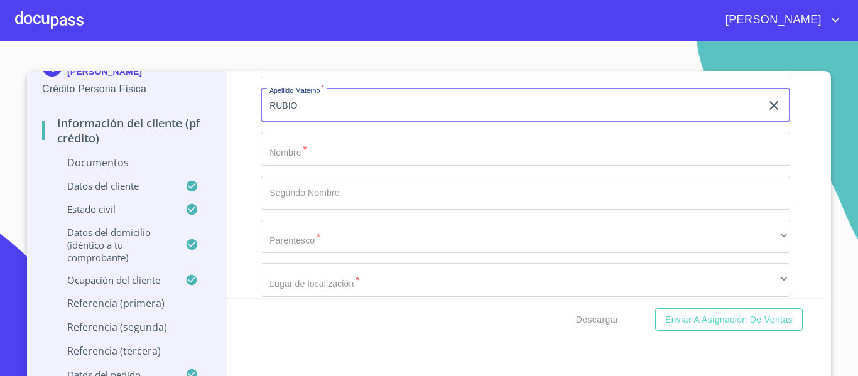
scroll to position [5216, 0]
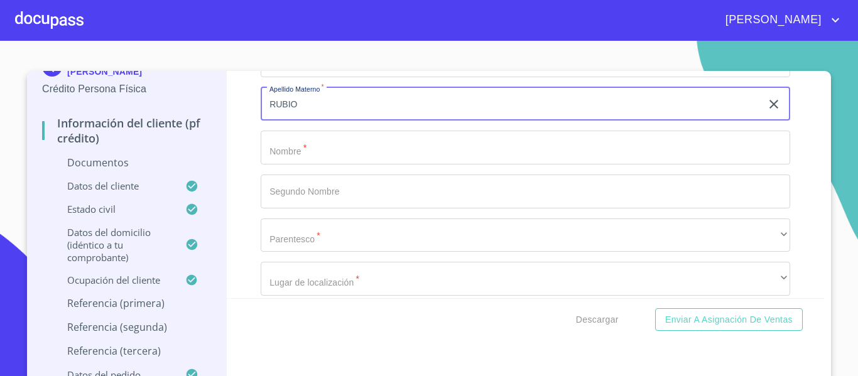
type input "RUBIO"
click at [322, 155] on input "Documento de identificación.   *" at bounding box center [526, 148] width 530 height 34
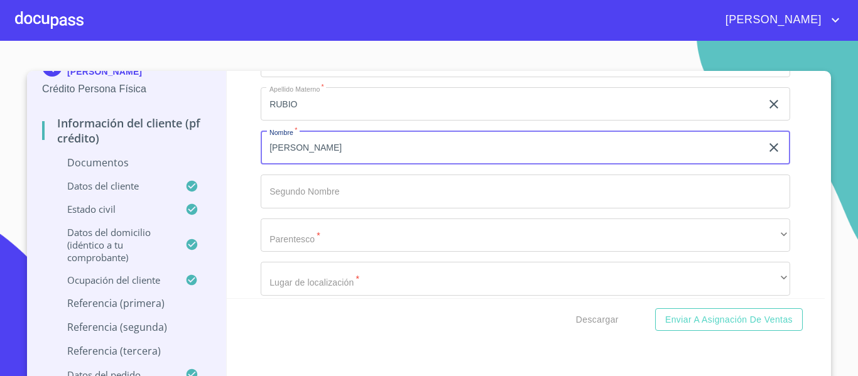
type input "[PERSON_NAME]"
click at [301, 202] on input "Documento de identificación.   *" at bounding box center [526, 192] width 530 height 34
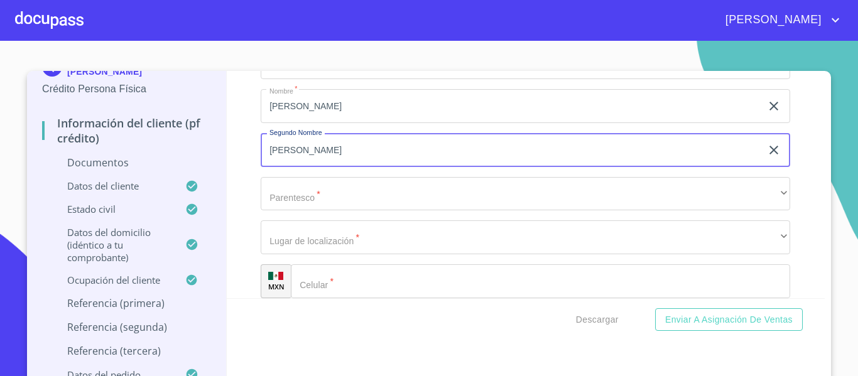
scroll to position [5279, 0]
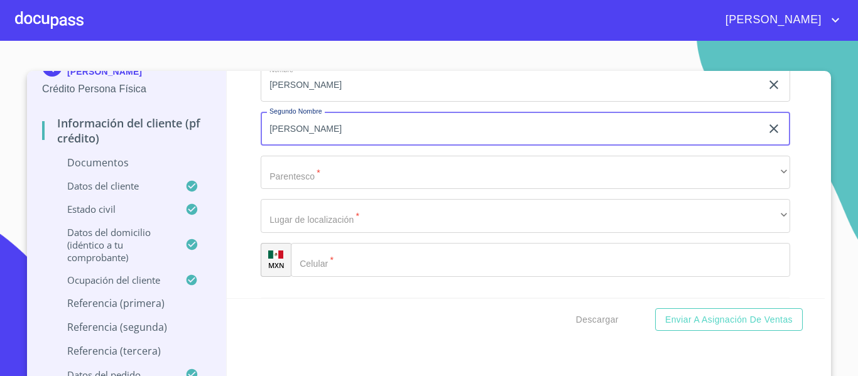
type input "[PERSON_NAME]"
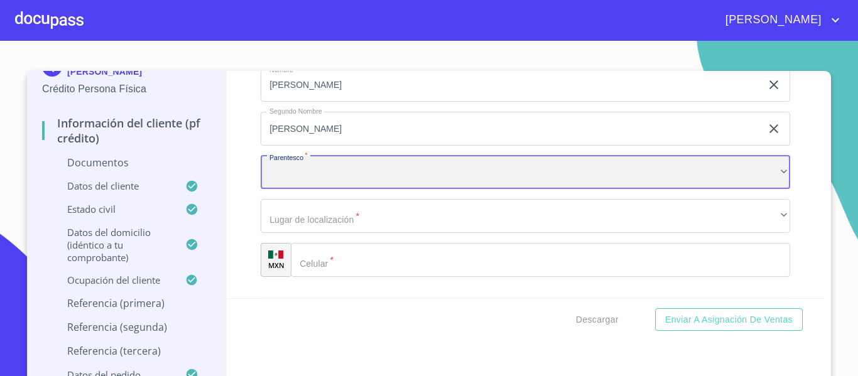
click at [304, 173] on div "​" at bounding box center [526, 173] width 530 height 34
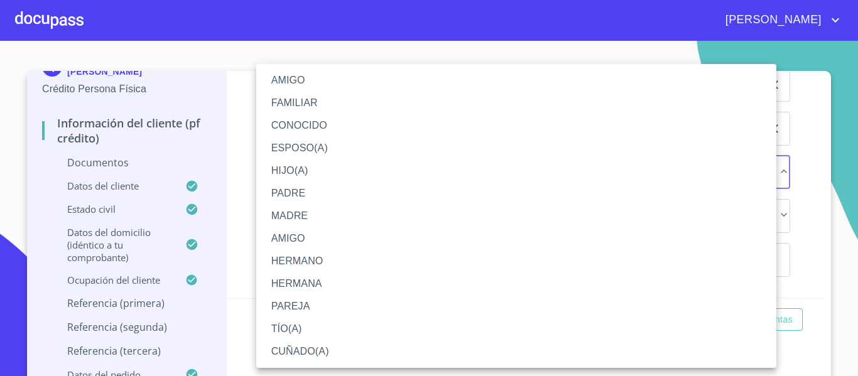
click at [307, 352] on li "CUÑADO(A)" at bounding box center [516, 352] width 520 height 23
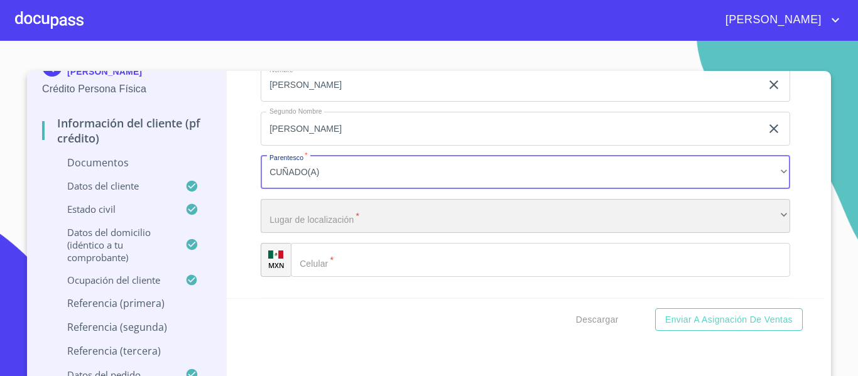
click at [291, 216] on div "​" at bounding box center [526, 216] width 530 height 34
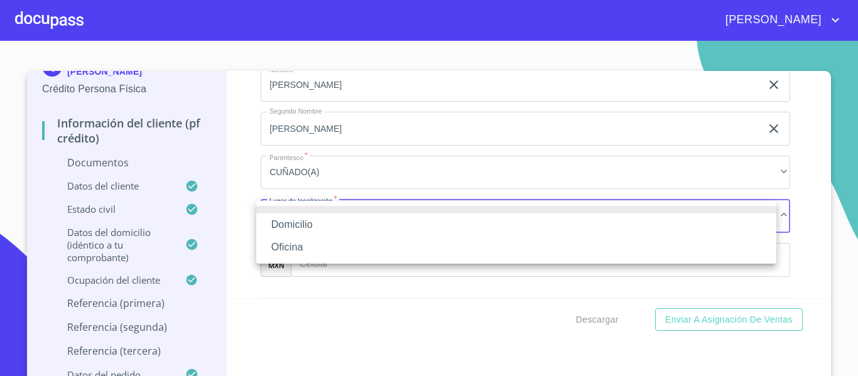
click at [291, 216] on li "Domicilio" at bounding box center [516, 225] width 520 height 23
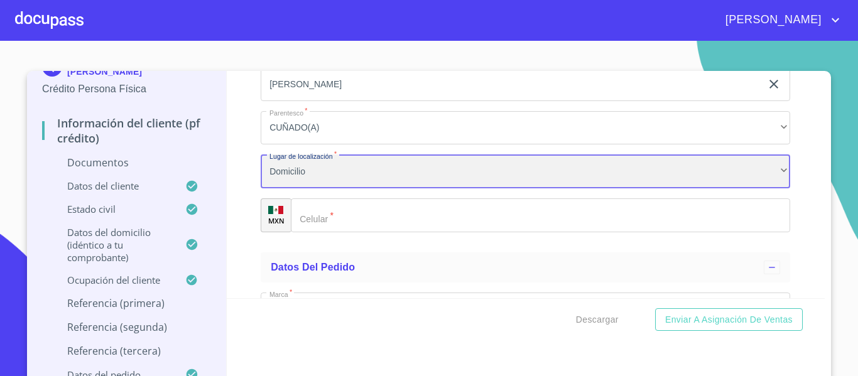
scroll to position [5342, 0]
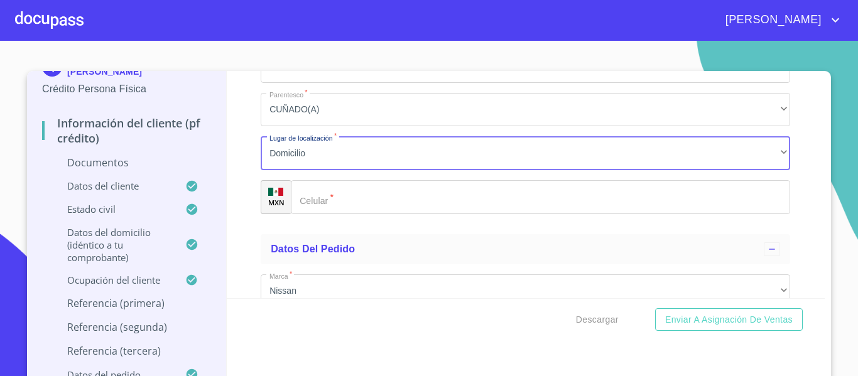
click at [302, 213] on div "​" at bounding box center [541, 197] width 500 height 34
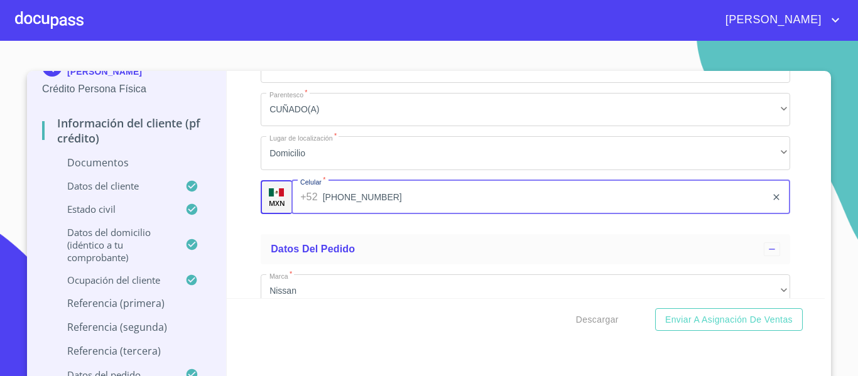
type input "[PHONE_NUMBER]"
click at [243, 204] on div "Información del cliente (PF crédito) Documentos Documento de identificación.   …" at bounding box center [526, 184] width 599 height 227
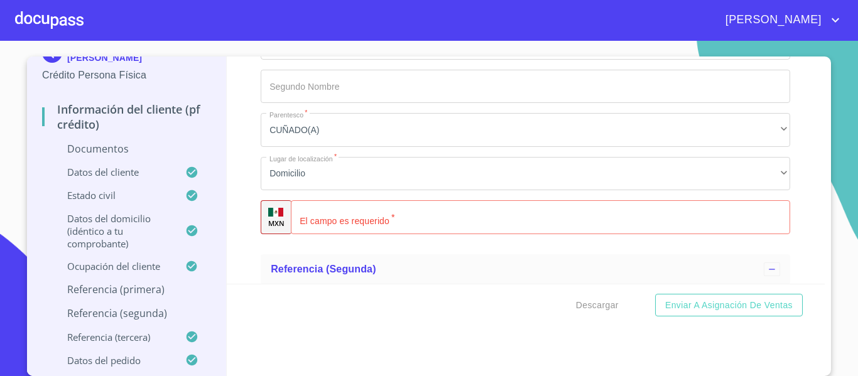
scroll to position [4599, 0]
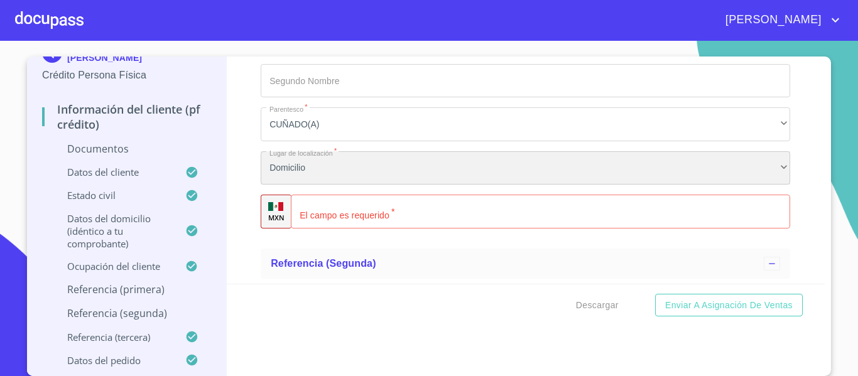
click at [296, 173] on div "Domicilio" at bounding box center [526, 168] width 530 height 34
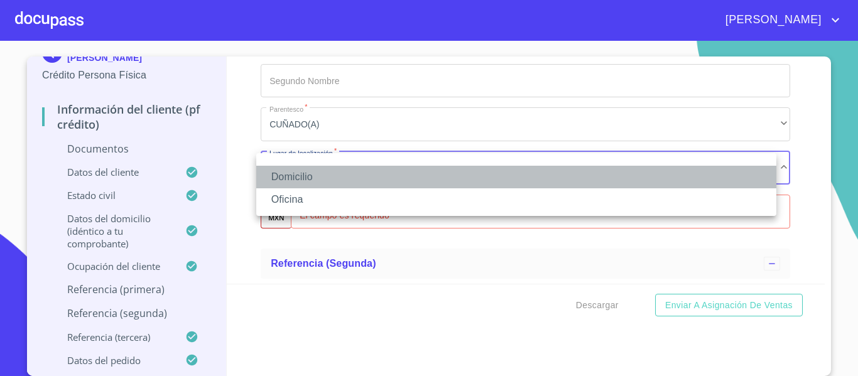
click at [282, 177] on li "Domicilio" at bounding box center [516, 177] width 520 height 23
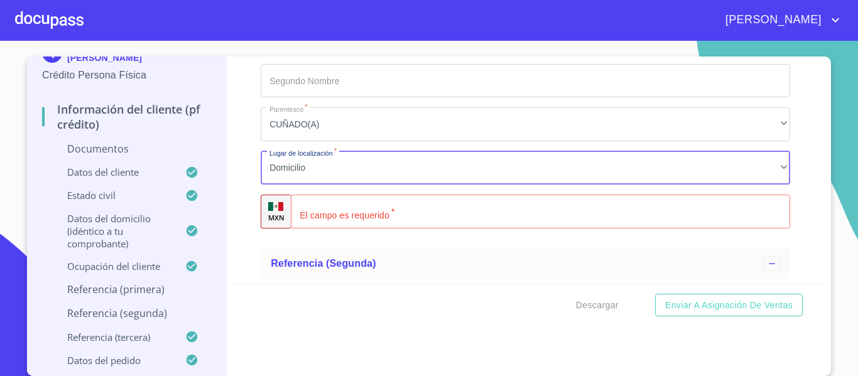
click at [335, 217] on input "Documento de identificación.   *" at bounding box center [541, 212] width 500 height 34
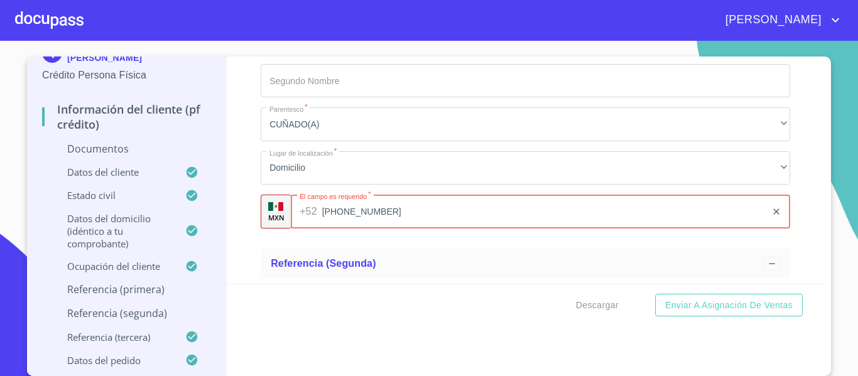
type input "[PHONE_NUMBER]"
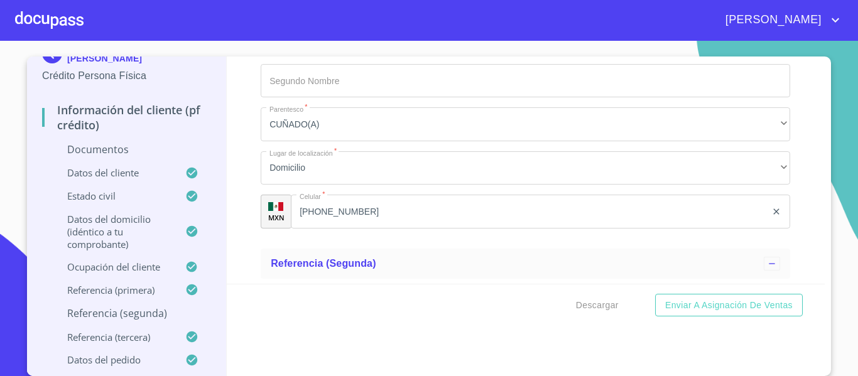
scroll to position [23, 0]
click at [241, 255] on div "Información del cliente (PF crédito) Documentos Documento de identificación.   …" at bounding box center [526, 170] width 599 height 227
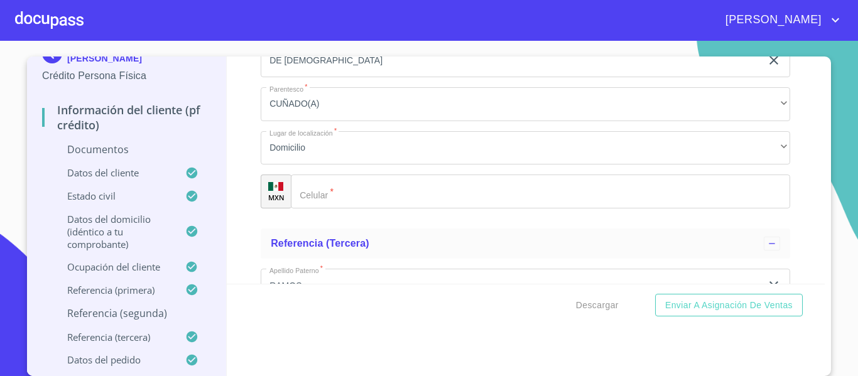
click at [303, 200] on div "​" at bounding box center [541, 192] width 500 height 34
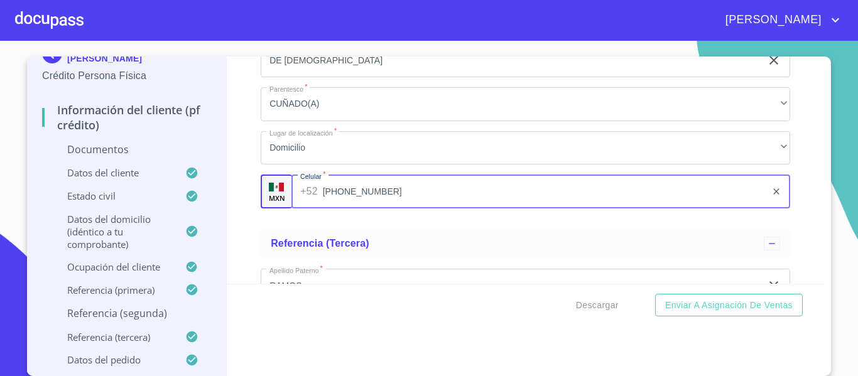
type input "[PHONE_NUMBER]"
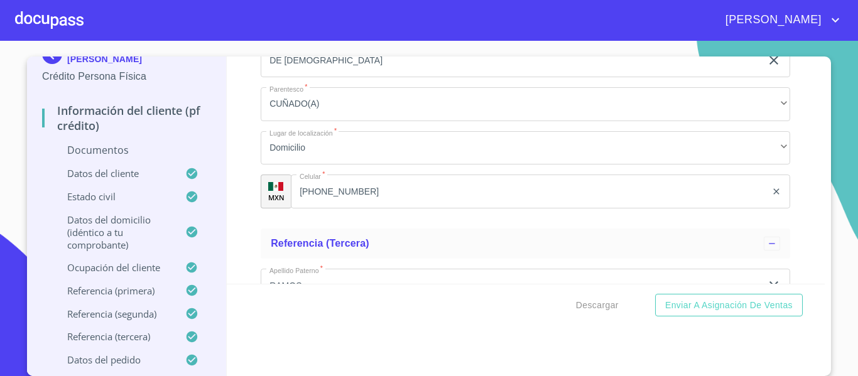
click at [250, 211] on div "Información del cliente (PF crédito) Documentos Documento de identificación.   …" at bounding box center [526, 170] width 599 height 227
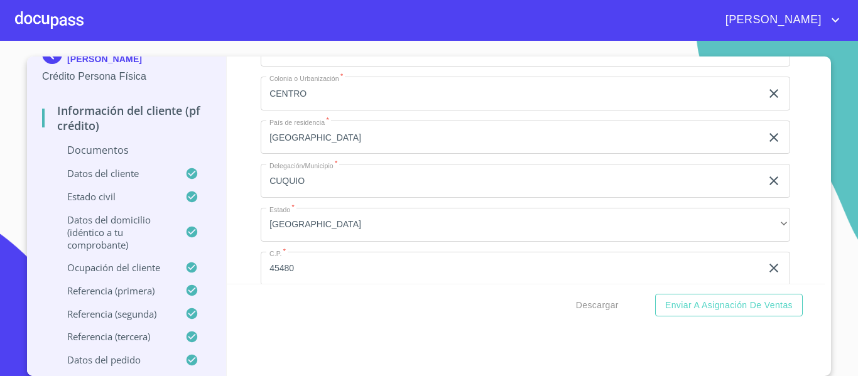
scroll to position [3153, 0]
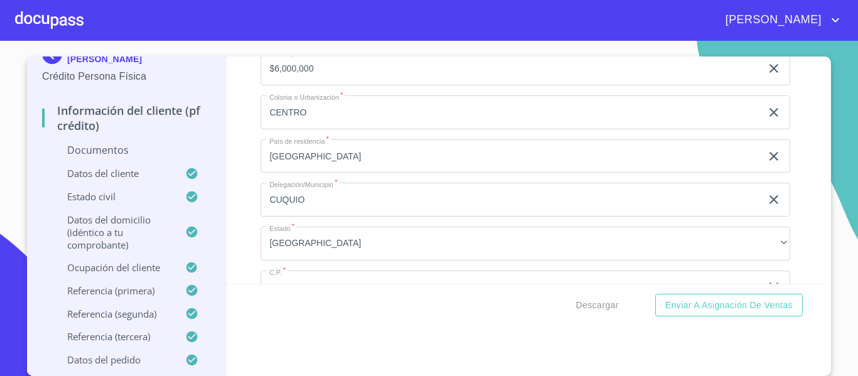
click at [235, 180] on div "Información del cliente (PF crédito) Documentos Documento de identificación.   …" at bounding box center [526, 170] width 599 height 227
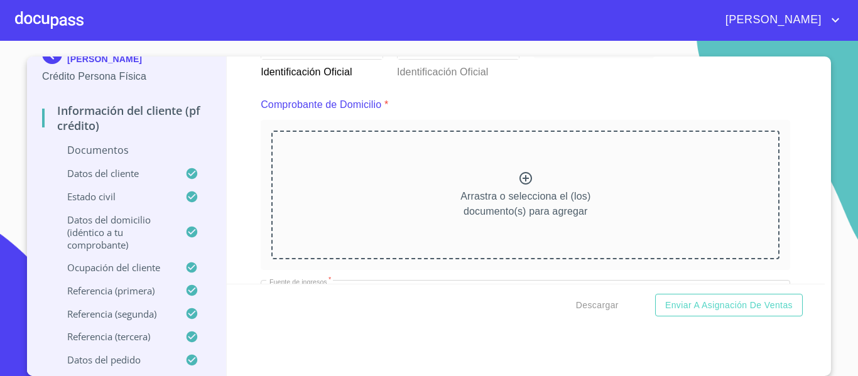
scroll to position [640, 0]
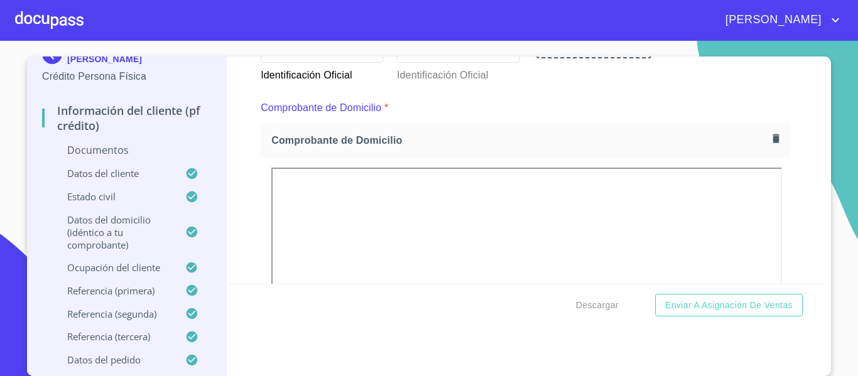
click at [237, 208] on div "Información del cliente (PF crédito) Documentos Documento de identificación.   …" at bounding box center [526, 170] width 599 height 227
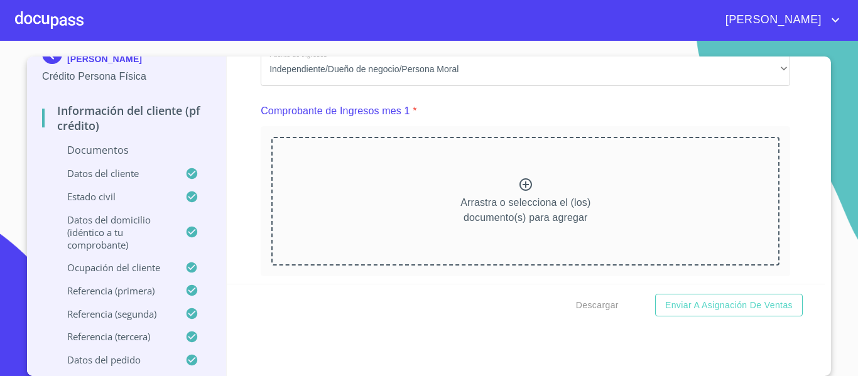
scroll to position [1268, 0]
